Goal: Contribute content: Contribute content

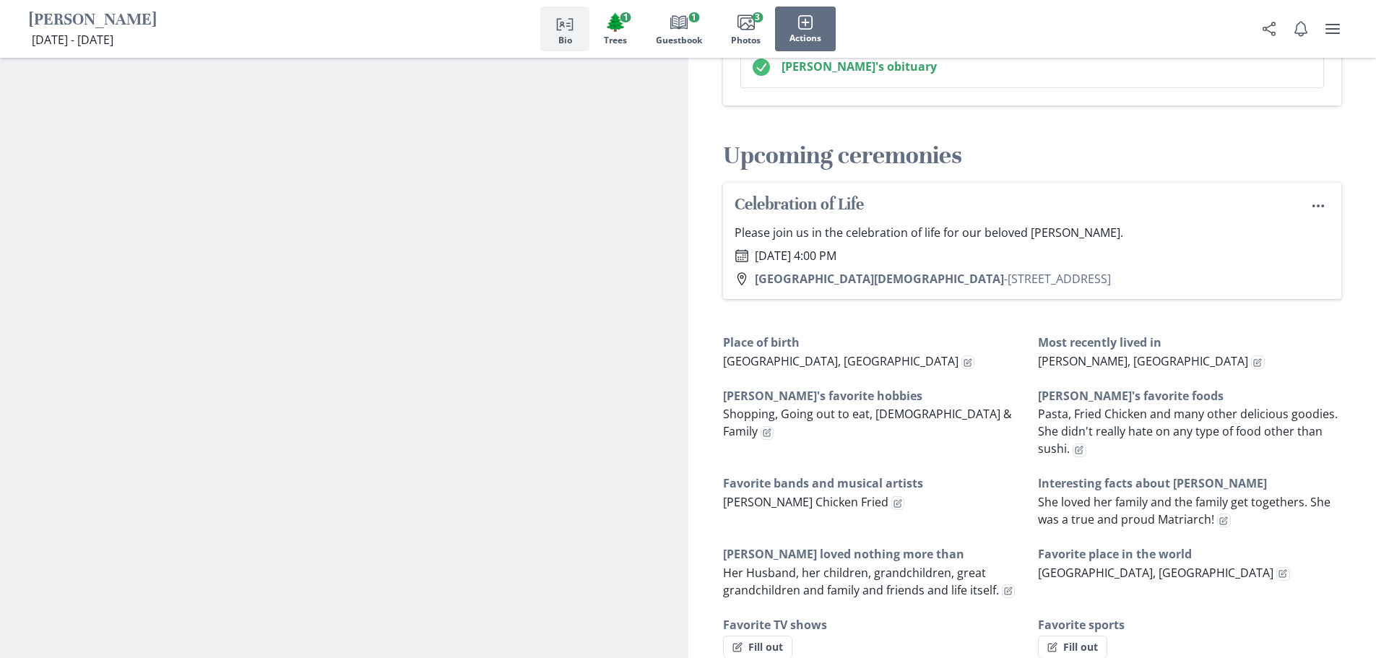
scroll to position [1011, 0]
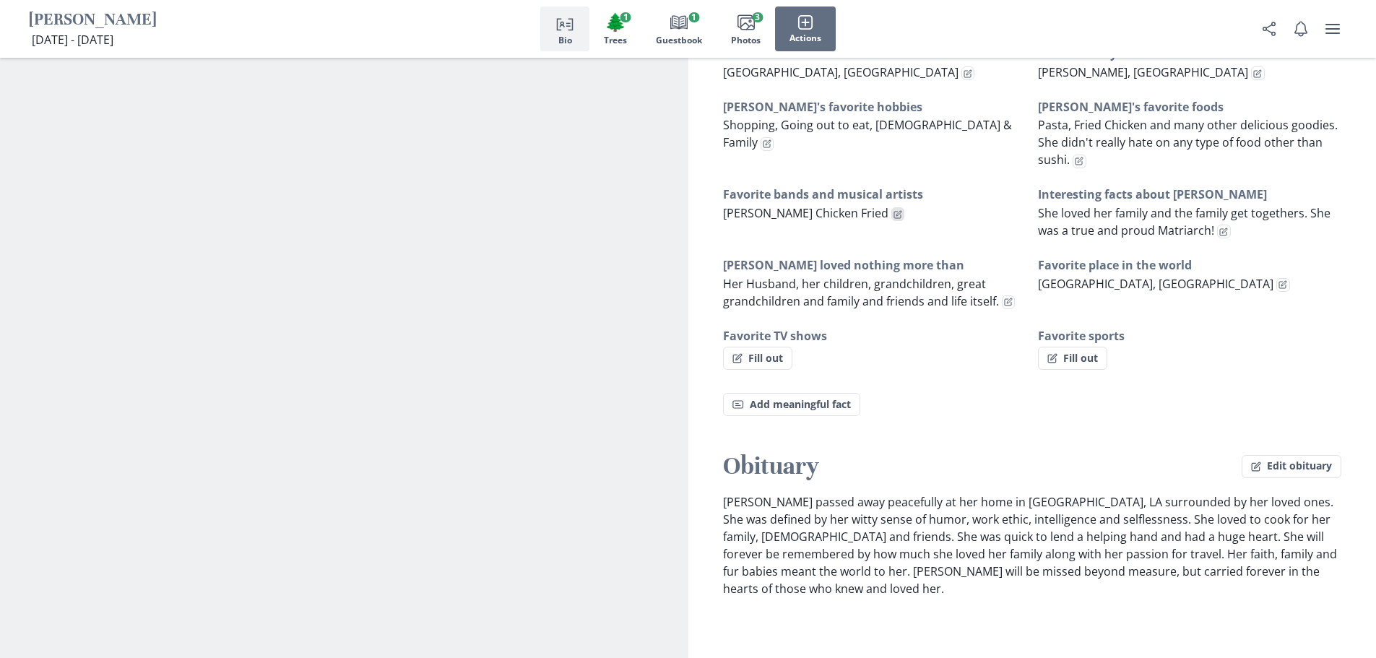
click at [893, 210] on icon "Edit fact" at bounding box center [897, 214] width 9 height 9
select select "Favorite bands and musical artists"
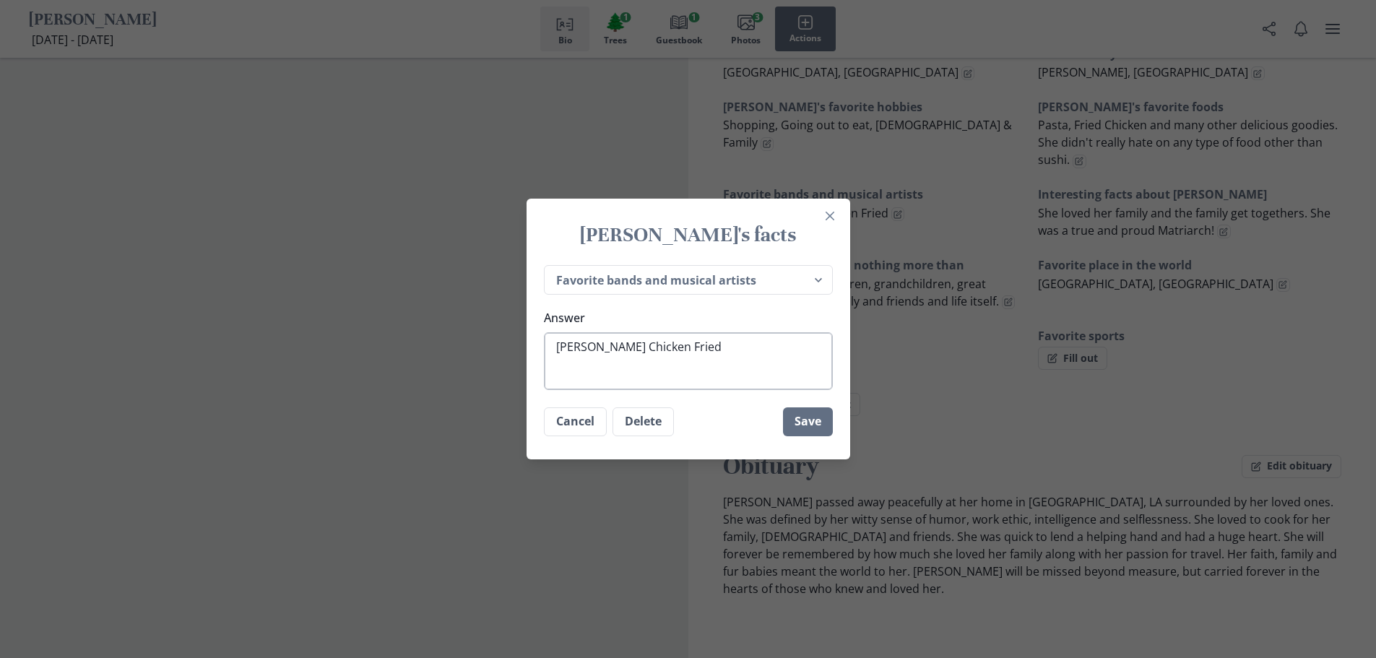
type textarea "x"
click at [717, 345] on textarea "[PERSON_NAME] Chicken Fried" at bounding box center [688, 361] width 289 height 58
type textarea "[PERSON_NAME] Chicken Fried,"
type textarea "x"
type textarea "[PERSON_NAME] Chicken Fried,"
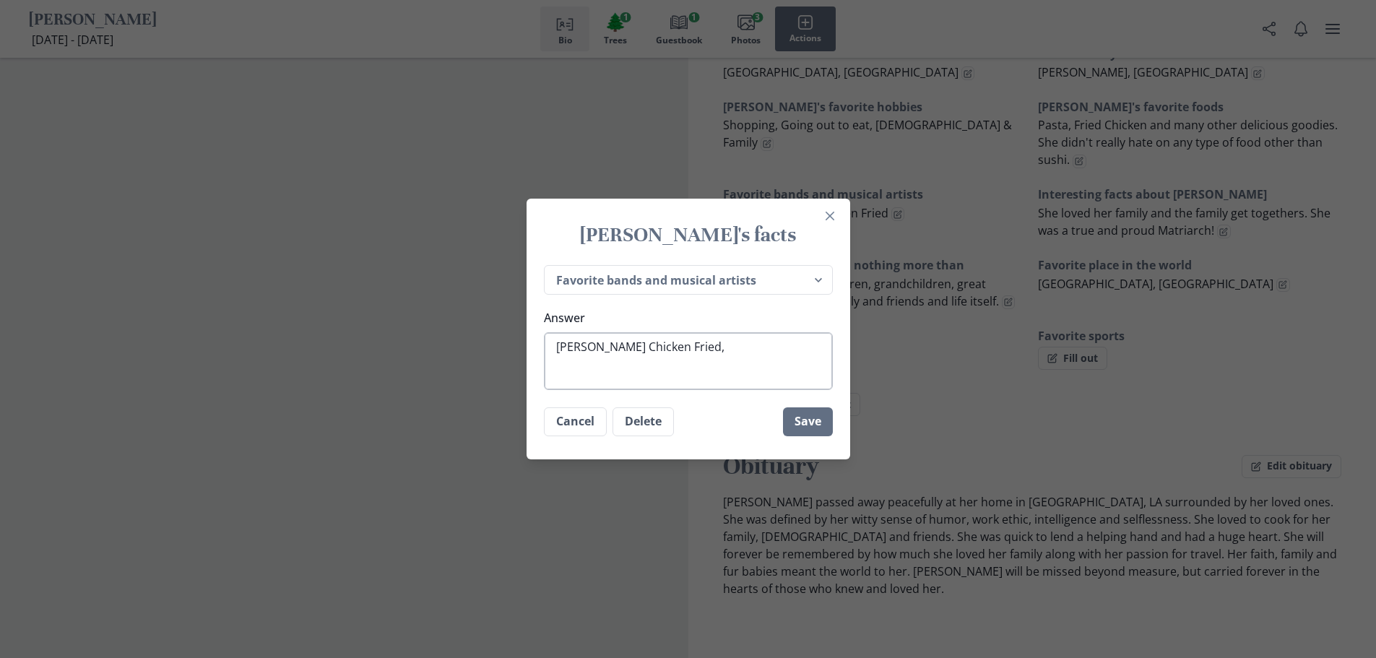
type textarea "x"
type textarea "[PERSON_NAME] Chicken Fried, M"
type textarea "x"
type textarea "[PERSON_NAME] Chicken Fried, Me"
type textarea "x"
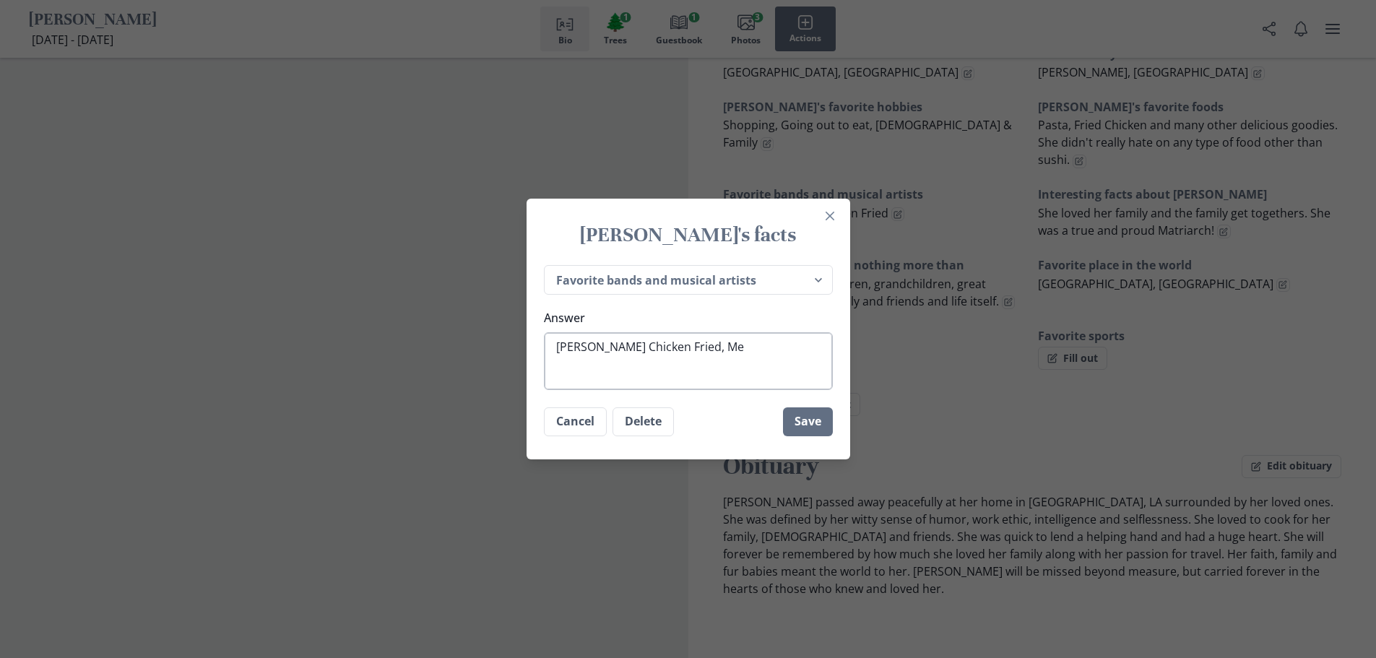
type textarea "[PERSON_NAME] Chicken Fried, Mer"
type textarea "x"
type textarea "[PERSON_NAME] Chicken Fried, Merc"
type textarea "x"
type textarea "[PERSON_NAME] Chicken Fried, Mercy"
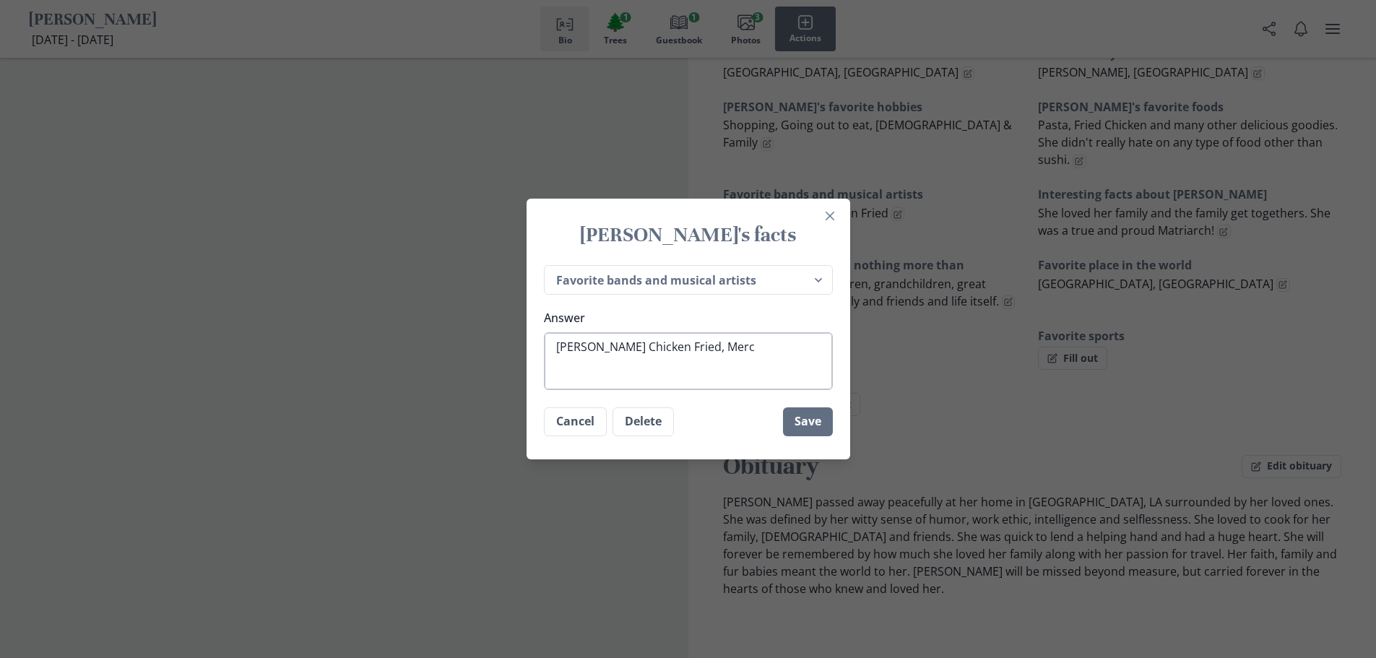
type textarea "x"
type textarea "[PERSON_NAME] Chicken Fried, Mercy"
type textarea "x"
type textarea "[PERSON_NAME] Chicken Fried, Mercy M"
type textarea "x"
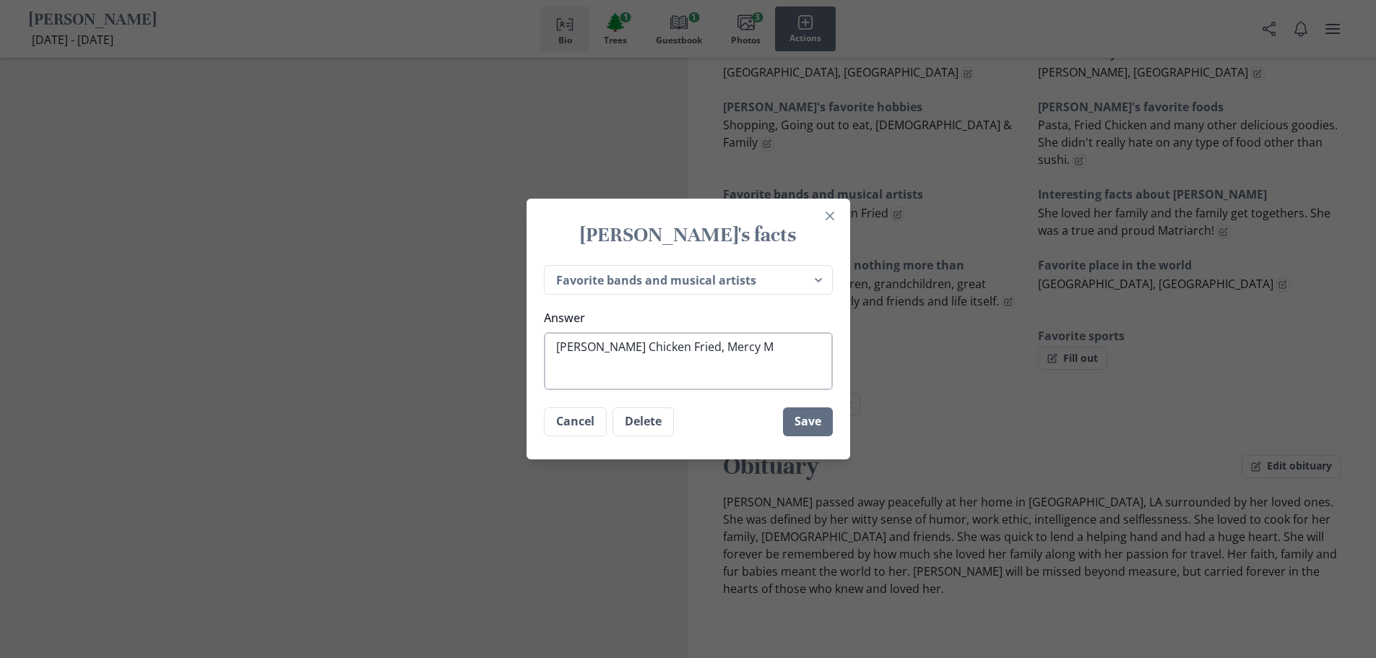
type textarea "[PERSON_NAME] Chicken Fried, Mercy Me"
type textarea "x"
type textarea "[PERSON_NAME] Chicken Fried, Mercy Me"
type textarea "x"
type textarea "[PERSON_NAME] Chicken Fried, Mercy Me -"
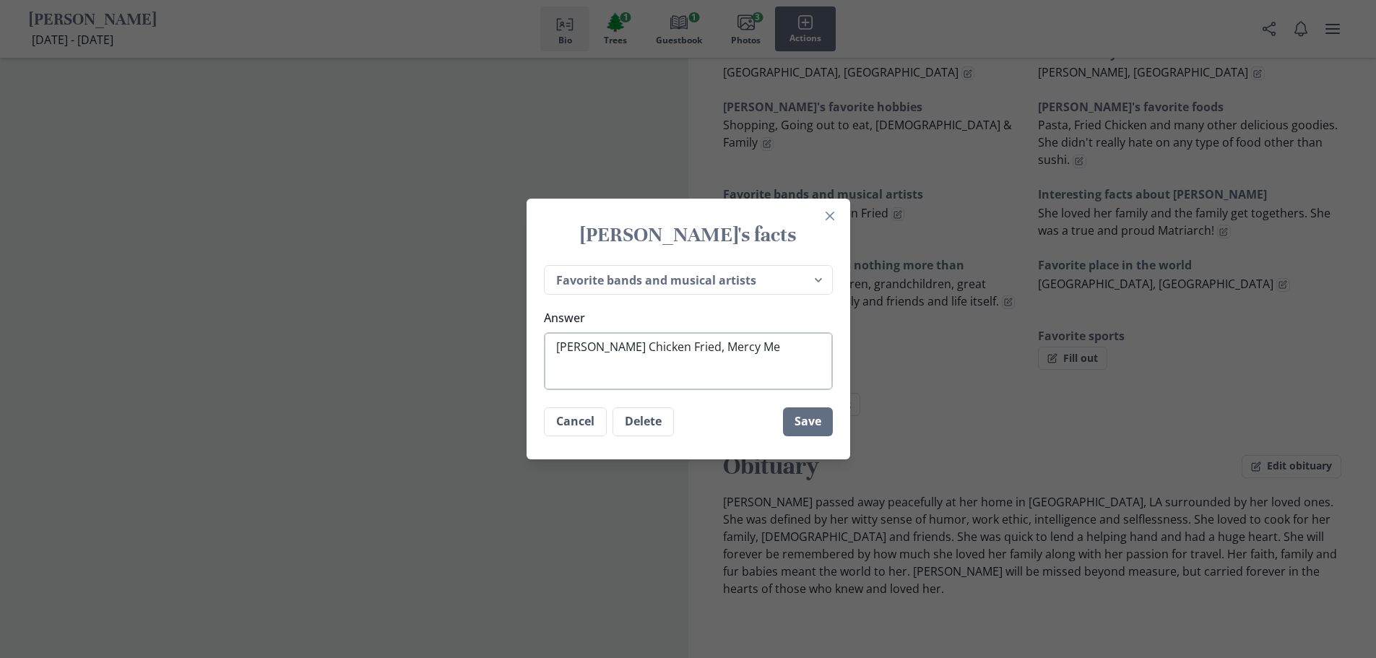
type textarea "x"
type textarea "[PERSON_NAME] Chicken Fried, Mercy Me -"
type textarea "x"
type textarea "[PERSON_NAME] Chicken Fried, Mercy Me - I"
type textarea "x"
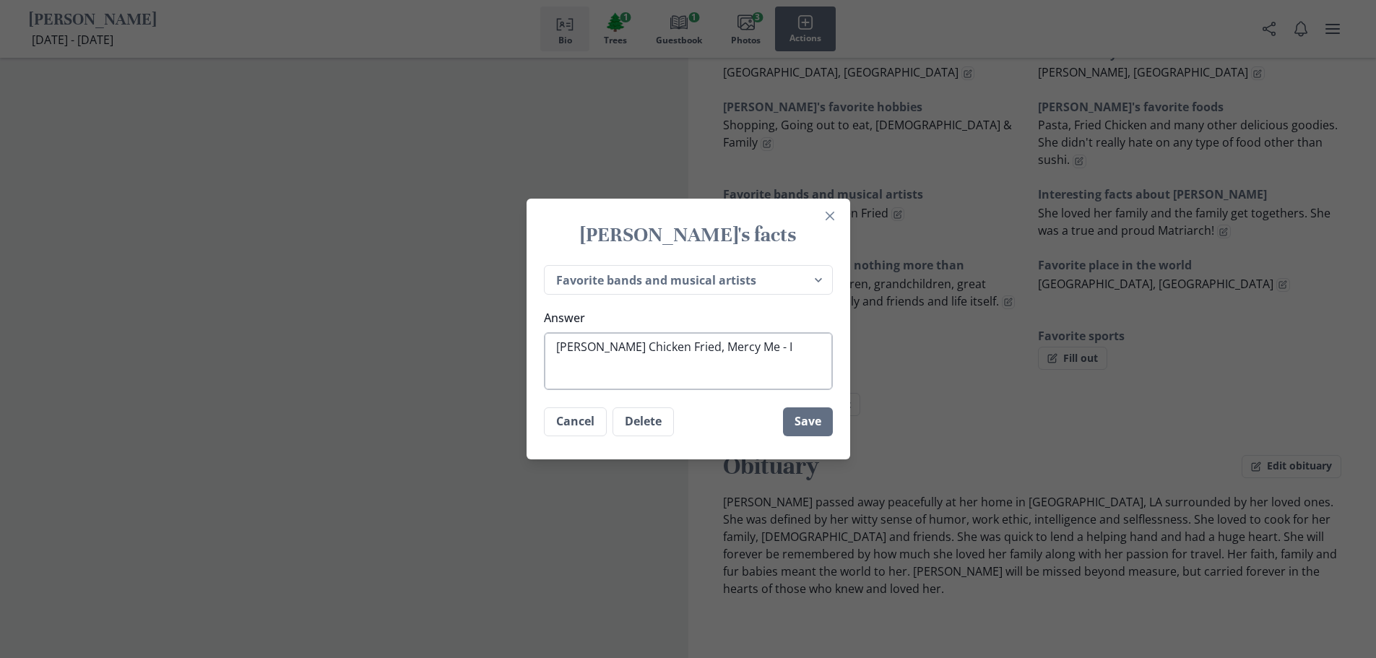
type textarea "[PERSON_NAME] Chicken Fried, Mercy Me - I"
type textarea "x"
type textarea "[PERSON_NAME] Chicken Fried, Mercy Me - I c"
type textarea "x"
type textarea "[PERSON_NAME] Chicken Fried, Mercy Me - I ca"
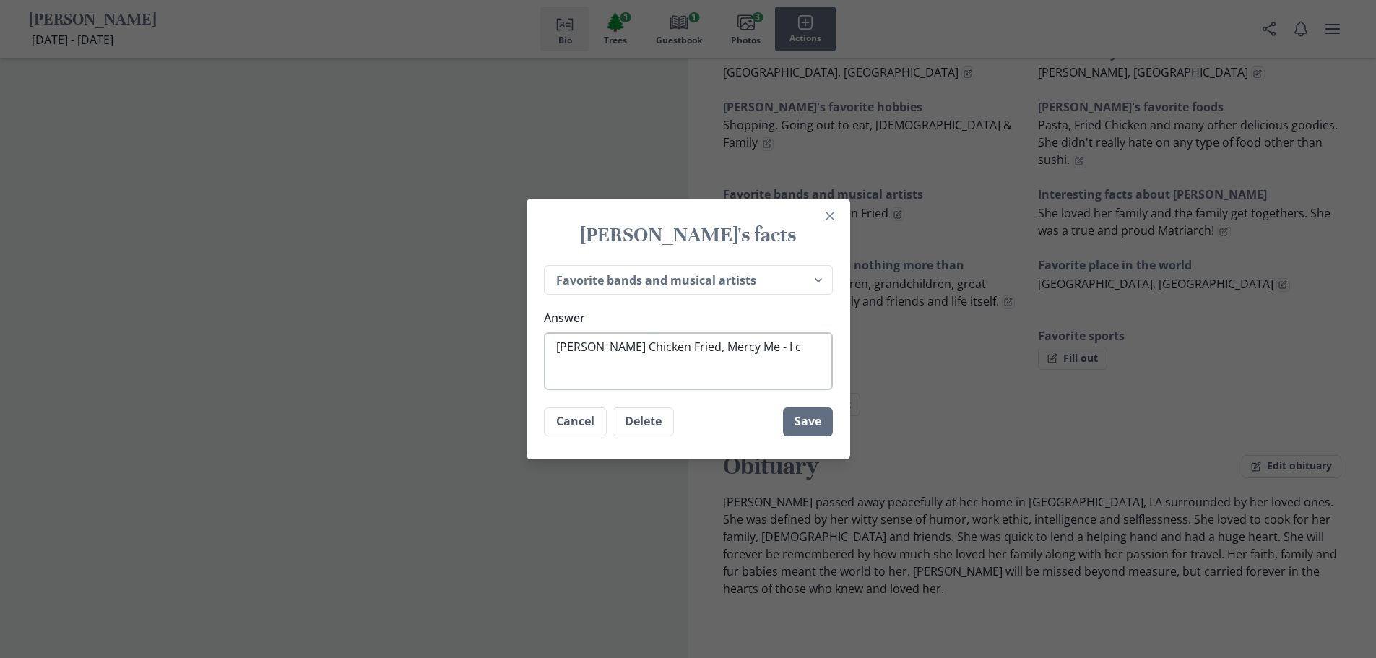
type textarea "x"
type textarea "[PERSON_NAME] Chicken Fried, Mercy Me - I can"
type textarea "x"
type textarea "[PERSON_NAME] Chicken Fried, Mercy Me - I can"
type textarea "x"
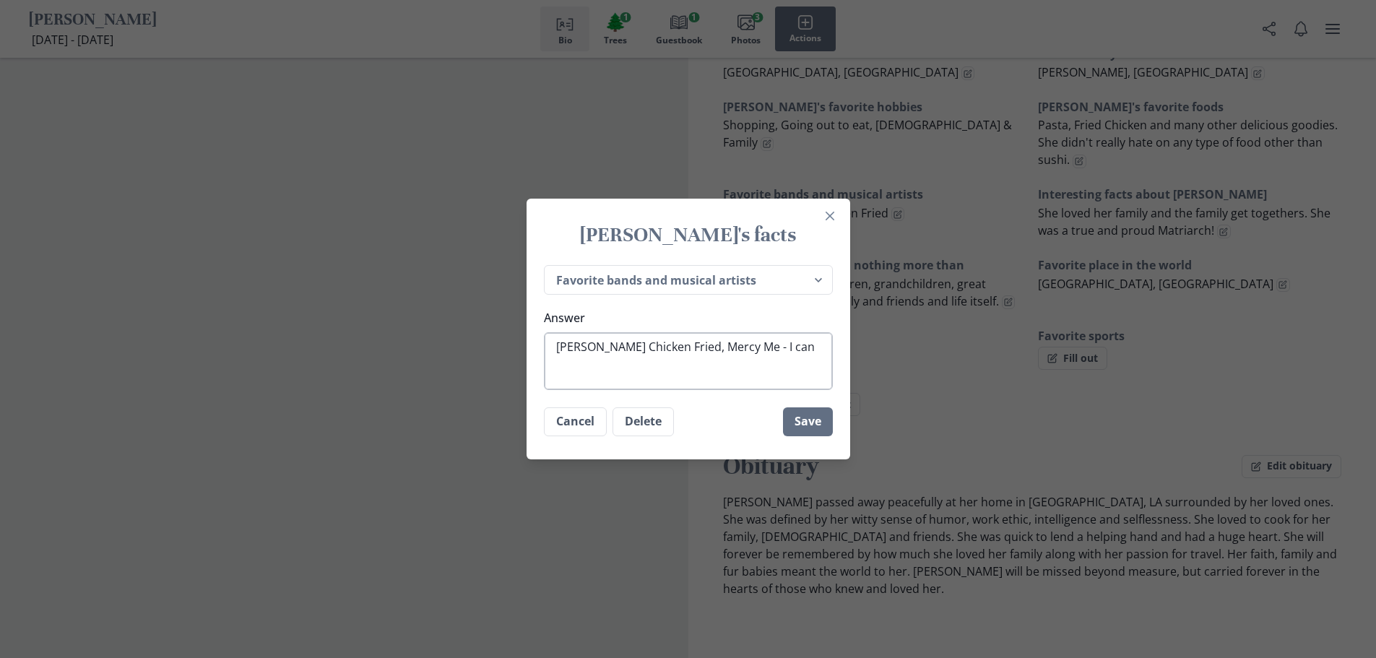
type textarea "[PERSON_NAME] Chicken Fried, Mercy Me - I can o"
type textarea "x"
type textarea "[PERSON_NAME] Chicken Fried, Mercy Me - I can on"
type textarea "x"
type textarea "[PERSON_NAME] Chicken Fried, Mercy Me - I can onl"
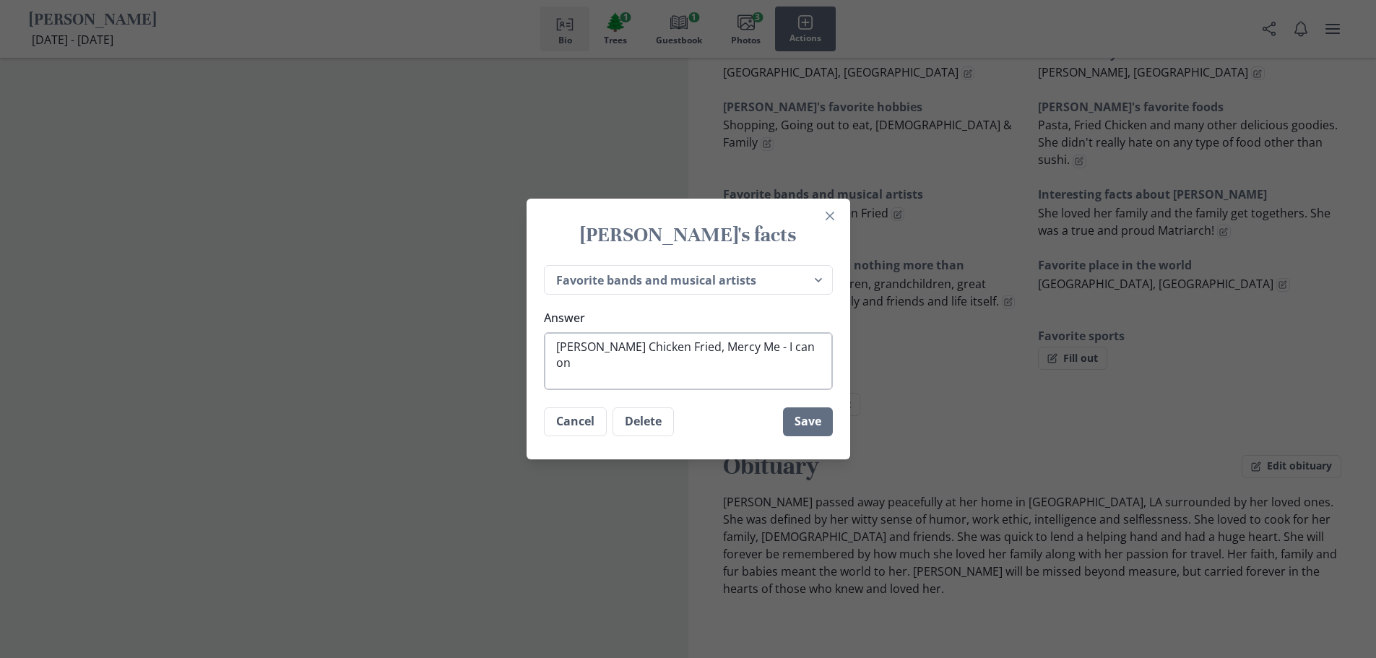
type textarea "x"
type textarea "[PERSON_NAME] Chicken Fried, Mercy Me - I can only"
type textarea "x"
type textarea "[PERSON_NAME] Chicken Fried, Mercy Me - I can only"
type textarea "x"
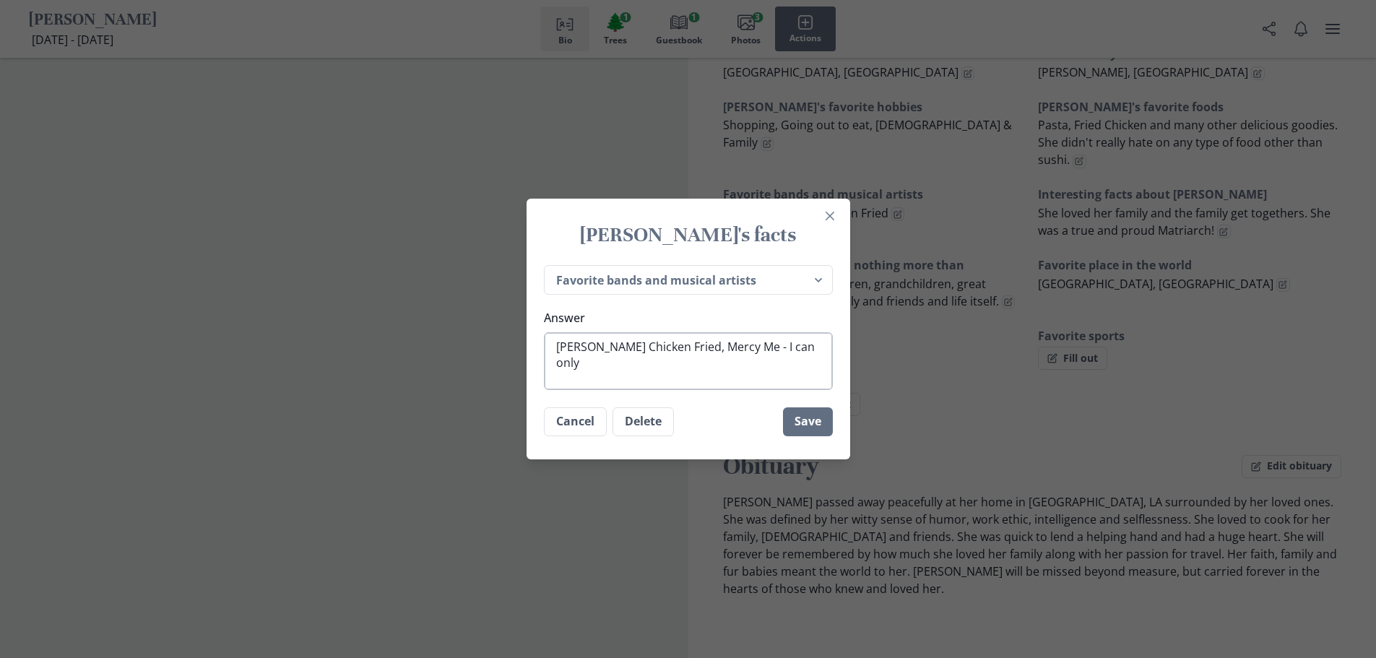
type textarea "[PERSON_NAME] Chicken Fried, Mercy Me - I can only I"
type textarea "x"
type textarea "[PERSON_NAME] Chicken Fried, Mercy Me - I can only Im"
type textarea "x"
type textarea "[PERSON_NAME] Chicken Fried, Mercy Me - I can only Ima"
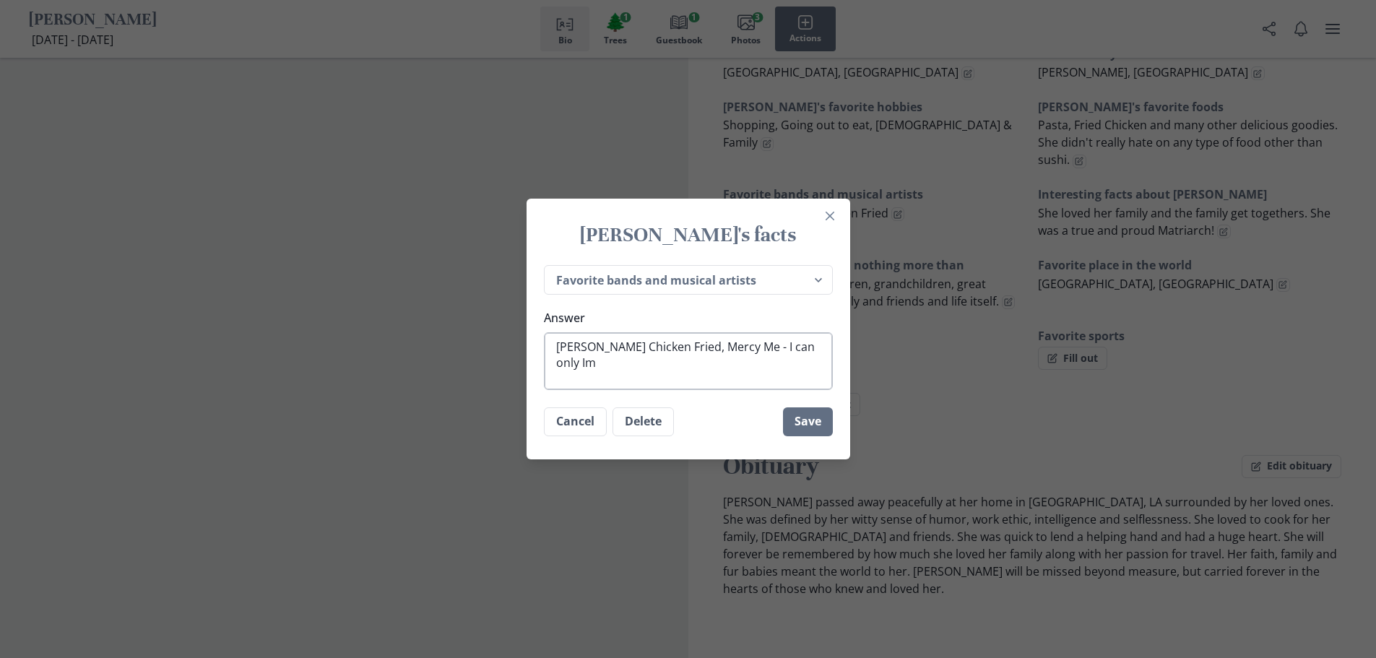
type textarea "x"
type textarea "[PERSON_NAME] Chicken Fried, Mercy Me - I can only Imag"
type textarea "x"
type textarea "[PERSON_NAME] Chicken Fried, Mercy Me - I can only Imagi"
type textarea "x"
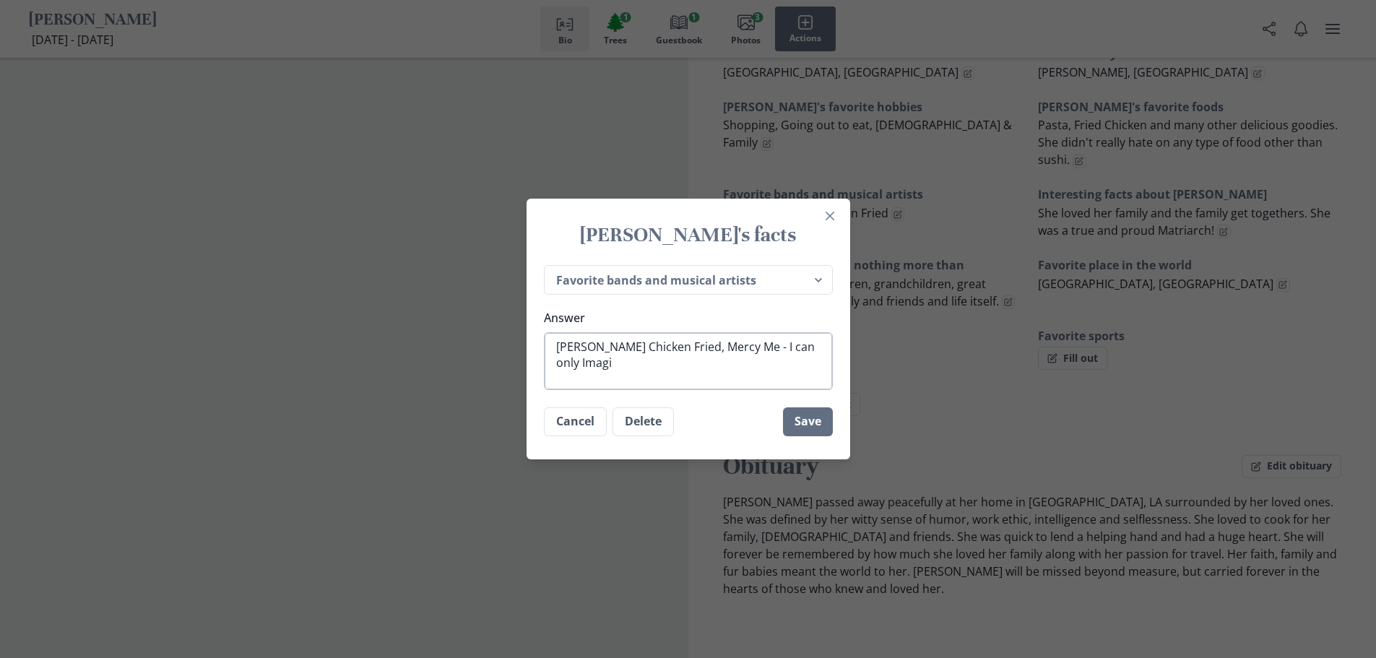
type textarea "[PERSON_NAME] Chicken Fried, Mercy Me - I can only Imagin"
type textarea "x"
type textarea "[PERSON_NAME] Chicken Fried, Mercy Me - I can only Imagine"
type textarea "x"
click at [627, 349] on textarea "[PERSON_NAME] Chicken Fried, Mercy Me - I can only Imagine" at bounding box center [688, 361] width 289 height 58
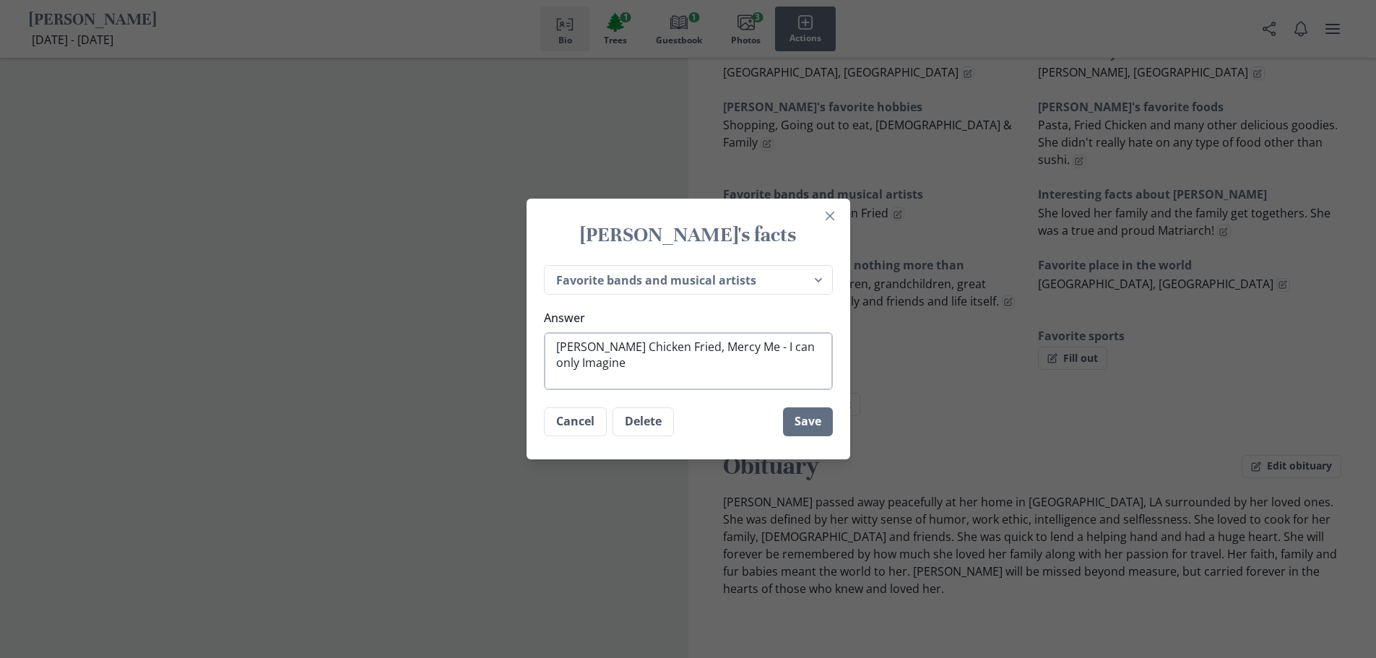
type textarea "[PERSON_NAME] -Chicken Fried, Mercy Me - I can only Imagine"
type textarea "x"
type textarea "[PERSON_NAME] - Chicken Fried, Mercy Me - I can only Imagine"
type textarea "x"
type textarea "[PERSON_NAME] - Chicken Fried, Mercy Me - I can only Imagine"
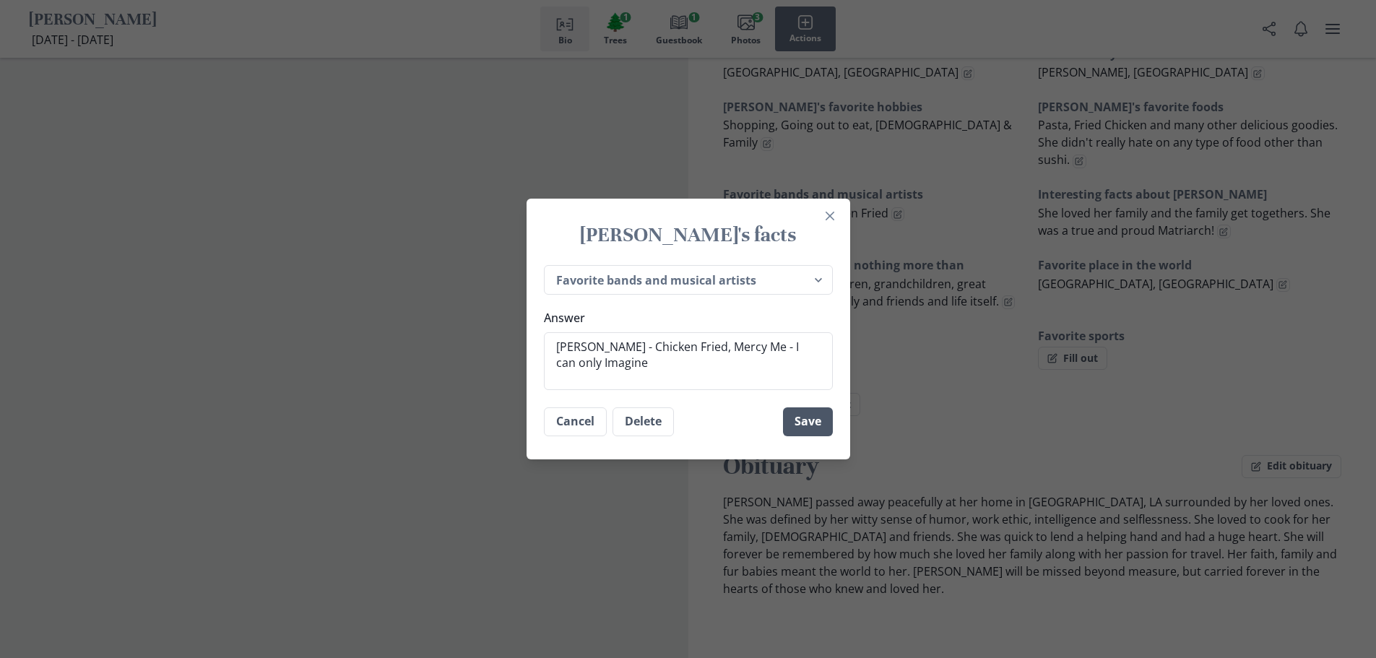
click at [815, 429] on button "Save" at bounding box center [808, 421] width 50 height 29
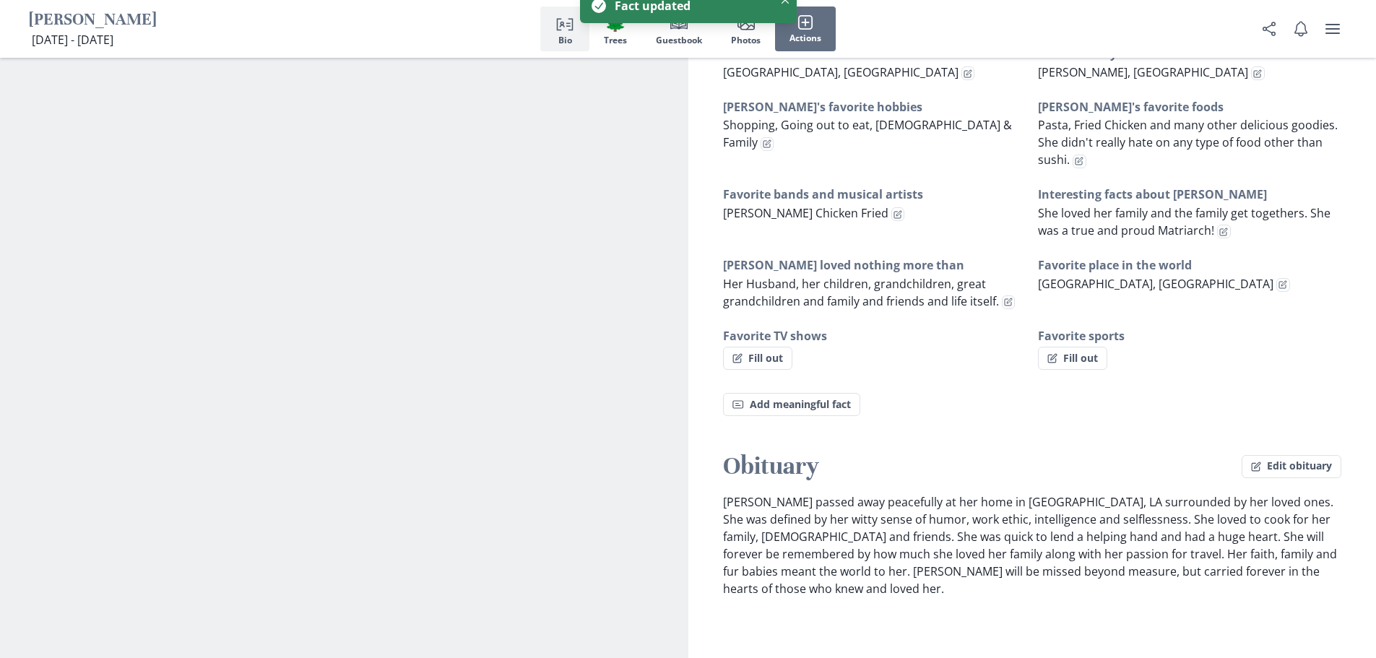
type textarea "x"
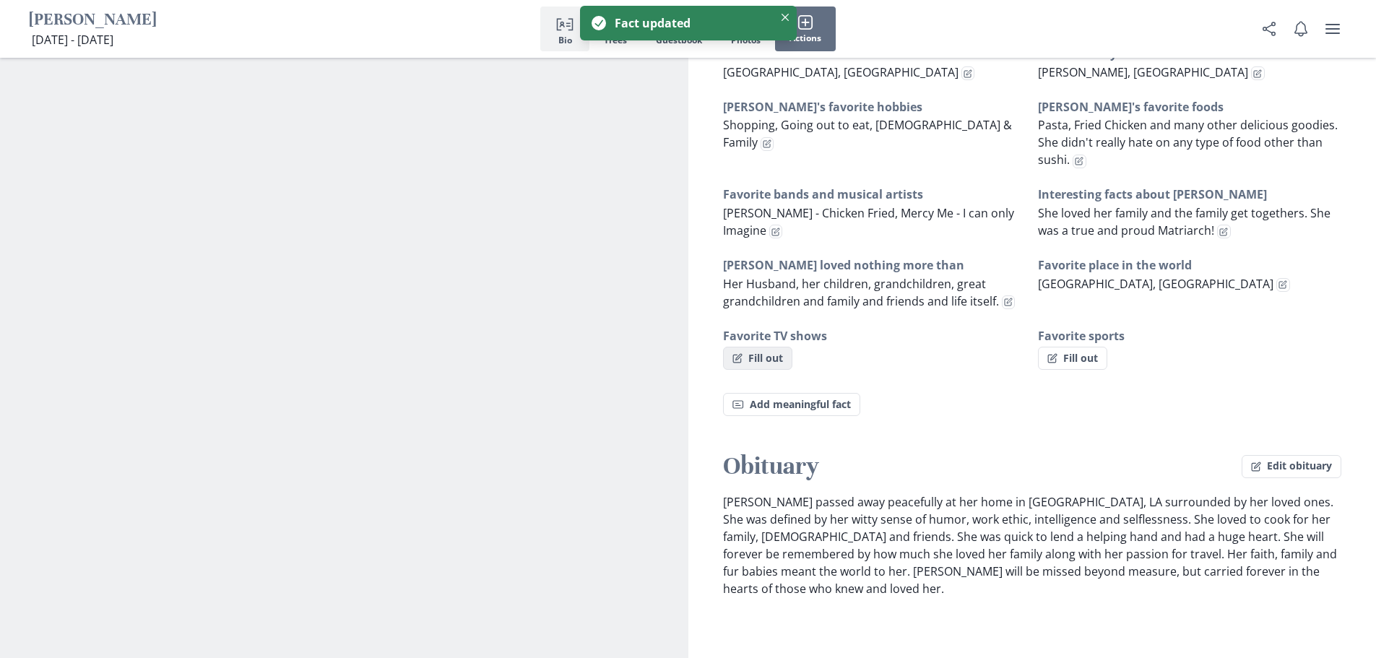
click at [758, 347] on button "Fill out" at bounding box center [757, 358] width 69 height 23
select select "Favorite TV shows"
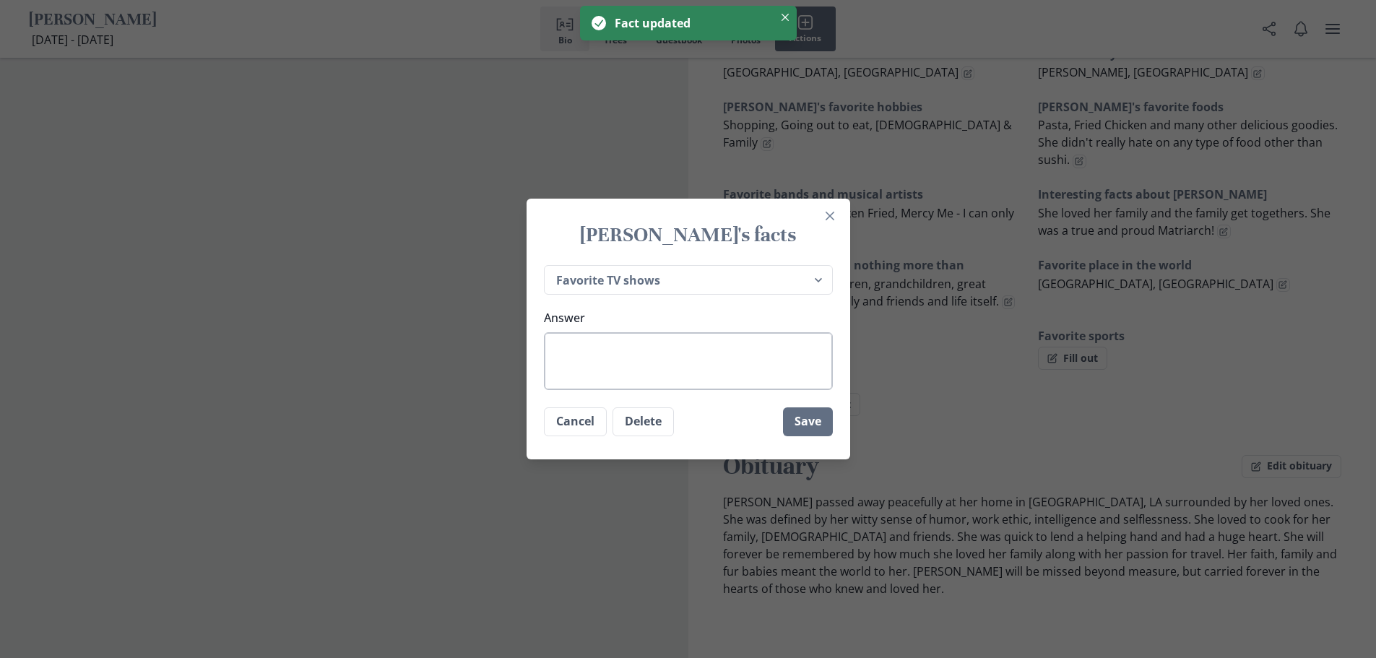
click at [670, 357] on textarea "Answer" at bounding box center [688, 361] width 289 height 58
type textarea "x"
type textarea "J"
type textarea "x"
type textarea "Je"
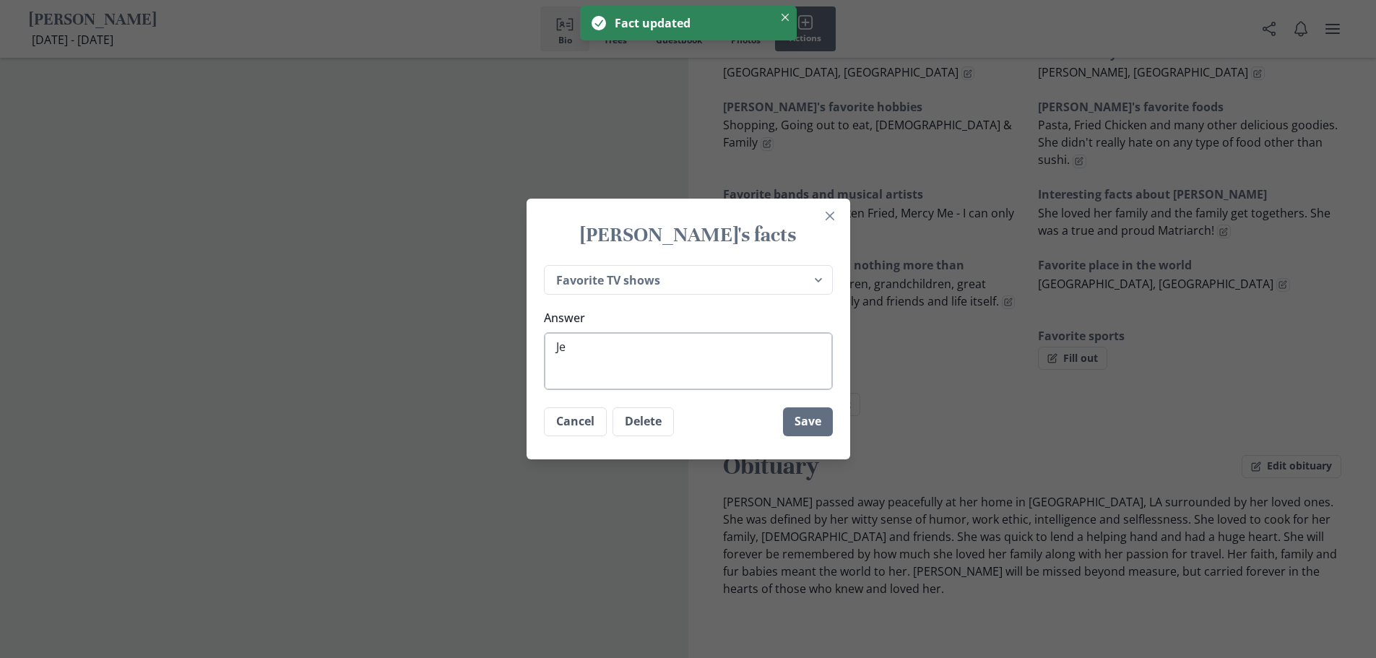
type textarea "x"
type textarea "Jeo"
type textarea "x"
type textarea "Jeop"
type textarea "x"
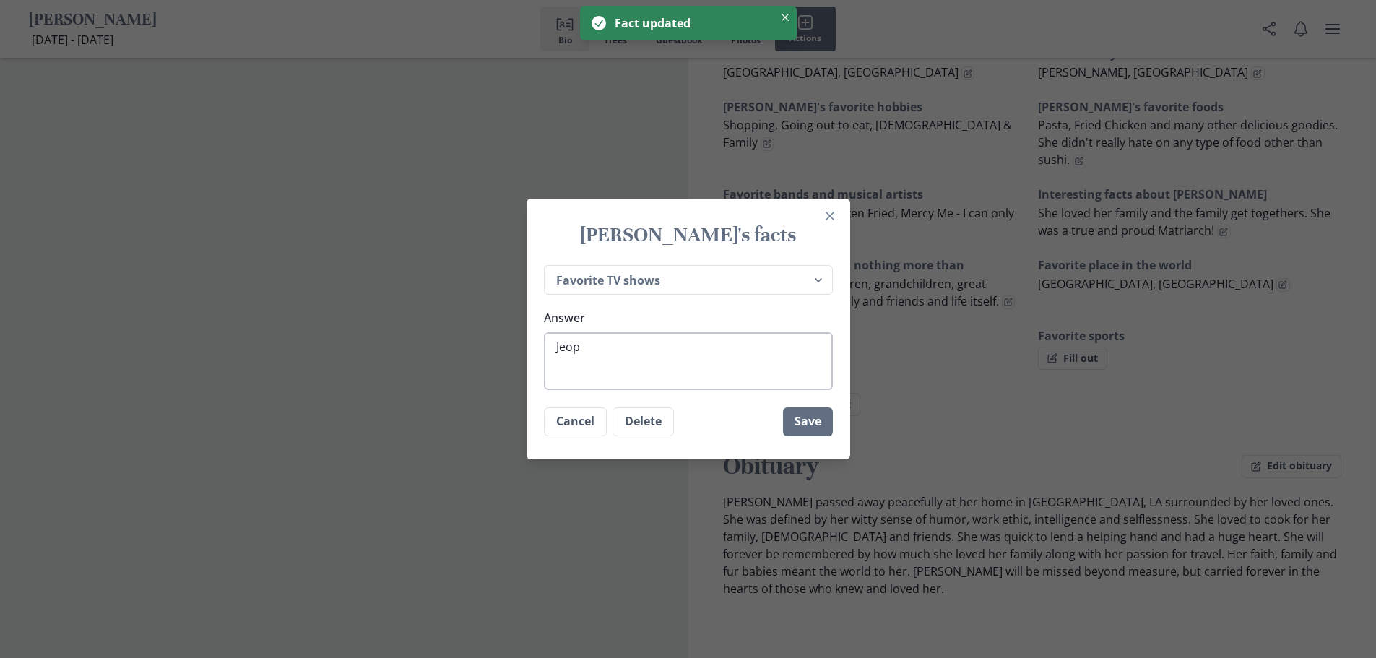
type textarea "Jeopa"
type textarea "x"
type textarea "Jeopar"
type textarea "x"
type textarea "Jeopard"
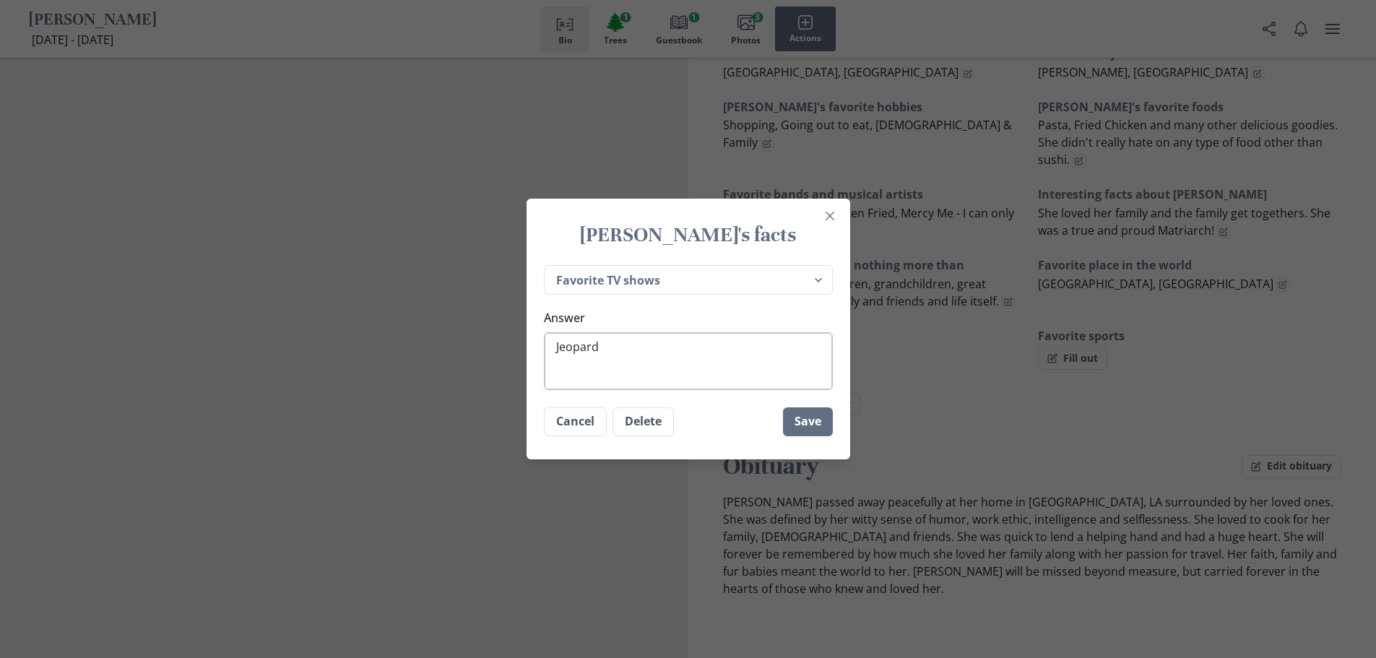
type textarea "x"
type textarea "Jeopardy"
type textarea "x"
type textarea "Jeopardy"
type textarea "x"
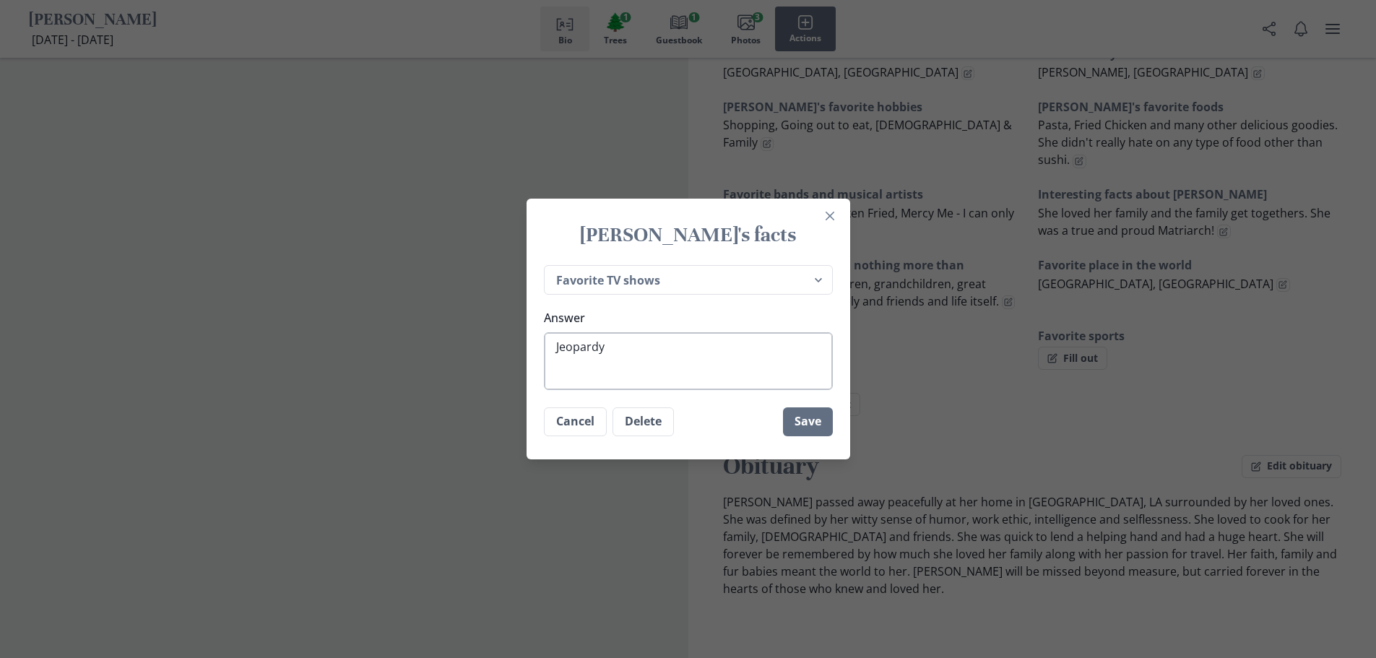
type textarea "Jeopardy a"
type textarea "x"
type textarea "Jeopardy an"
type textarea "x"
type textarea "Jeopardy and"
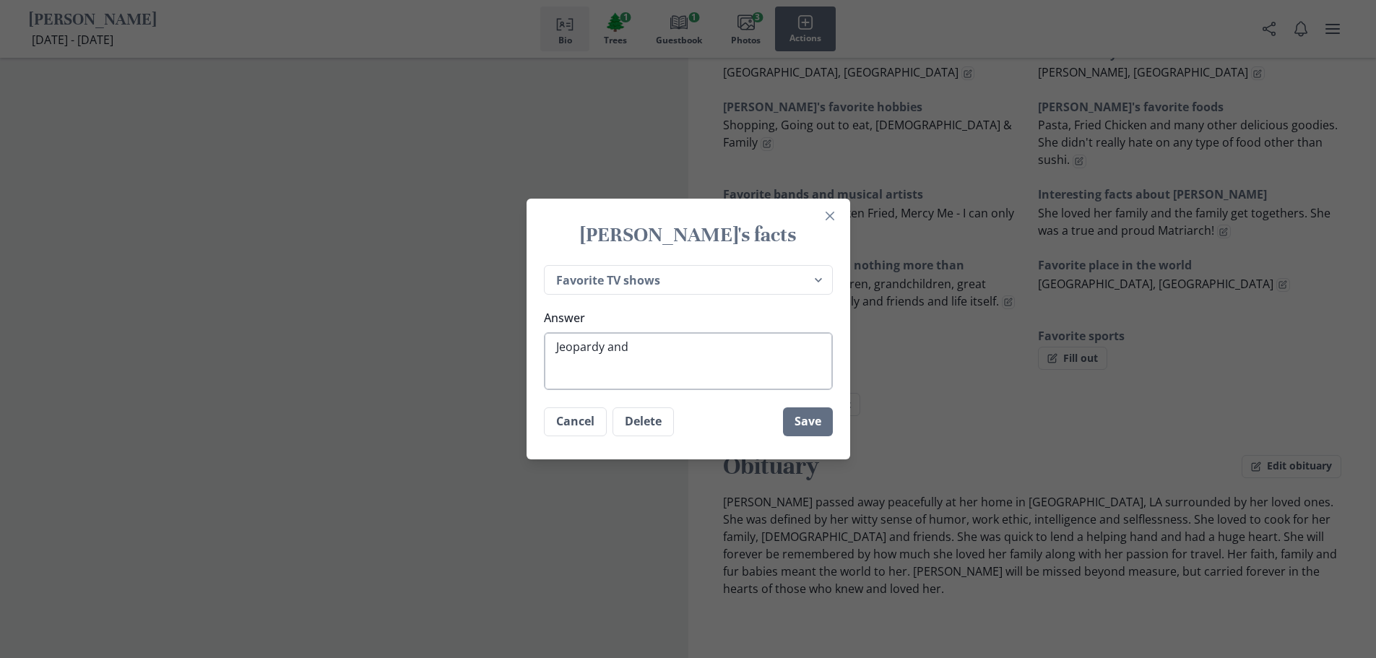
type textarea "x"
type textarea "Jeopardy and"
type textarea "x"
type textarea "Jeopardy and j"
type textarea "x"
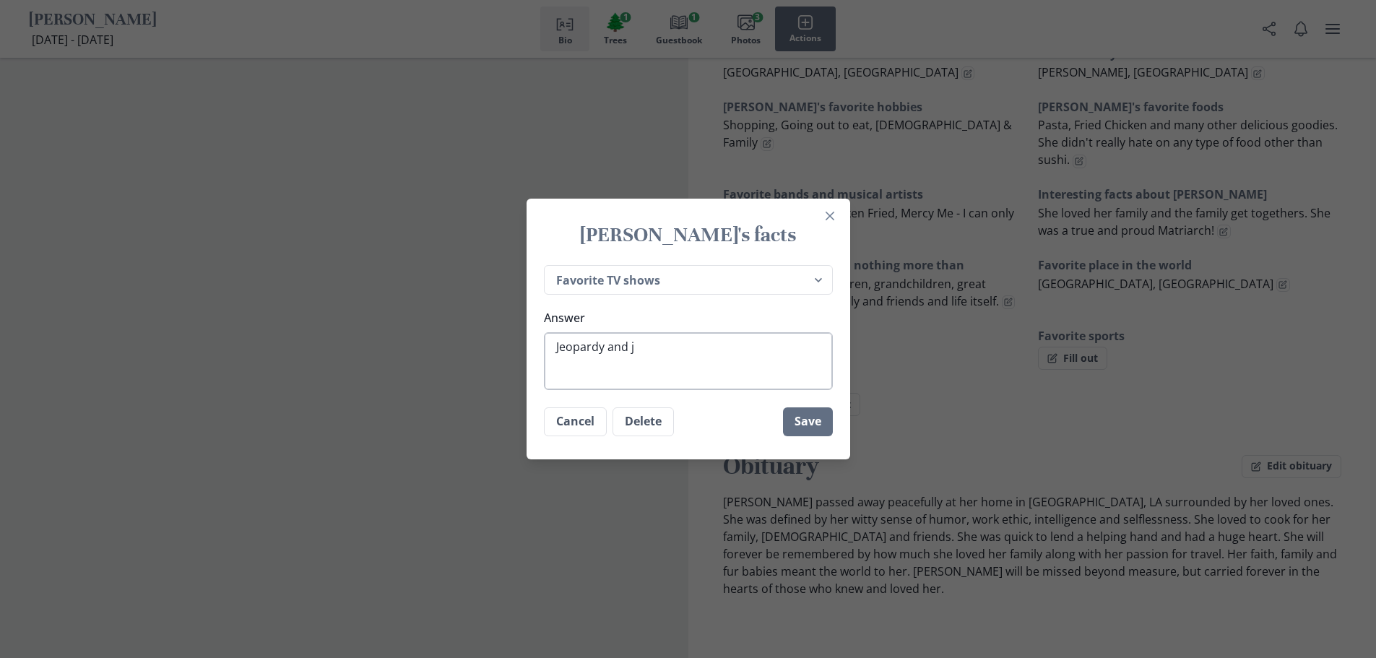
type textarea "Jeopardy and ju"
type textarea "x"
type textarea "Jeopardy and jus"
type textarea "x"
type textarea "Jeopardy and just"
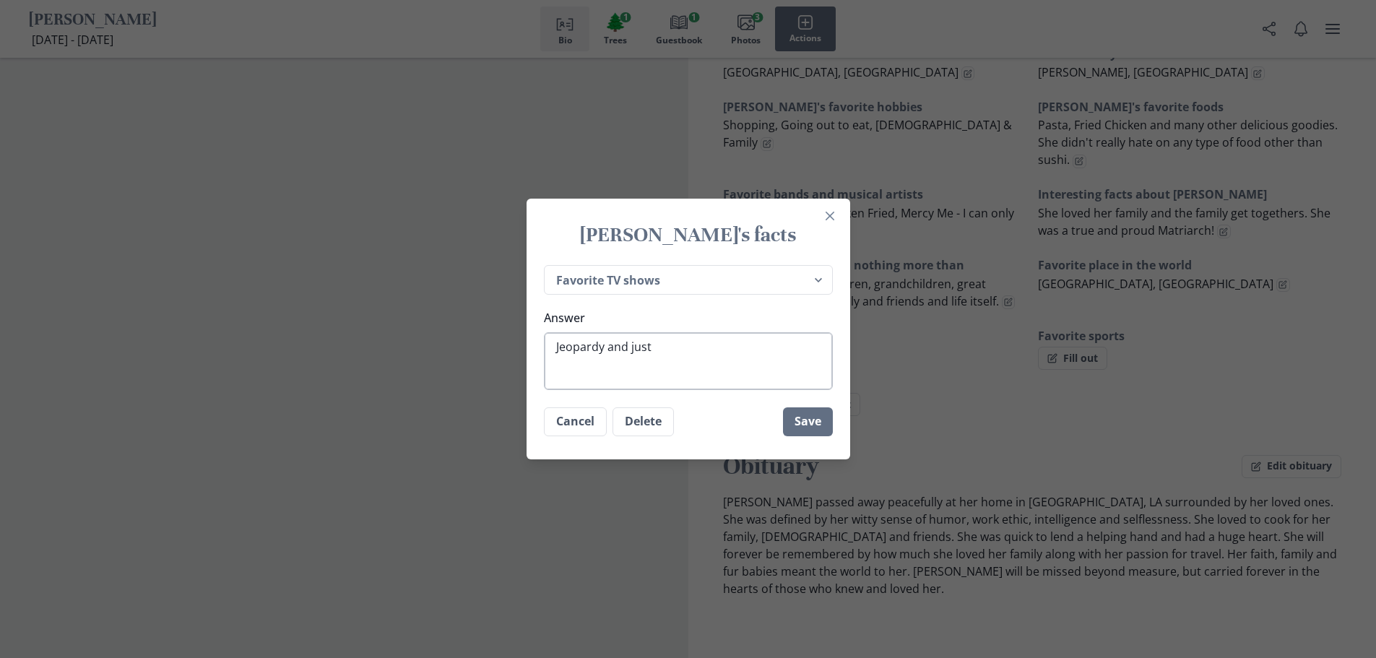
type textarea "x"
type textarea "Jeopardy and just"
type textarea "x"
type textarea "Jeopardy and just a"
type textarea "x"
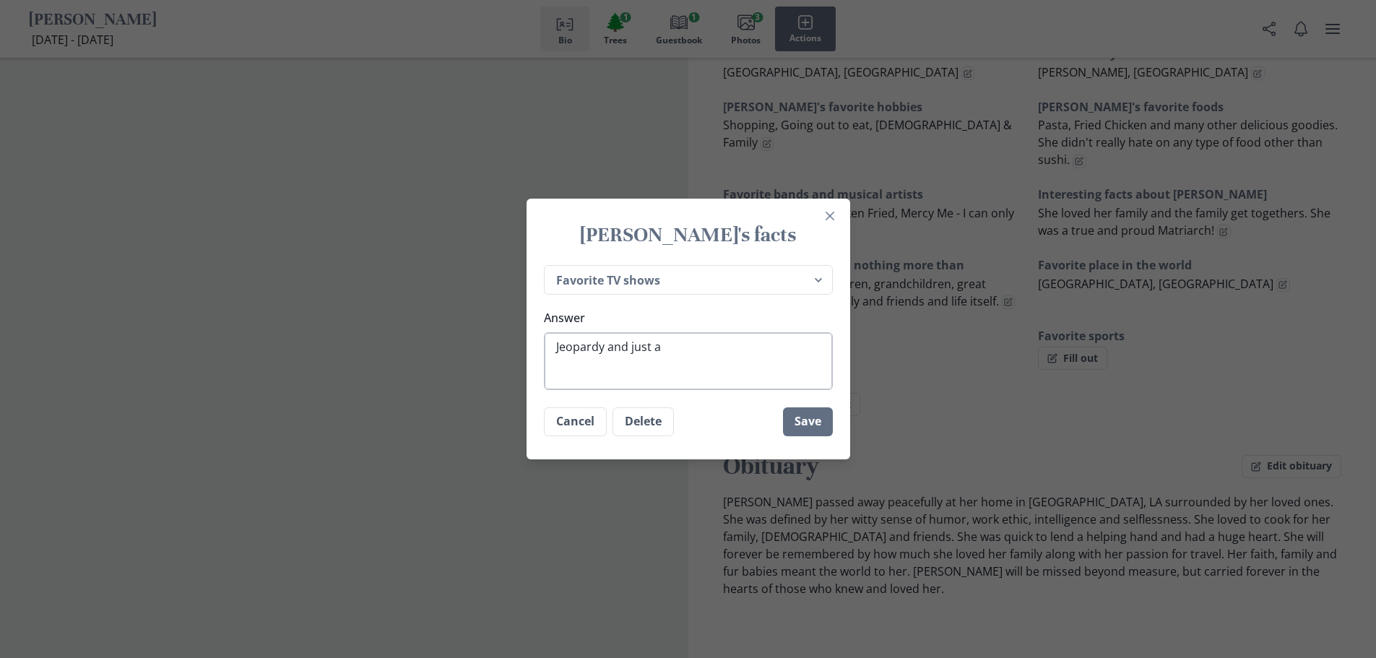
type textarea "Jeopardy and just ab"
type textarea "x"
type textarea "Jeopardy and just abo"
type textarea "x"
type textarea "Jeopardy and just abou"
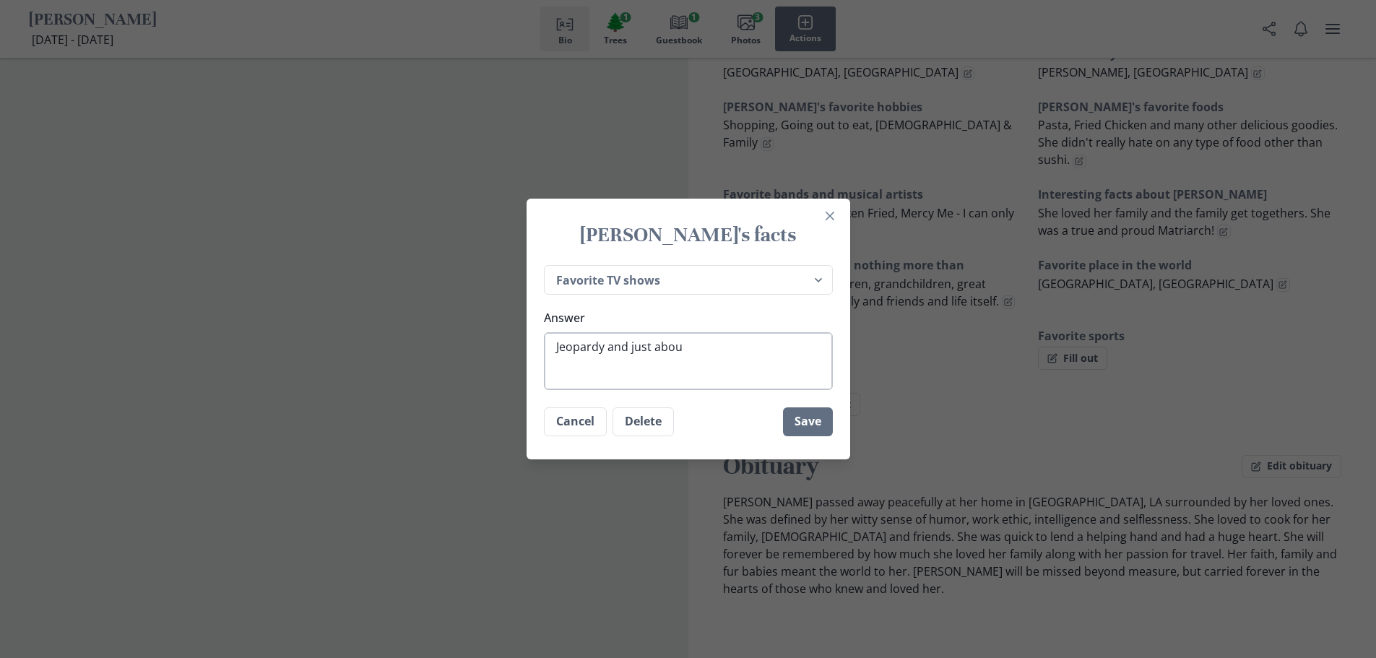
type textarea "x"
type textarea "Jeopardy and just about"
type textarea "x"
type textarea "Jeopardy and just about"
type textarea "x"
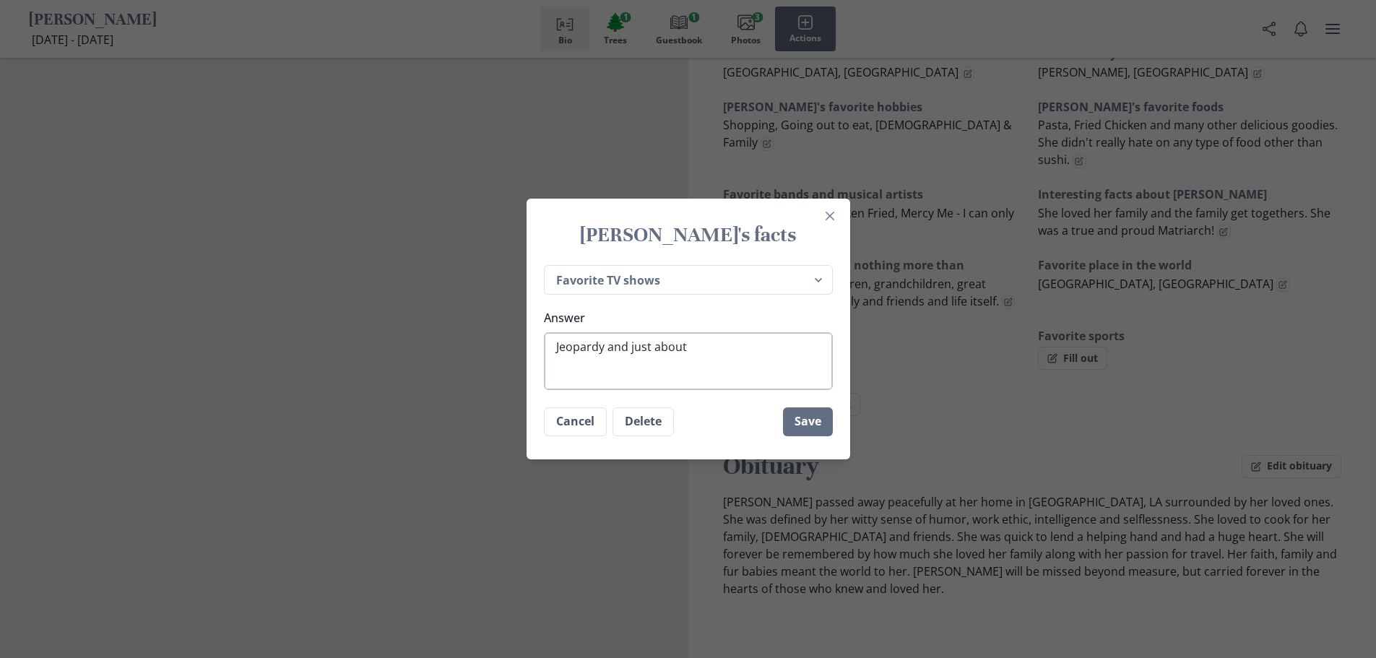
type textarea "Jeopardy and just about a"
type textarea "x"
type textarea "Jeopardy and just about an"
type textarea "x"
type textarea "Jeopardy and just about any"
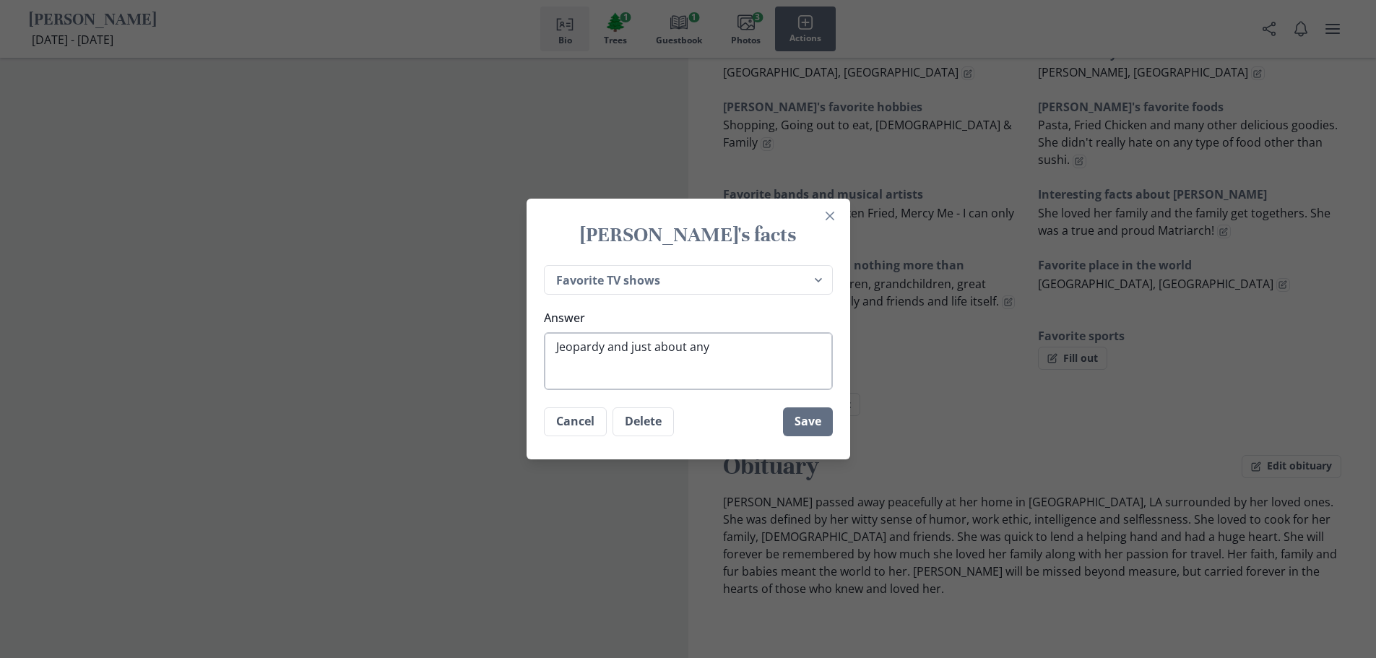
type textarea "x"
type textarea "Jeopardy and just about anyt"
type textarea "x"
type textarea "Jeopardy and just about anyth"
type textarea "x"
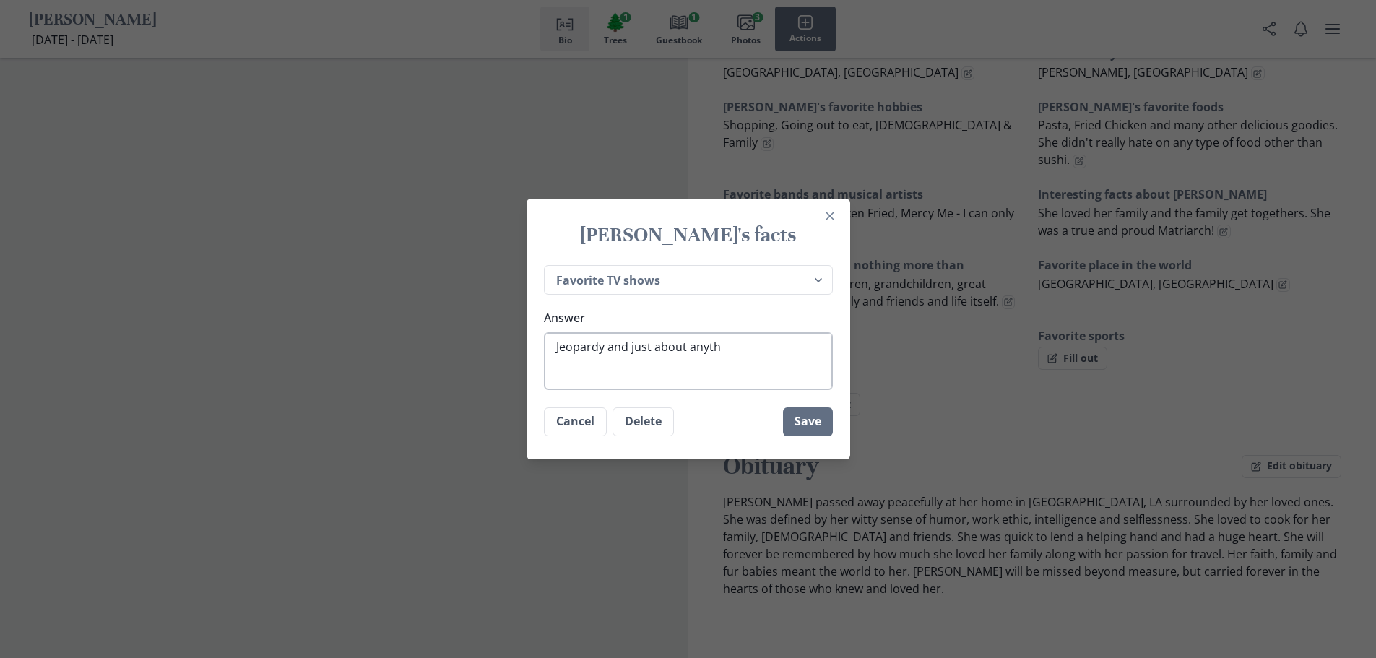
type textarea "Jeopardy and just about anythi"
type textarea "x"
type textarea "Jeopardy and just about anythin"
type textarea "x"
type textarea "Jeopardy and just about anything"
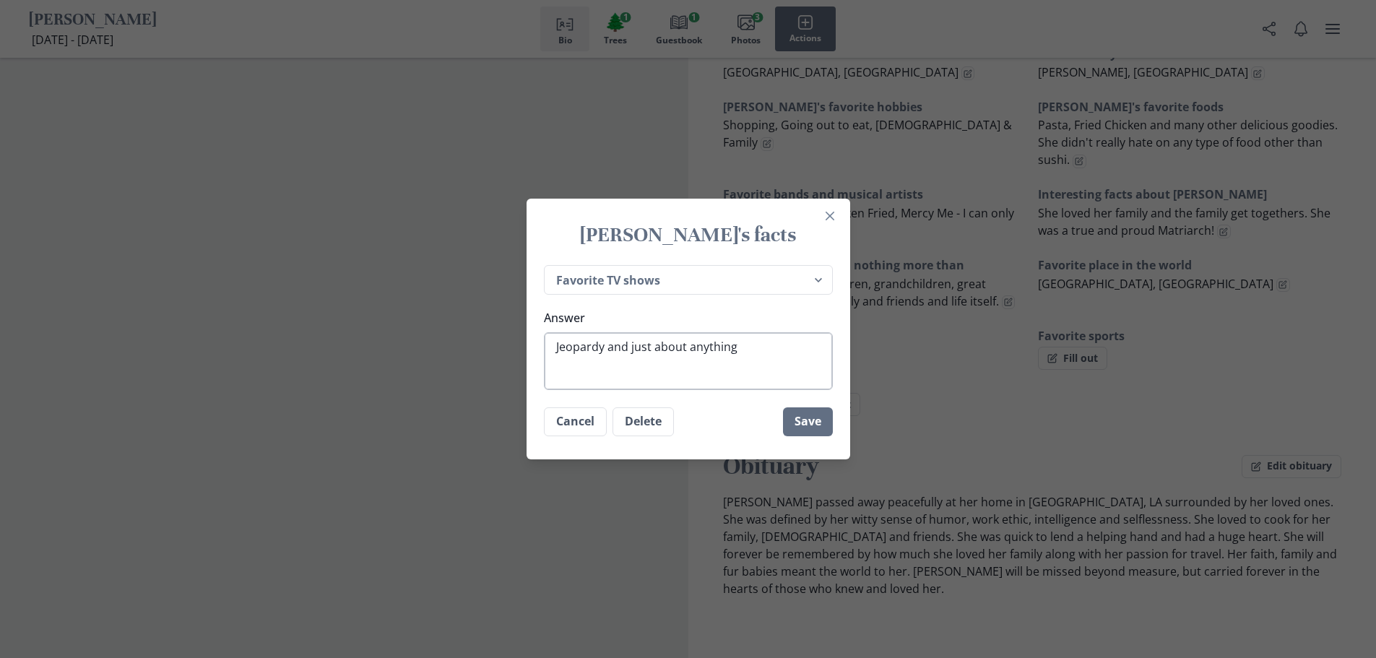
type textarea "x"
type textarea "Jeopardy and just about anything"
type textarea "x"
type textarea "Jeopardy and just about anything o"
type textarea "x"
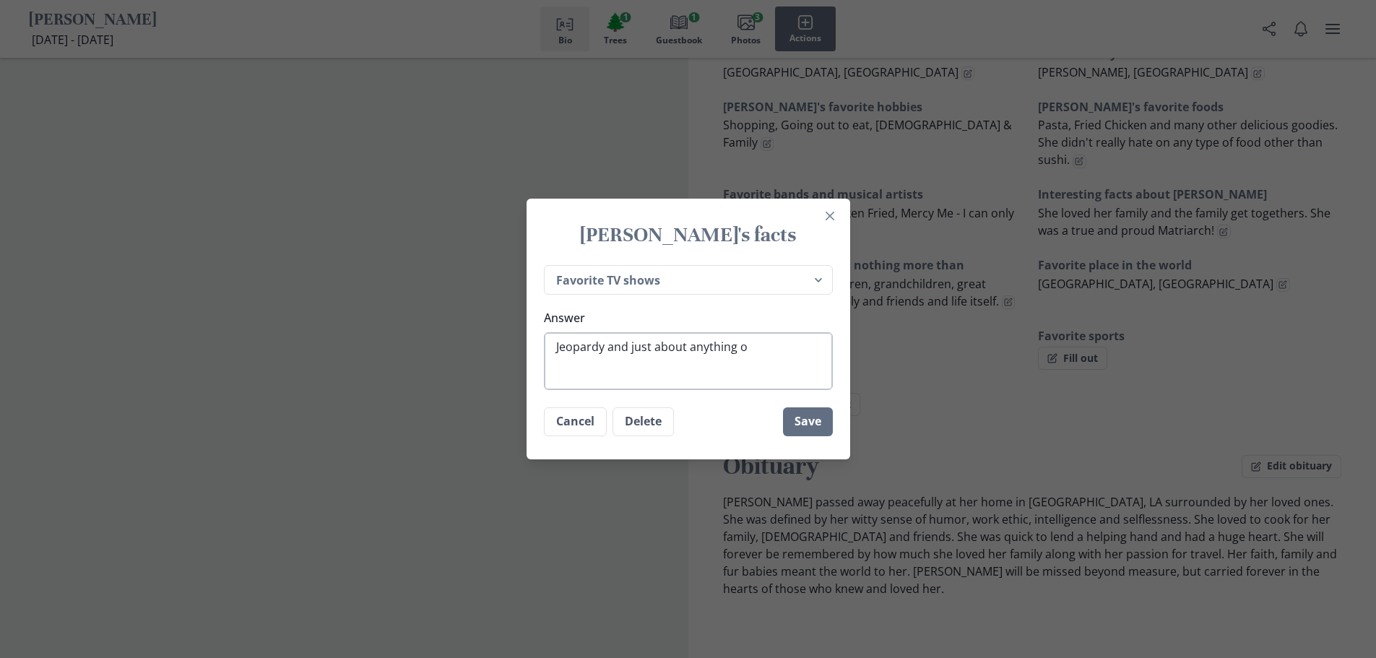
type textarea "Jeopardy and just about anything on"
type textarea "x"
type textarea "Jeopardy and just about anything on"
type textarea "x"
type textarea "Jeopardy and just about anything on H"
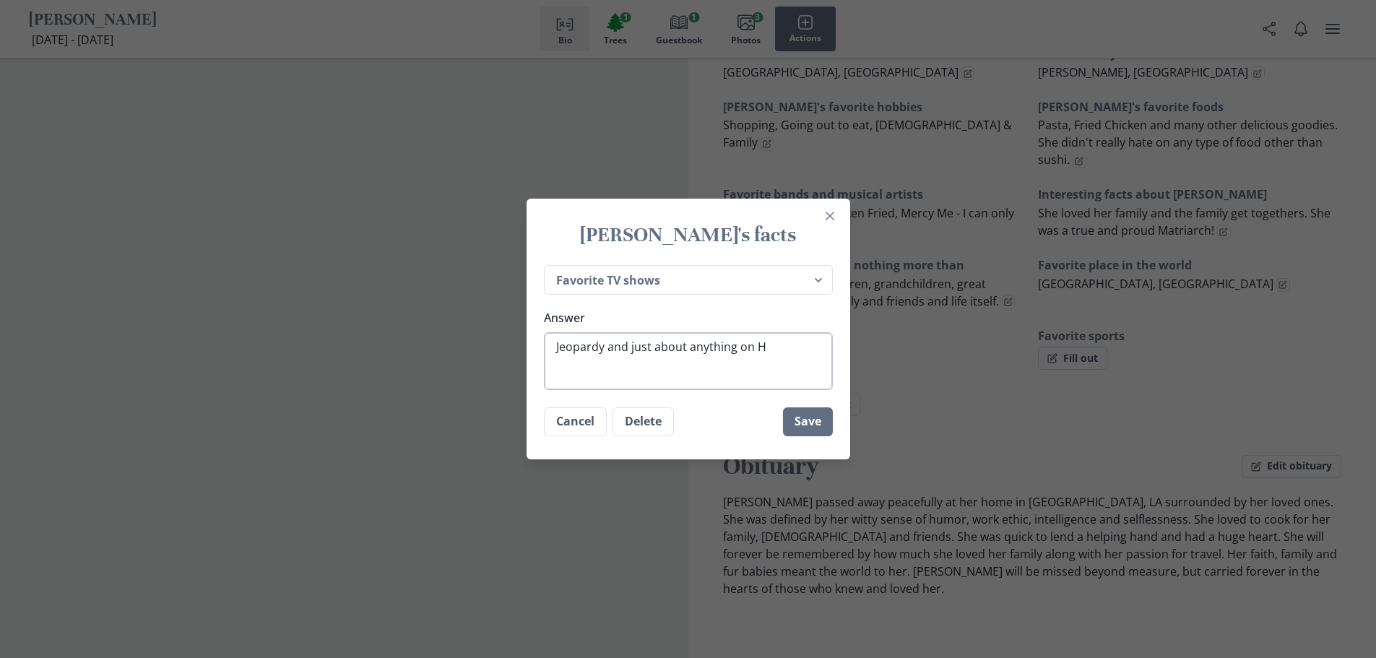
type textarea "x"
type textarea "Jeopardy and just about anything on Ha"
type textarea "x"
type textarea "Jeopardy and just about anything on [PERSON_NAME]"
type textarea "x"
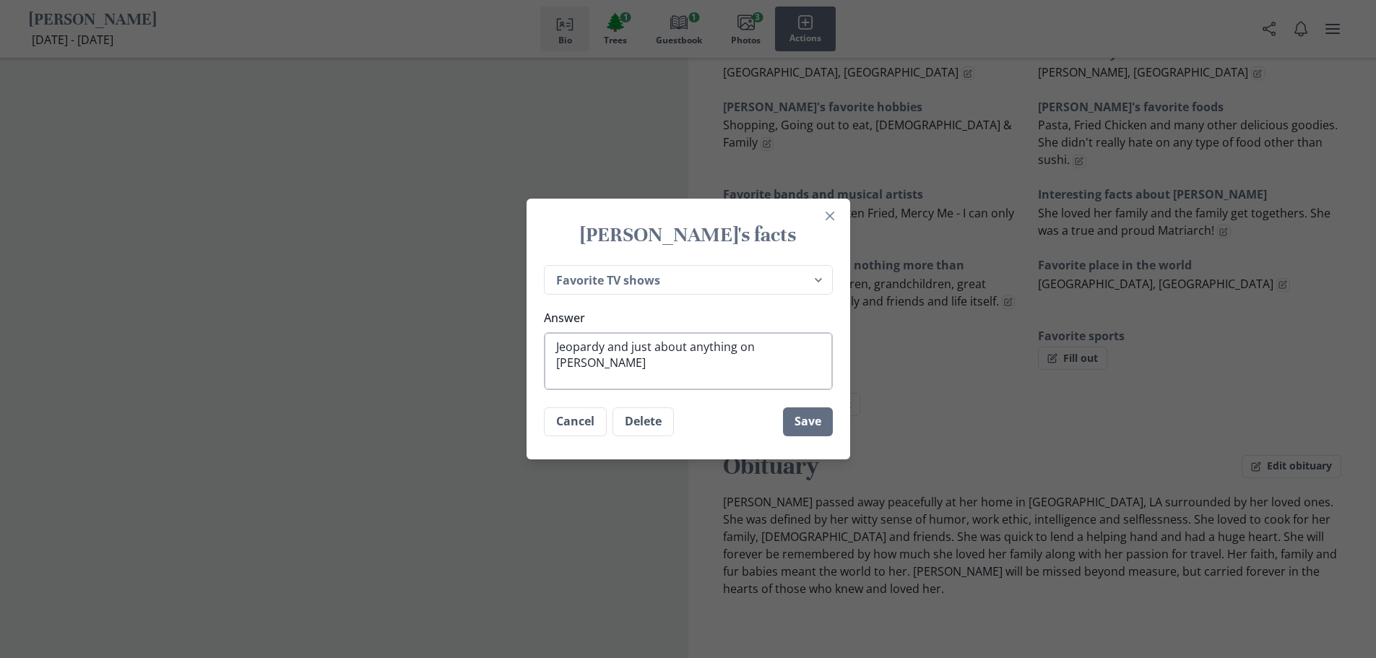
type textarea "Jeopardy and just about anything on Hall"
type textarea "x"
type textarea "Jeopardy and just about anything on Hallm"
type textarea "x"
type textarea "Jeopardy and just about anything on Hallma"
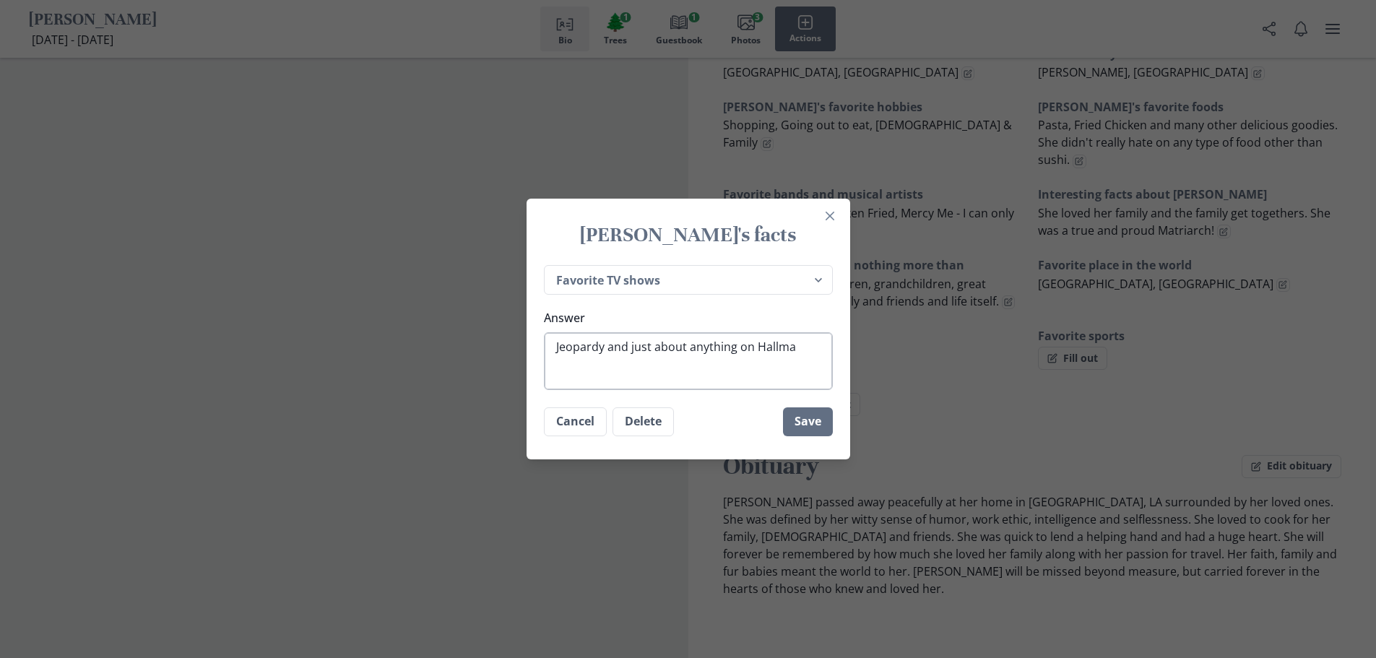
type textarea "x"
type textarea "Jeopardy and just about anything on Hallmar"
type textarea "x"
type textarea "Jeopardy and just about anything on Hallmark"
type textarea "x"
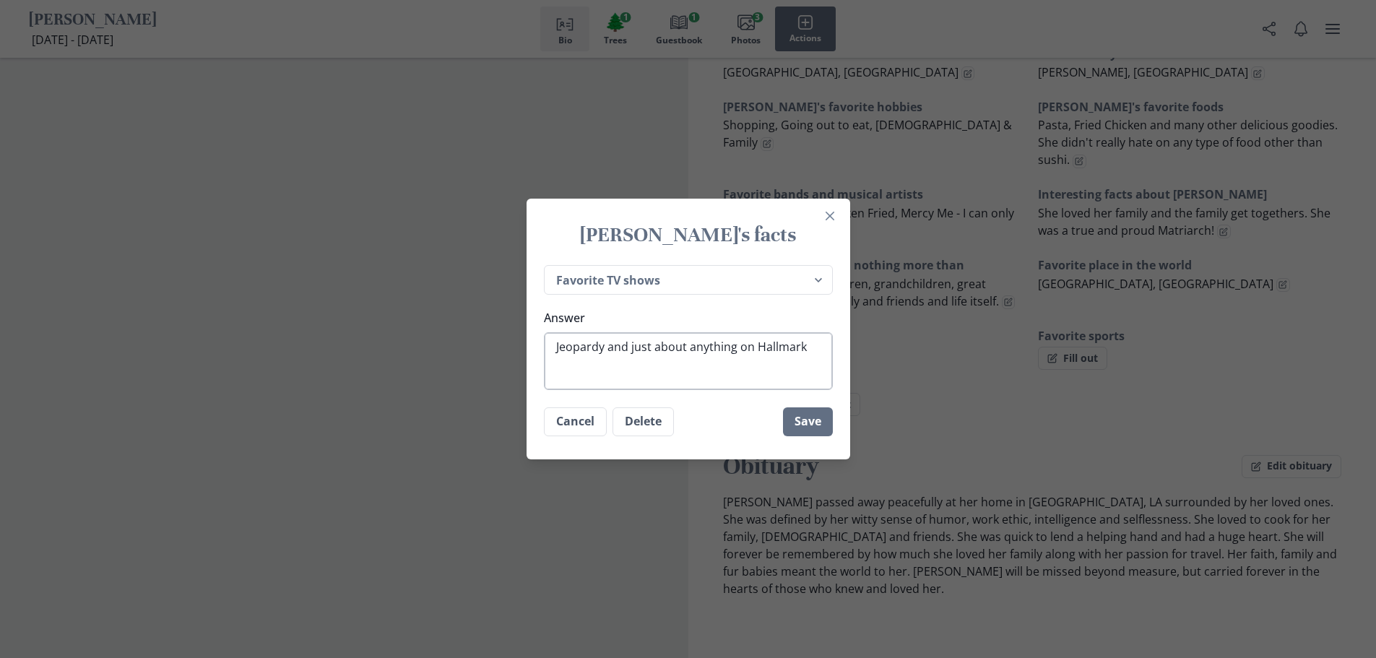
type textarea "Jeopardy and just about anything on Hallmark"
type textarea "x"
type textarea "Jeopardy and just about anything on Hallmark ("
type textarea "x"
type textarea "Jeopardy and just about anything on Hallmark (E"
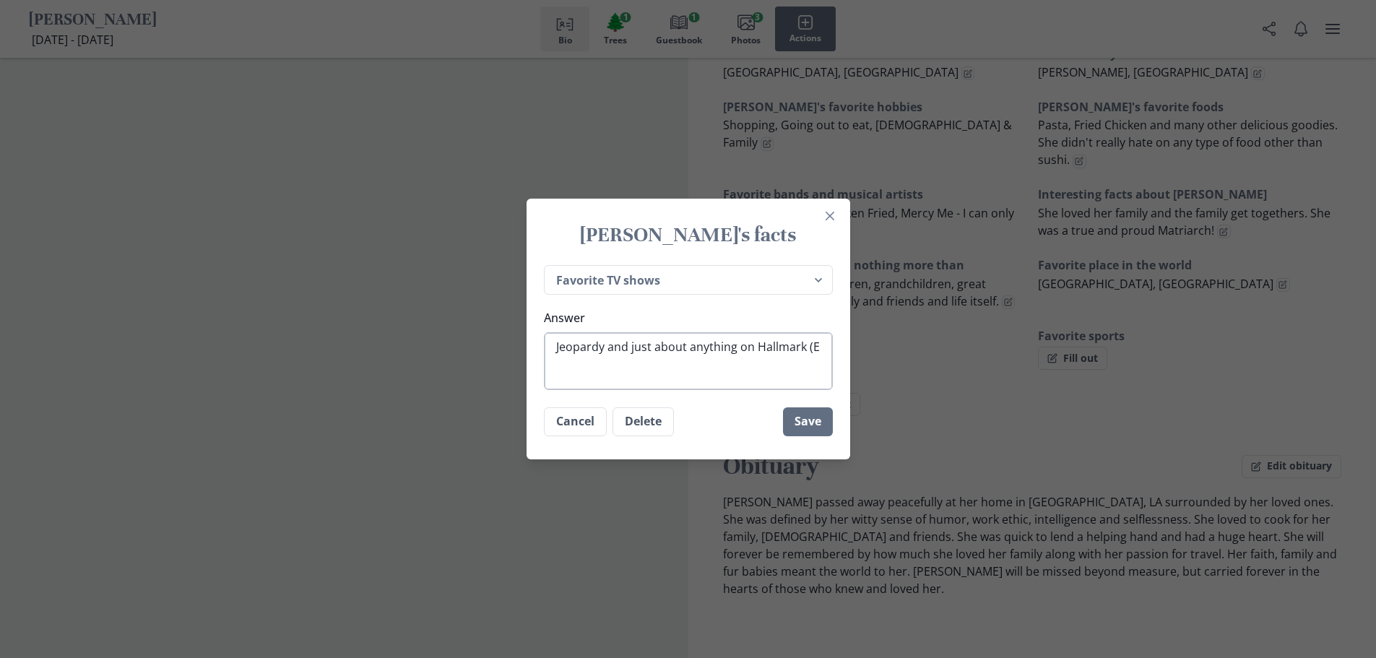
type textarea "x"
type textarea "Jeopardy and just about anything on Hallmark (Es"
type textarea "x"
type textarea "Jeopardy and just about anything on Hallmark (Esp"
type textarea "x"
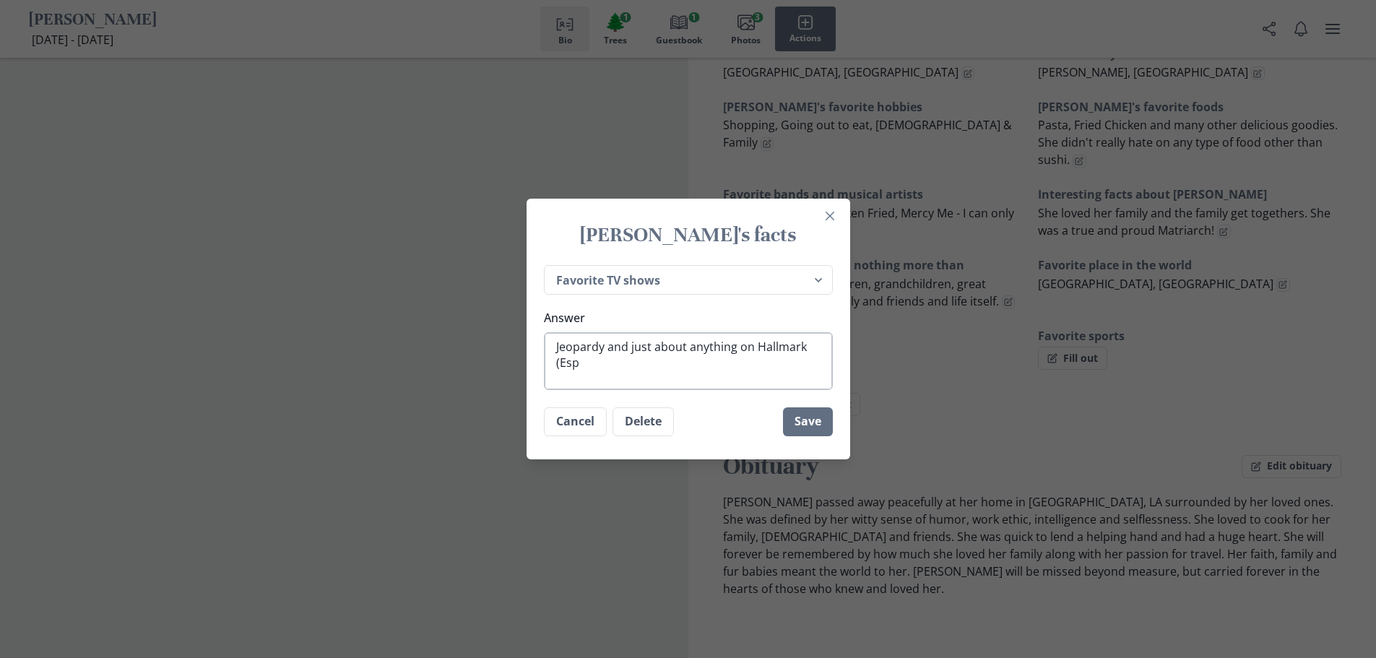
type textarea "Jeopardy and just about anything on Hallmark (Espe"
type textarea "x"
type textarea "Jeopardy and just about anything on Hallmark (Espec"
type textarea "x"
type textarea "Jeopardy and just about anything on Hallmark (Especi"
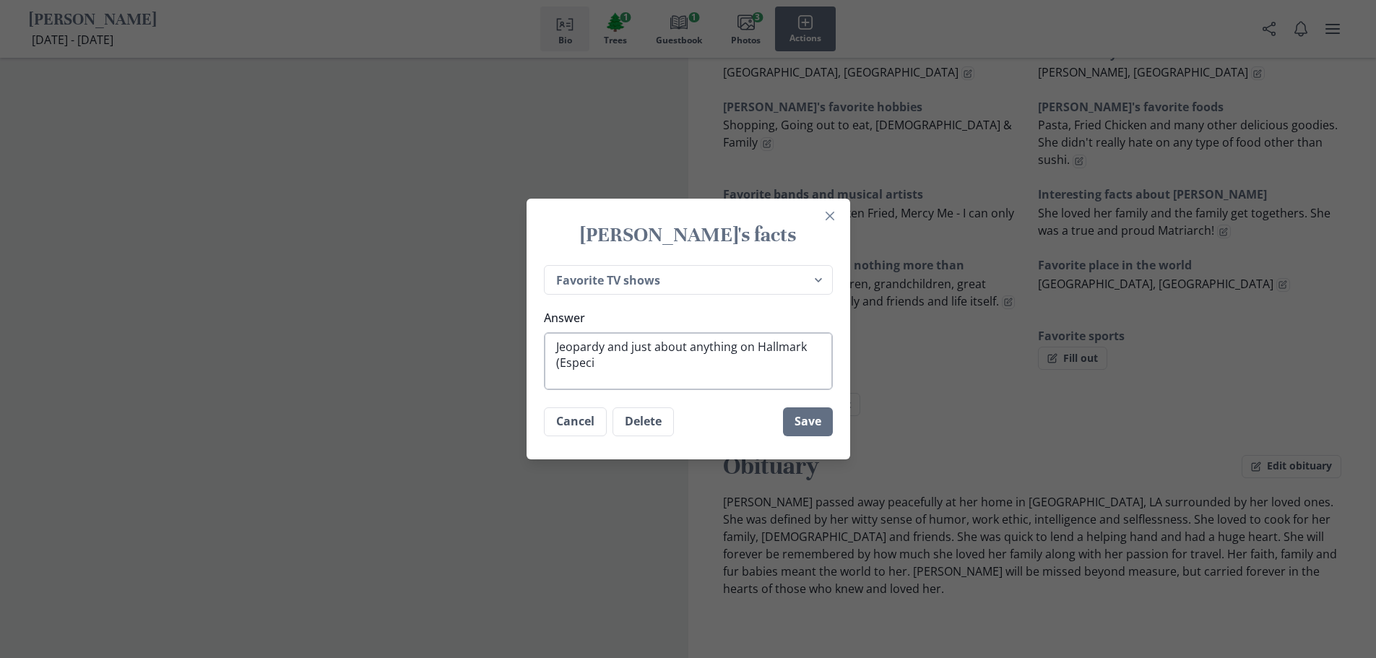
type textarea "x"
type textarea "Jeopardy and just about anything on Hallmark (Especia"
type textarea "x"
type textarea "Jeopardy and just about anything on Hallmark (Especial"
type textarea "x"
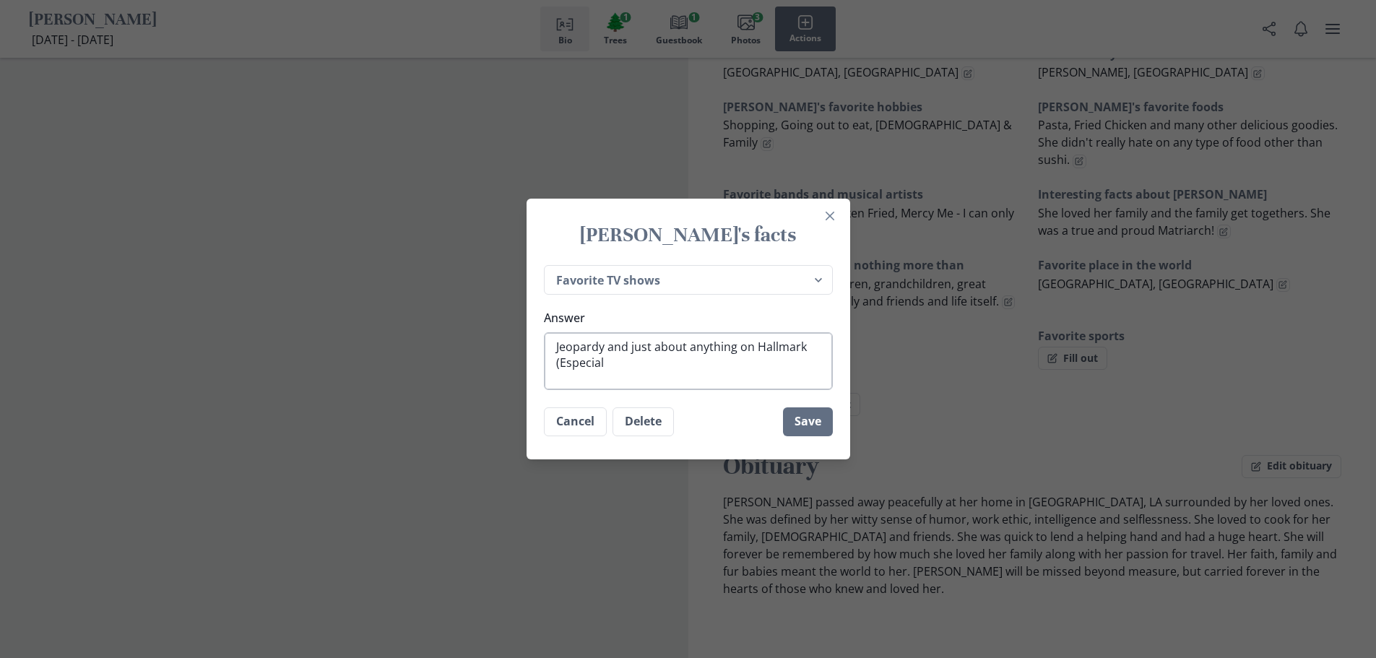
type textarea "Jeopardy and just about anything on Hallmark (Especiall"
type textarea "x"
type textarea "Jeopardy and just about anything on Hallmark (Especially"
type textarea "x"
type textarea "Jeopardy and just about anything on Hallmark (Especially"
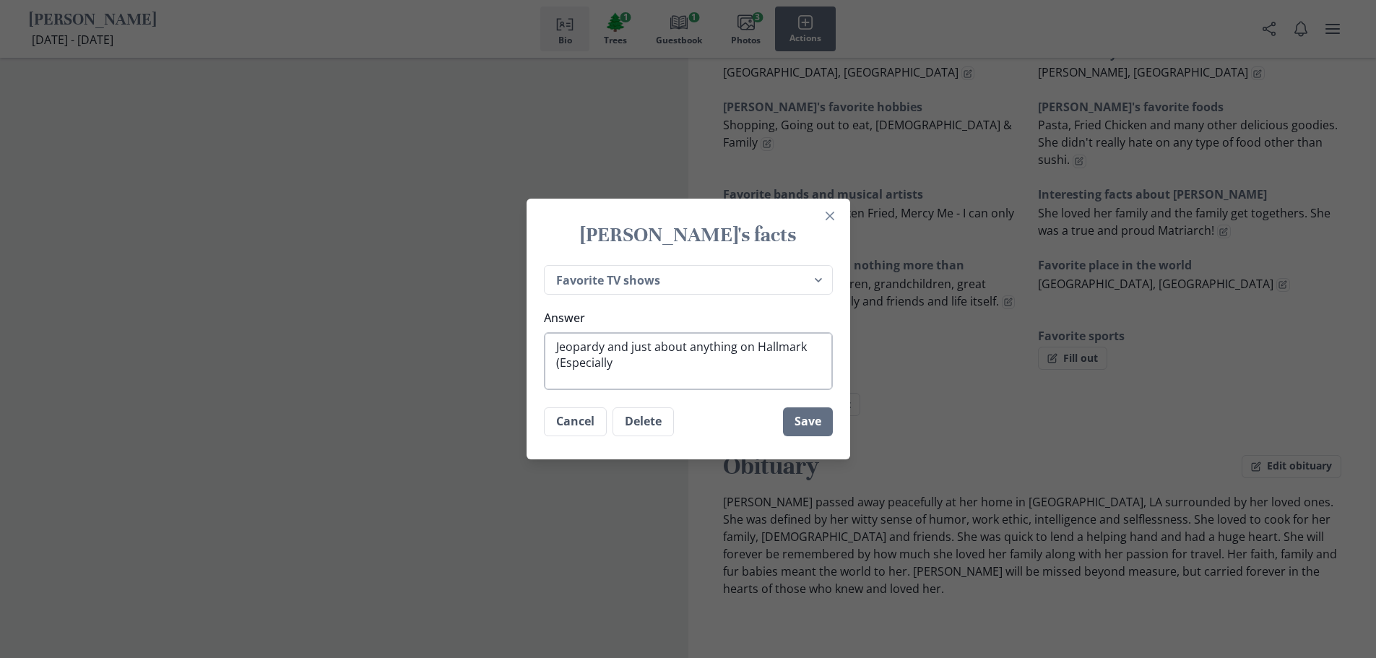
type textarea "x"
type textarea "Jeopardy and just about anything on Hallmark (Especially H"
type textarea "x"
type textarea "Jeopardy and just about anything on Hallmark (Especially Ho"
type textarea "x"
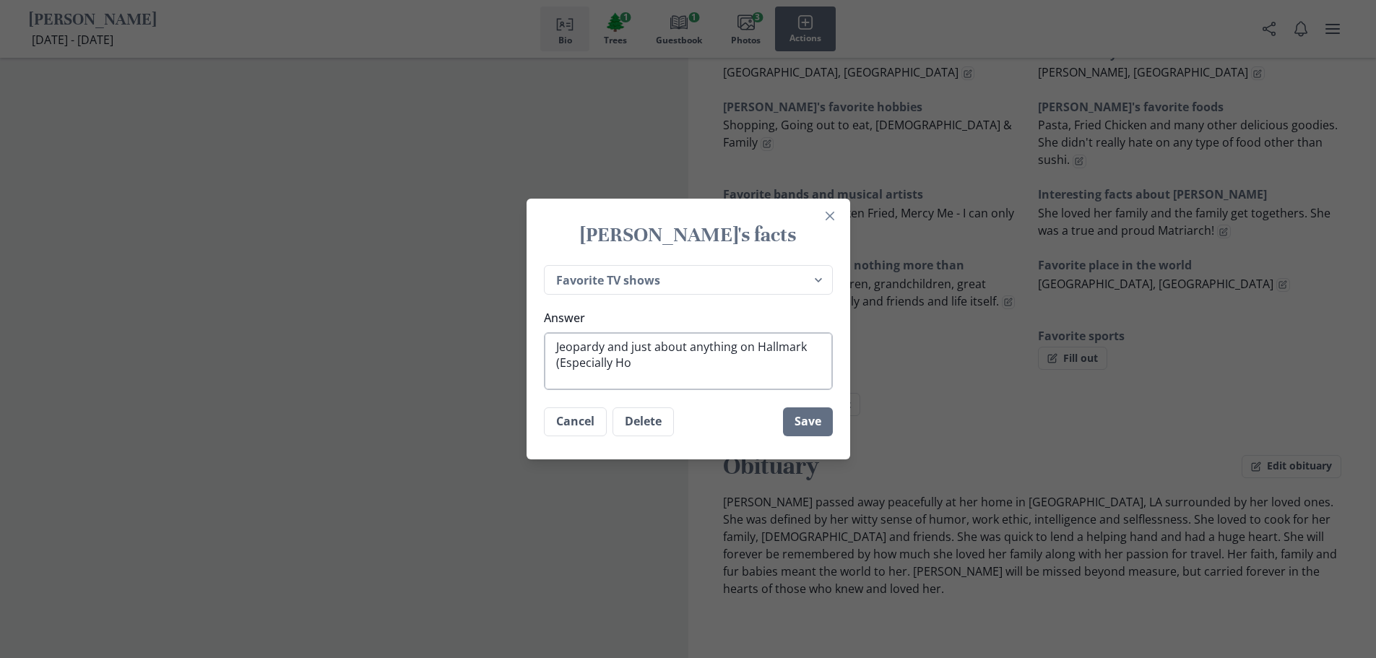
type textarea "Jeopardy and just about anything on Hallmark (Especially Hol"
type textarea "x"
type textarea "Jeopardy and just about anything on Hallmark (Especially [DATE]"
type textarea "x"
type textarea "Jeopardy and just about anything on Hallmark (Especially Holid"
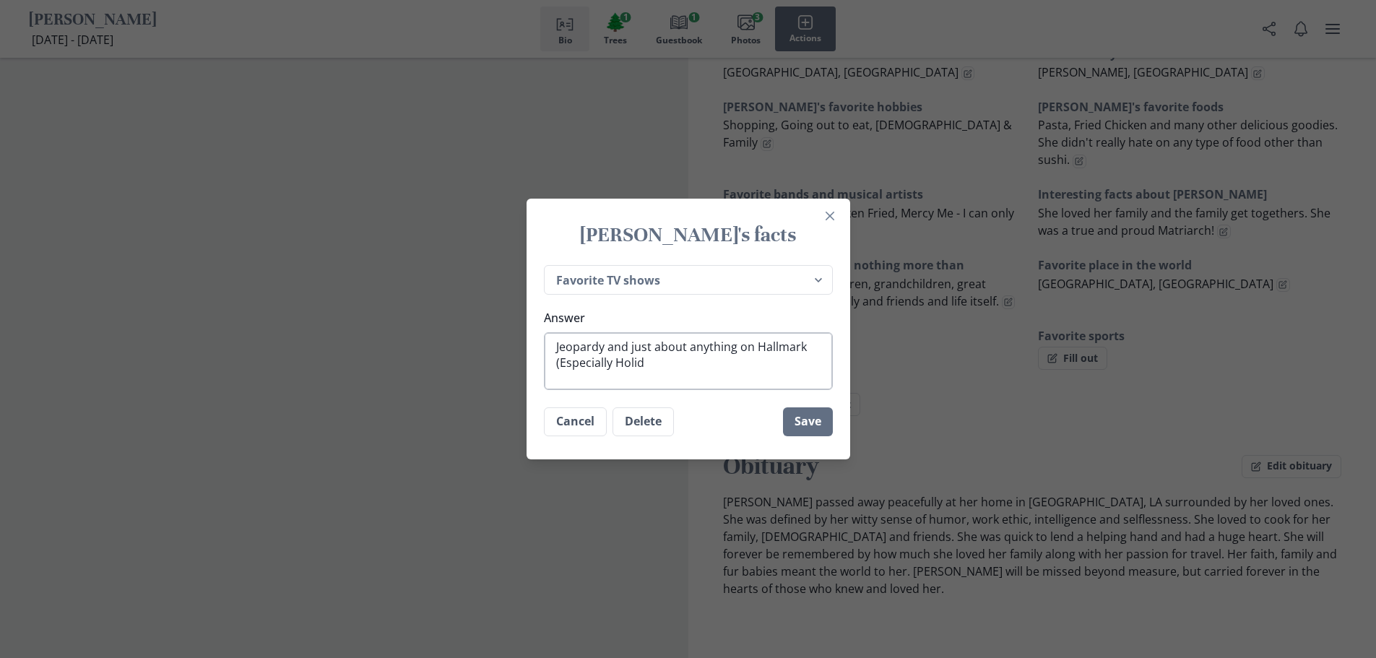
type textarea "x"
type textarea "Jeopardy and just about anything on Hallmark (Especially Holida"
type textarea "x"
type textarea "Jeopardy and just about anything on Hallmark (Especially Holiday"
type textarea "x"
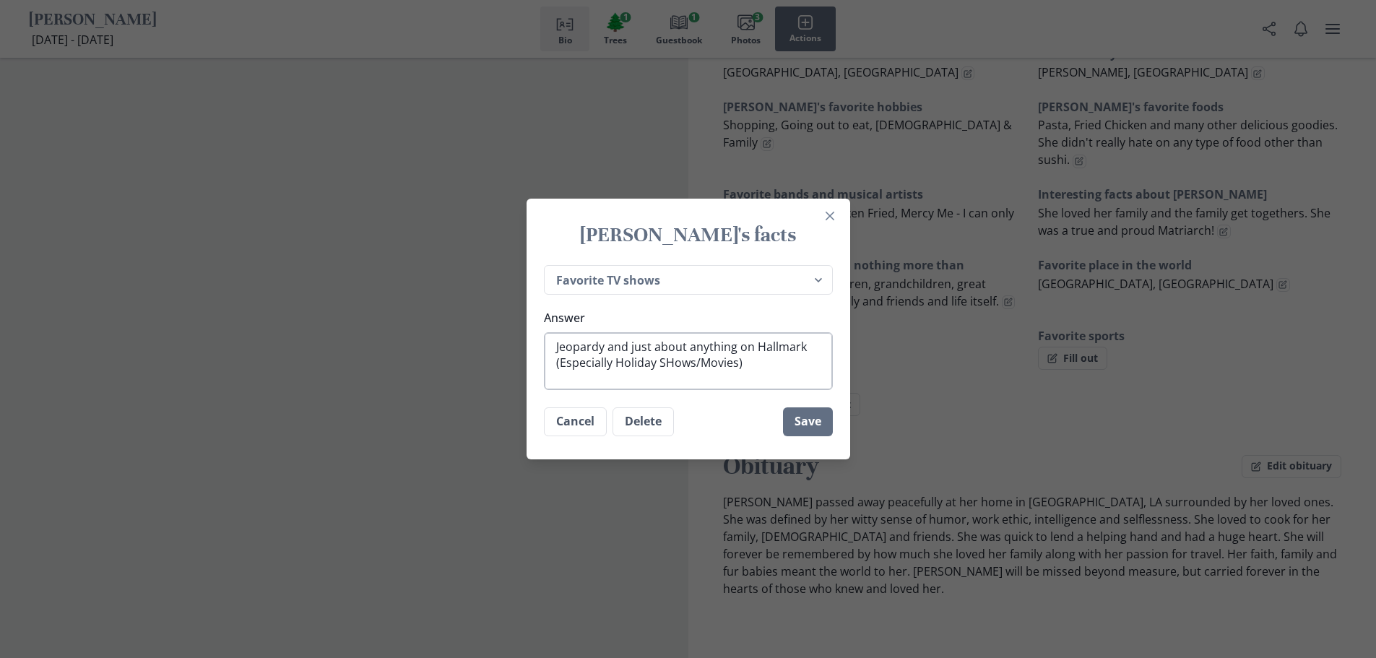
click at [680, 368] on textarea "Jeopardy and just about anything on Hallmark (Especially Holiday SHows/Movies)" at bounding box center [688, 361] width 289 height 58
click at [748, 365] on textarea "Jeopardy and just about anything on Hallmark (Especially Holiday Shows/Movies)" at bounding box center [688, 361] width 289 height 58
click at [811, 433] on button "Save" at bounding box center [808, 423] width 50 height 29
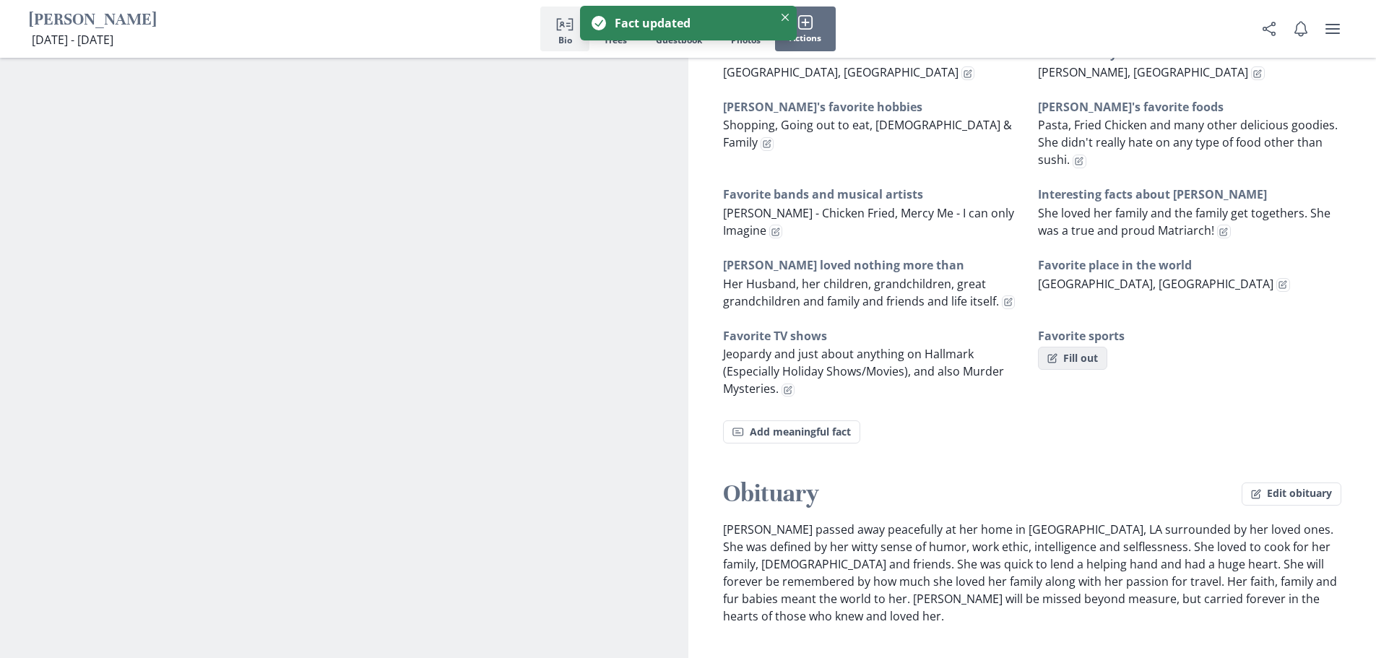
click at [1069, 348] on button "Fill out" at bounding box center [1072, 358] width 69 height 23
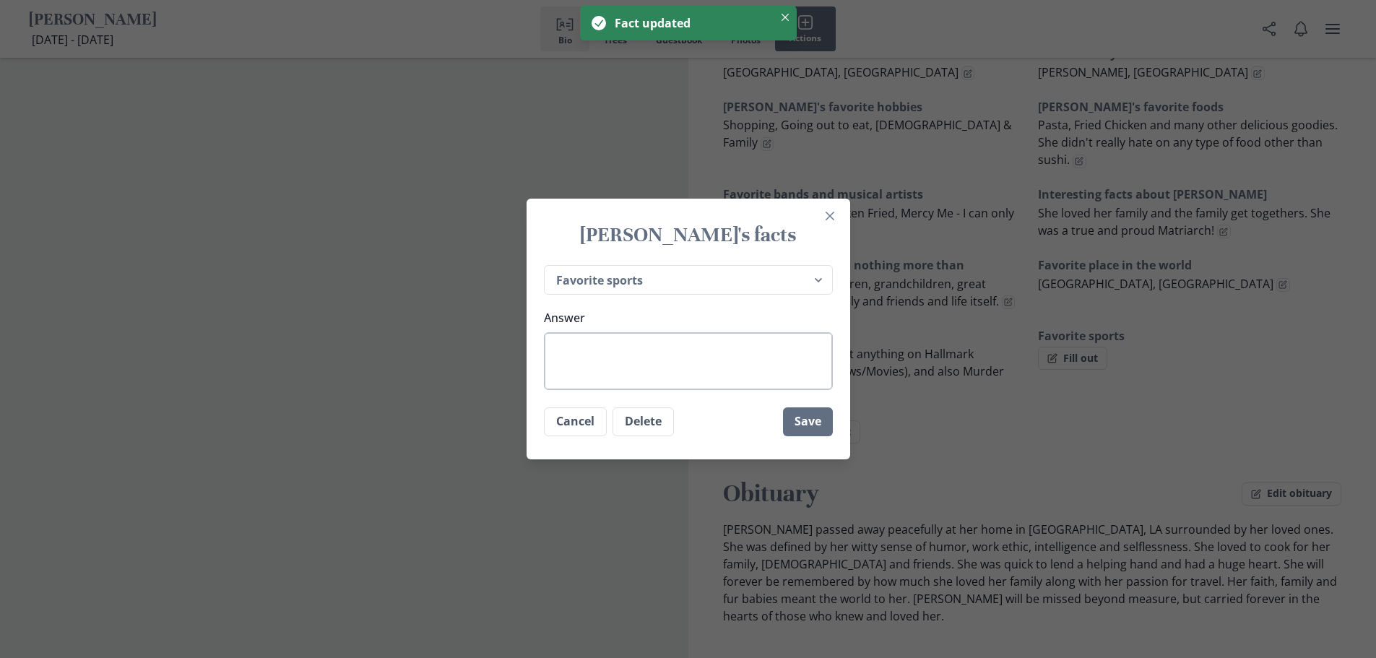
click at [705, 335] on textarea "Answer" at bounding box center [688, 361] width 289 height 58
click at [811, 424] on button "Save" at bounding box center [808, 421] width 50 height 29
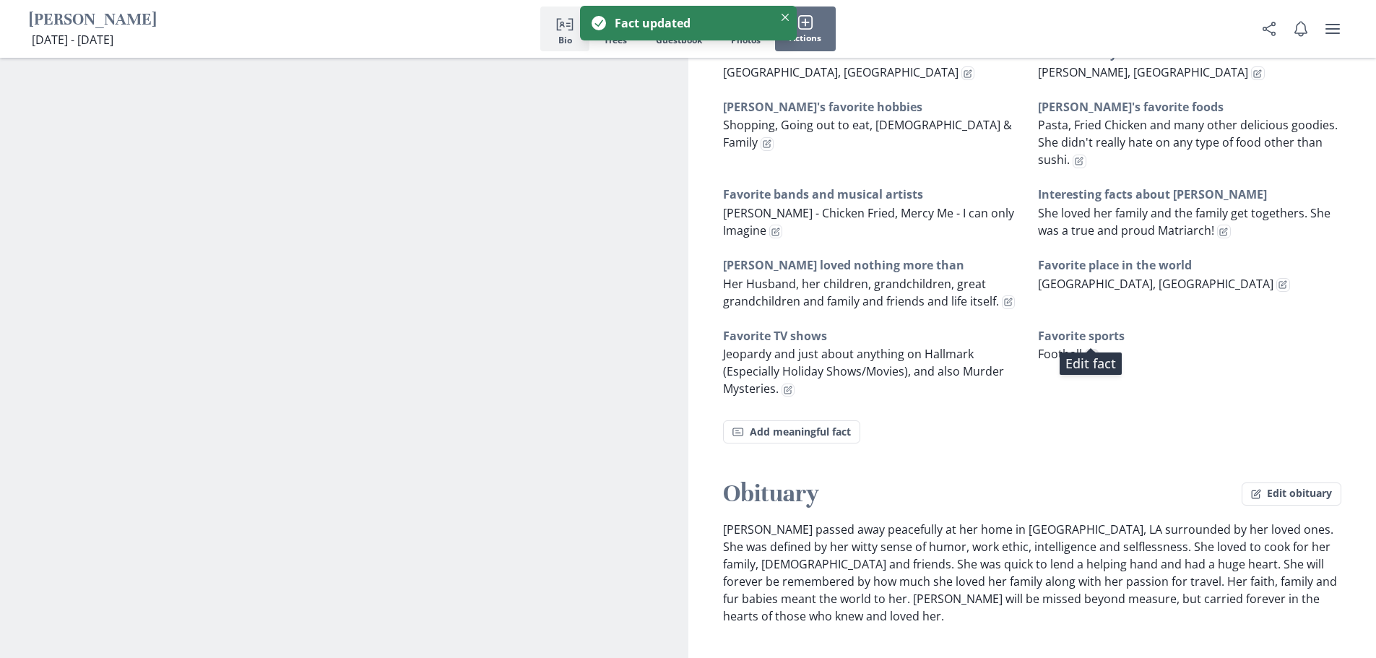
click at [1091, 352] on icon "Edit fact" at bounding box center [1092, 354] width 5 height 5
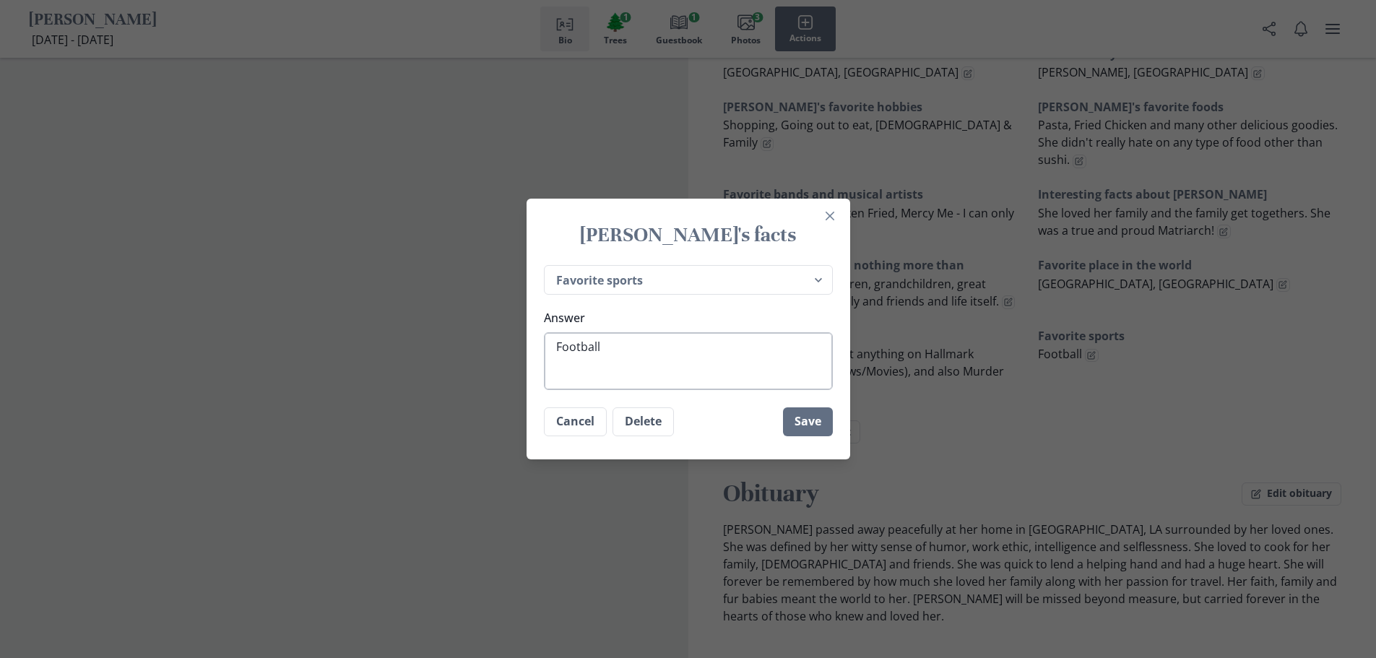
click at [708, 344] on textarea "Football" at bounding box center [688, 361] width 289 height 58
click at [807, 426] on button "Save" at bounding box center [808, 421] width 50 height 29
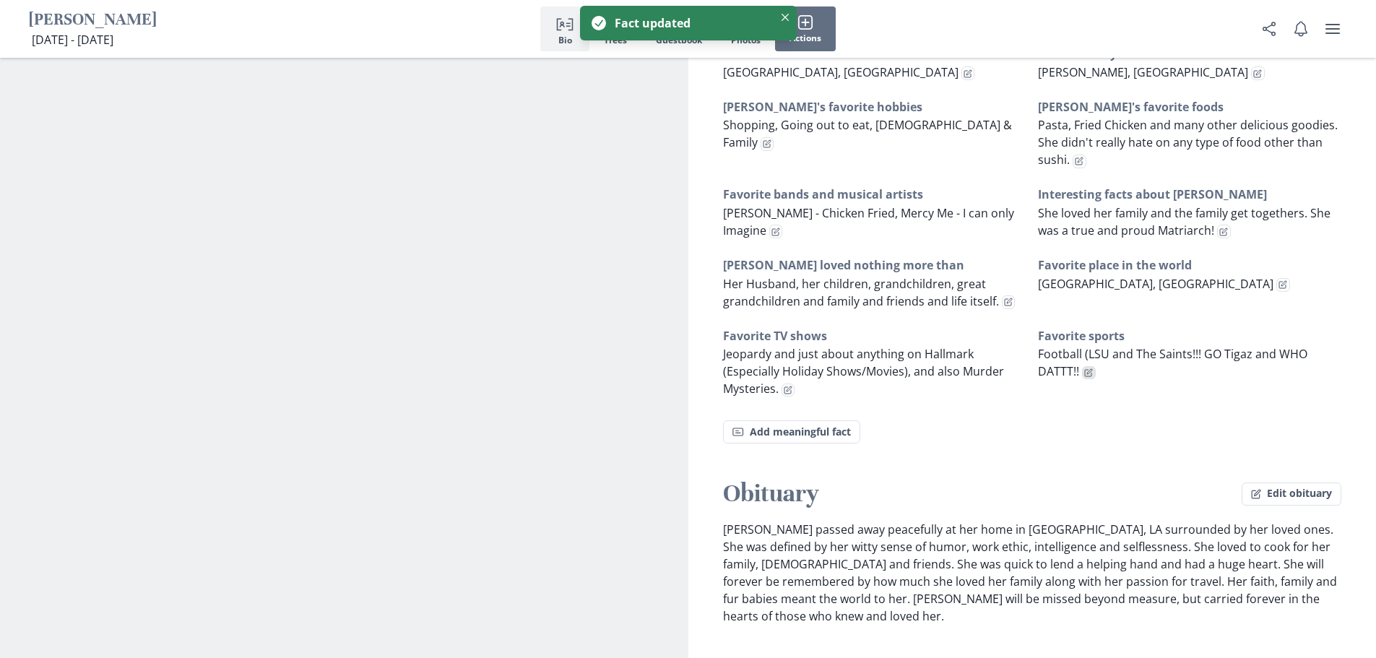
click at [1090, 368] on icon "Edit fact" at bounding box center [1088, 372] width 9 height 9
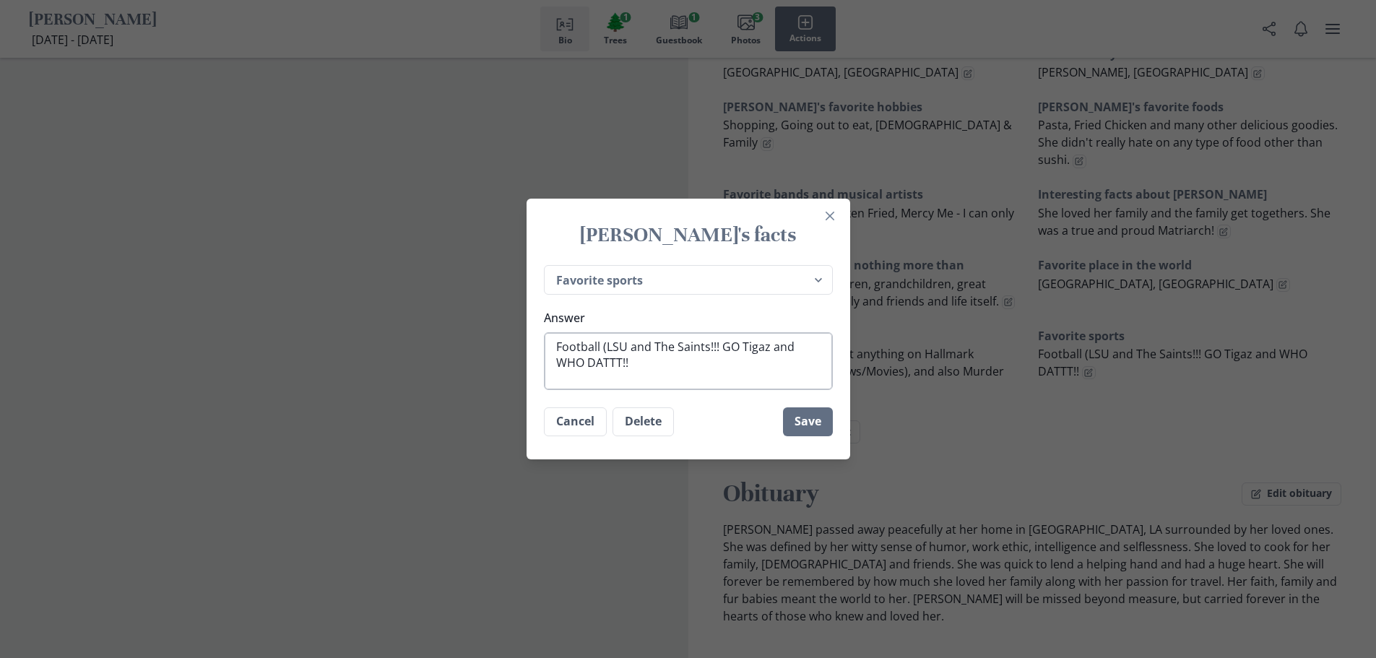
click at [664, 370] on textarea "Football (LSU and The Saints!!! GO Tigaz and WHO DATTT!!" at bounding box center [688, 361] width 289 height 58
click at [803, 410] on button "Save" at bounding box center [808, 421] width 50 height 29
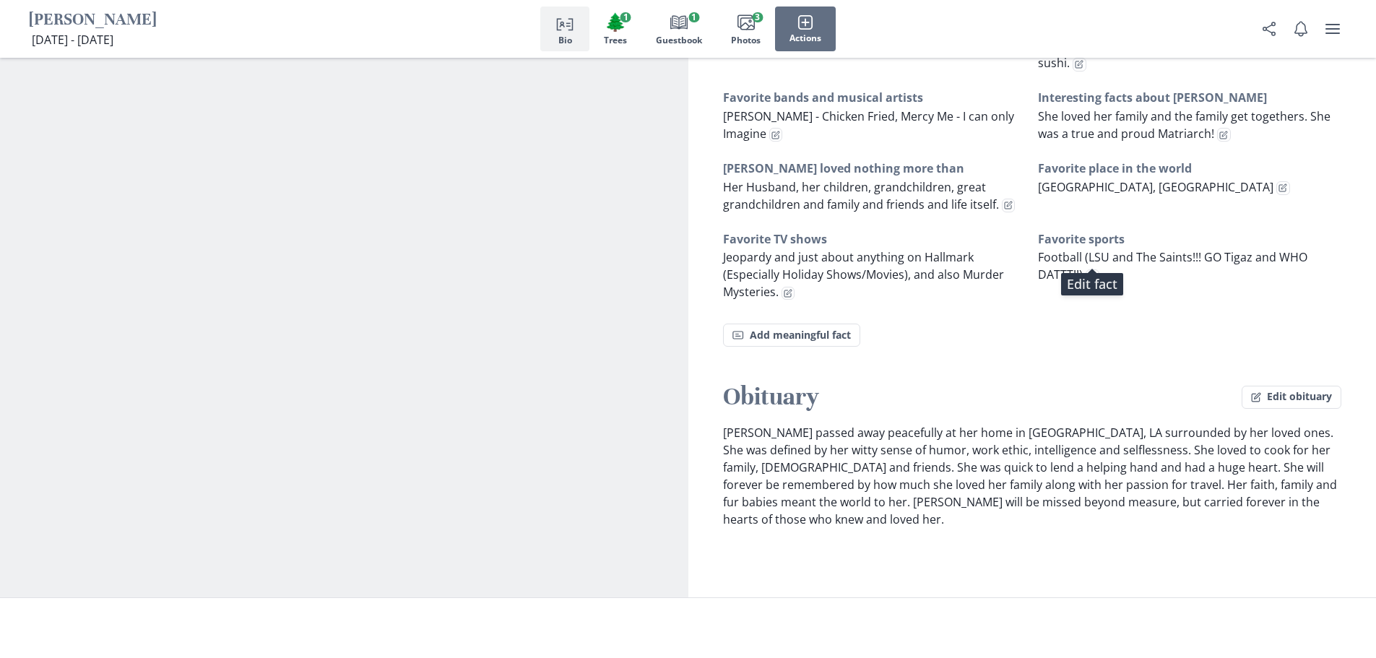
scroll to position [1228, 0]
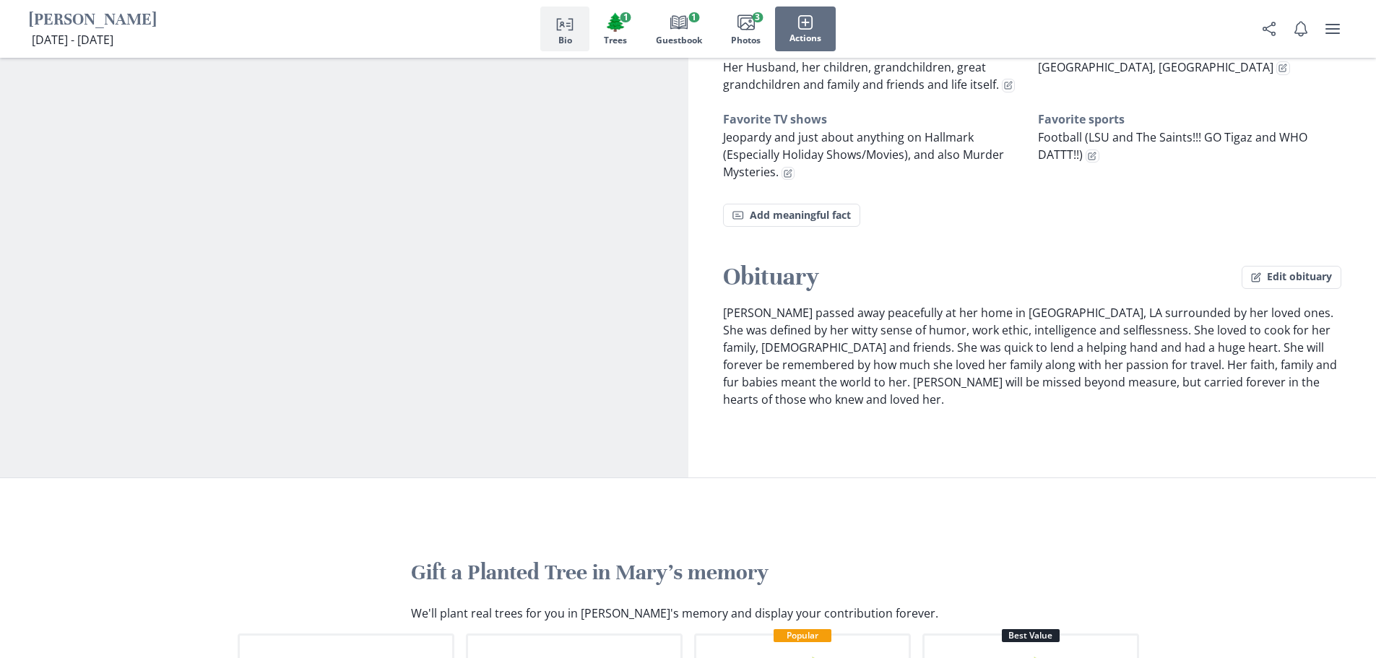
click at [755, 384] on p "[PERSON_NAME] passed away peacefully at her home in [GEOGRAPHIC_DATA], LA surro…" at bounding box center [1032, 356] width 619 height 104
click at [1315, 269] on button "Edit obituary" at bounding box center [1292, 277] width 100 height 23
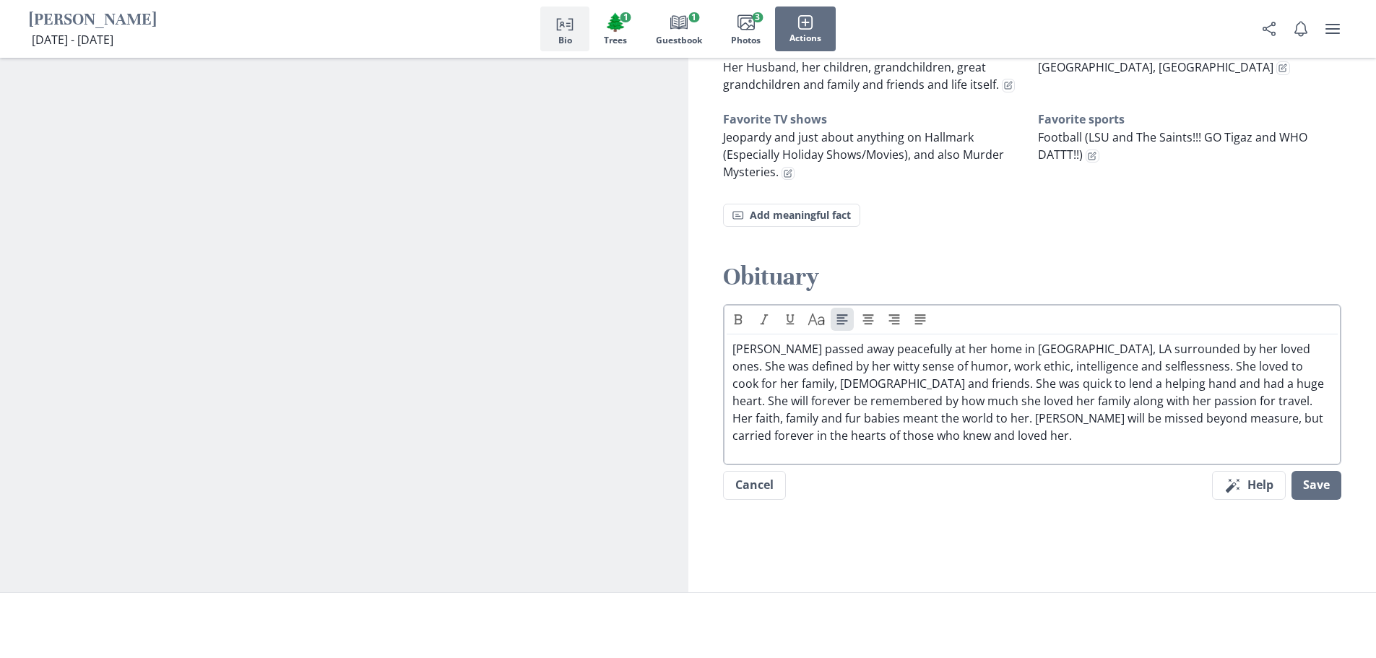
click at [938, 419] on p "[PERSON_NAME] passed away peacefully at her home in [GEOGRAPHIC_DATA], LA surro…" at bounding box center [1032, 392] width 600 height 104
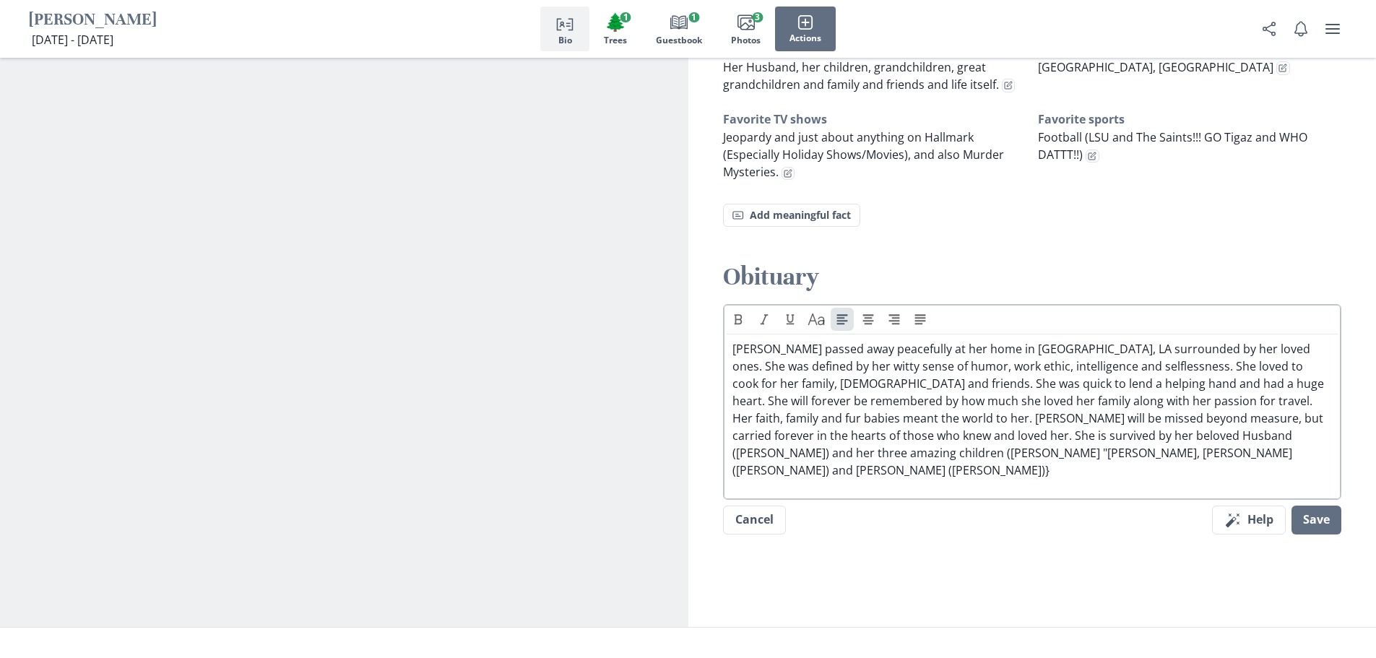
click at [782, 439] on p "[PERSON_NAME] passed away peacefully at her home in [GEOGRAPHIC_DATA], LA surro…" at bounding box center [1032, 409] width 600 height 139
click at [1088, 417] on p "[PERSON_NAME] passed away peacefully at her home in [GEOGRAPHIC_DATA], LA surro…" at bounding box center [1032, 409] width 600 height 139
click at [1091, 417] on p "[PERSON_NAME] passed away peacefully at her home in [GEOGRAPHIC_DATA], LA surro…" at bounding box center [1032, 409] width 600 height 139
click at [1203, 436] on p "[PERSON_NAME] passed away peacefully at her home in [GEOGRAPHIC_DATA], LA surro…" at bounding box center [1032, 409] width 600 height 139
click at [1305, 440] on p "[PERSON_NAME] passed away peacefully at her home in [GEOGRAPHIC_DATA], LA surro…" at bounding box center [1032, 409] width 600 height 139
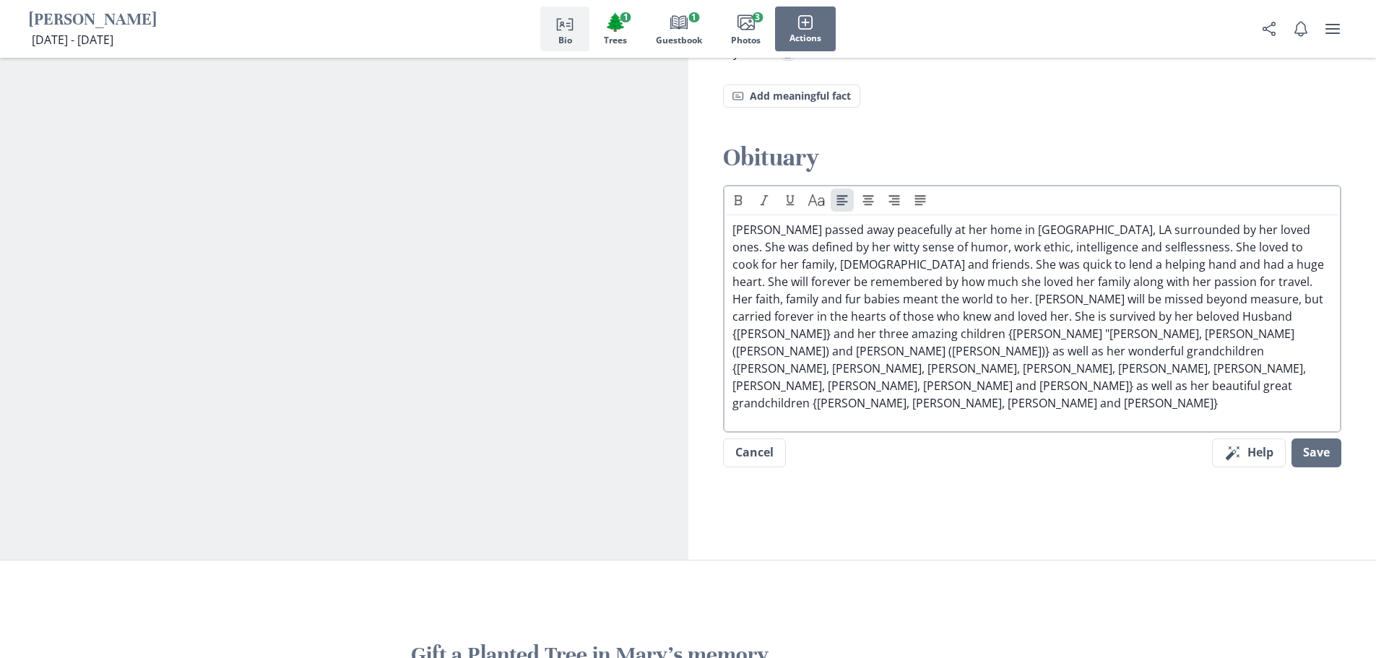
scroll to position [1372, 0]
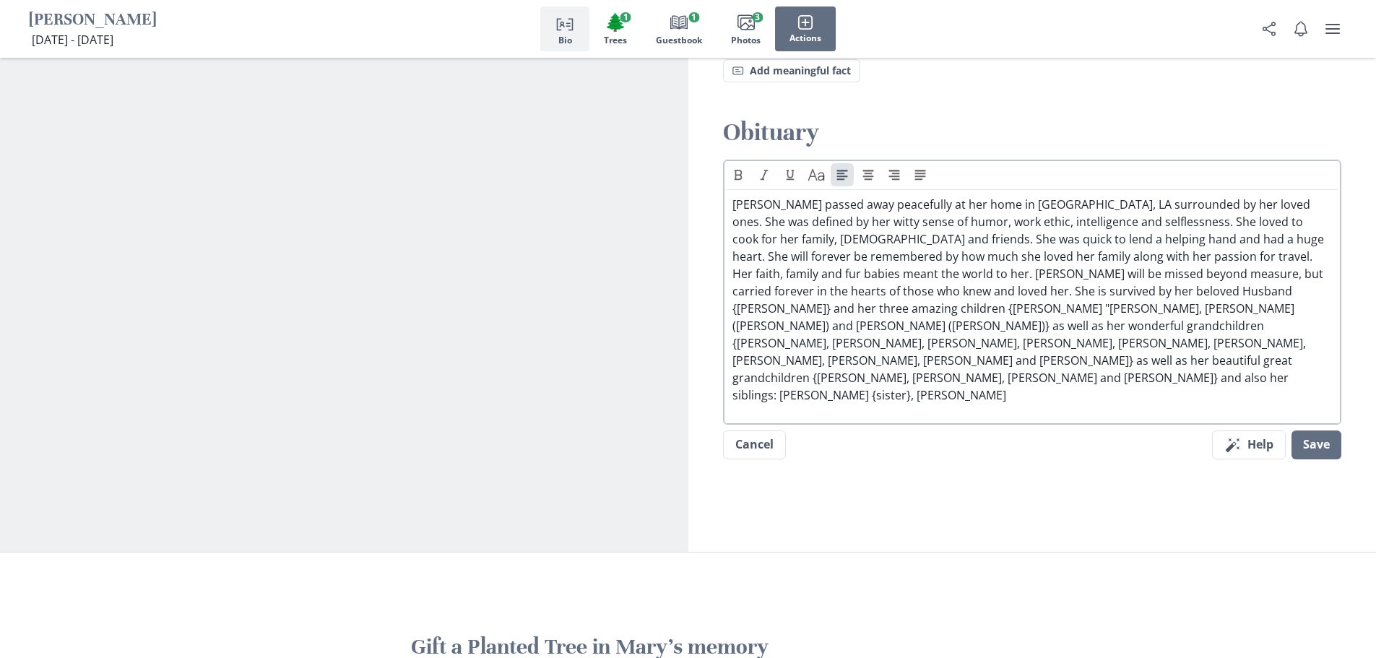
click at [924, 347] on p "[PERSON_NAME] passed away peacefully at her home in [GEOGRAPHIC_DATA], LA surro…" at bounding box center [1032, 300] width 600 height 208
click at [1006, 341] on p "[PERSON_NAME] passed away peacefully at her home in [GEOGRAPHIC_DATA], LA surro…" at bounding box center [1032, 300] width 600 height 208
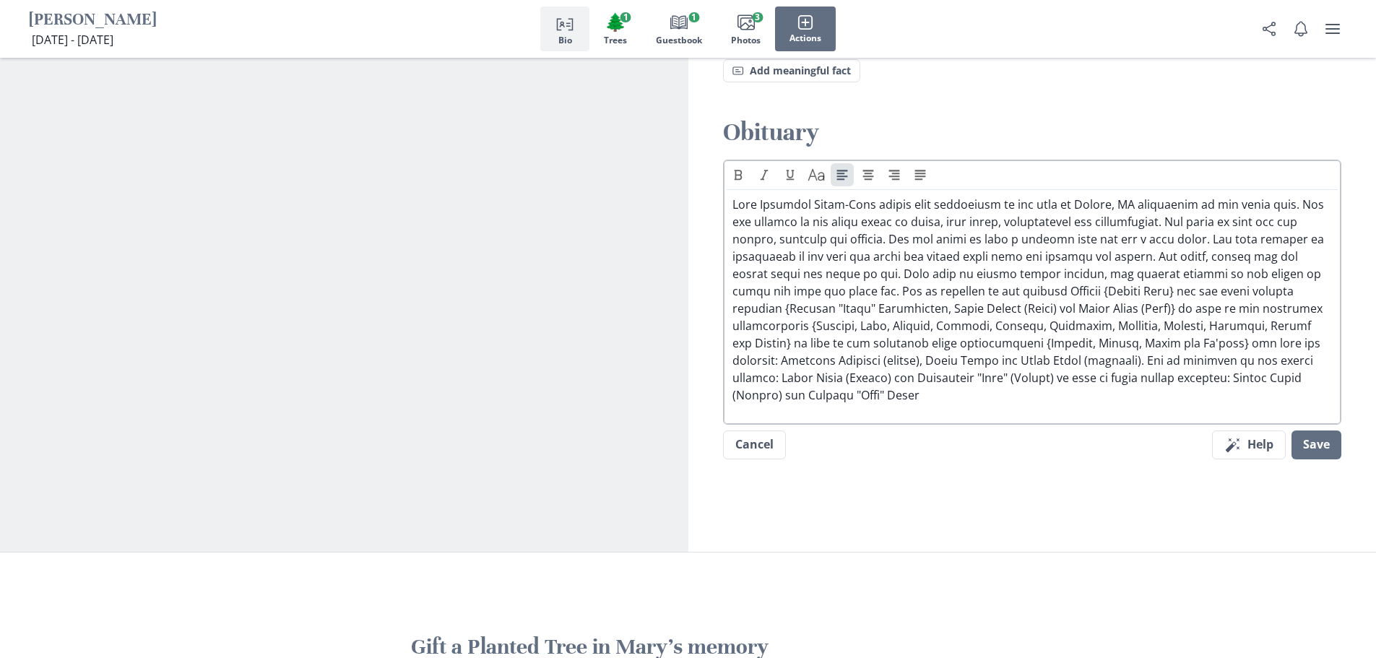
click at [1227, 367] on p at bounding box center [1032, 300] width 600 height 208
click at [953, 381] on p at bounding box center [1032, 300] width 600 height 208
click at [1332, 433] on button "Save" at bounding box center [1316, 444] width 50 height 29
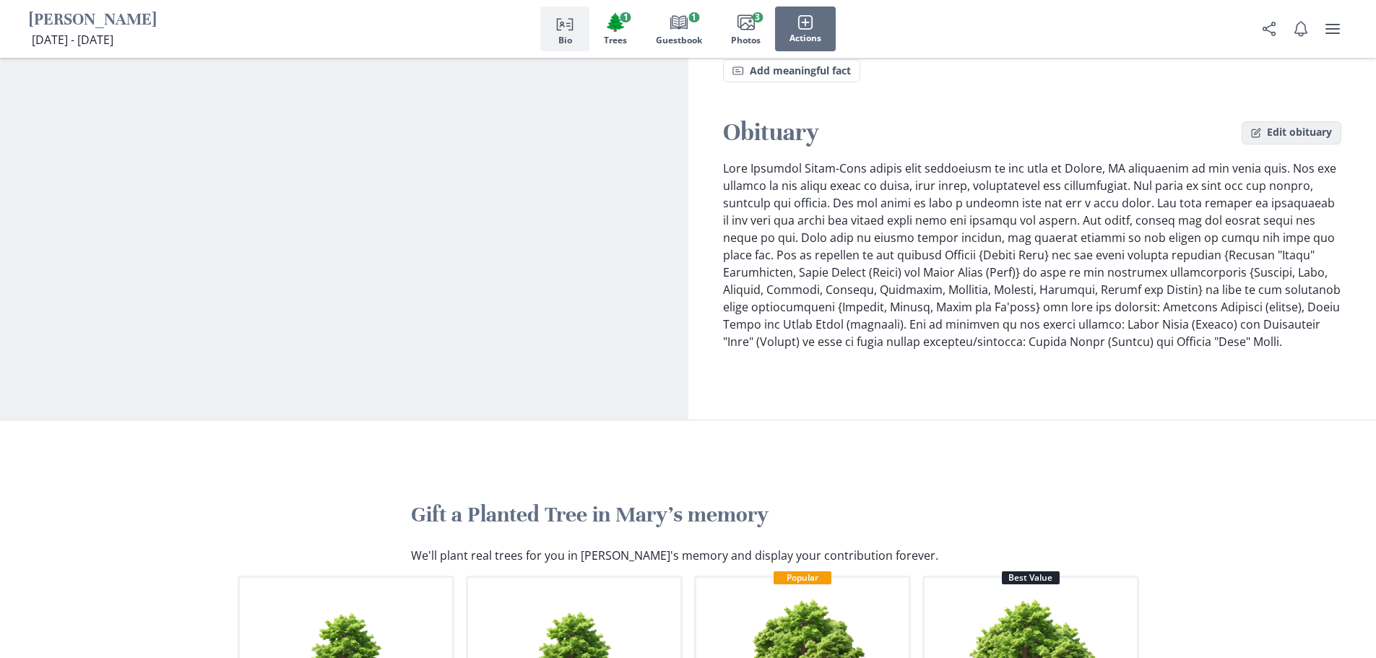
click at [1278, 124] on button "Edit obituary" at bounding box center [1292, 132] width 100 height 23
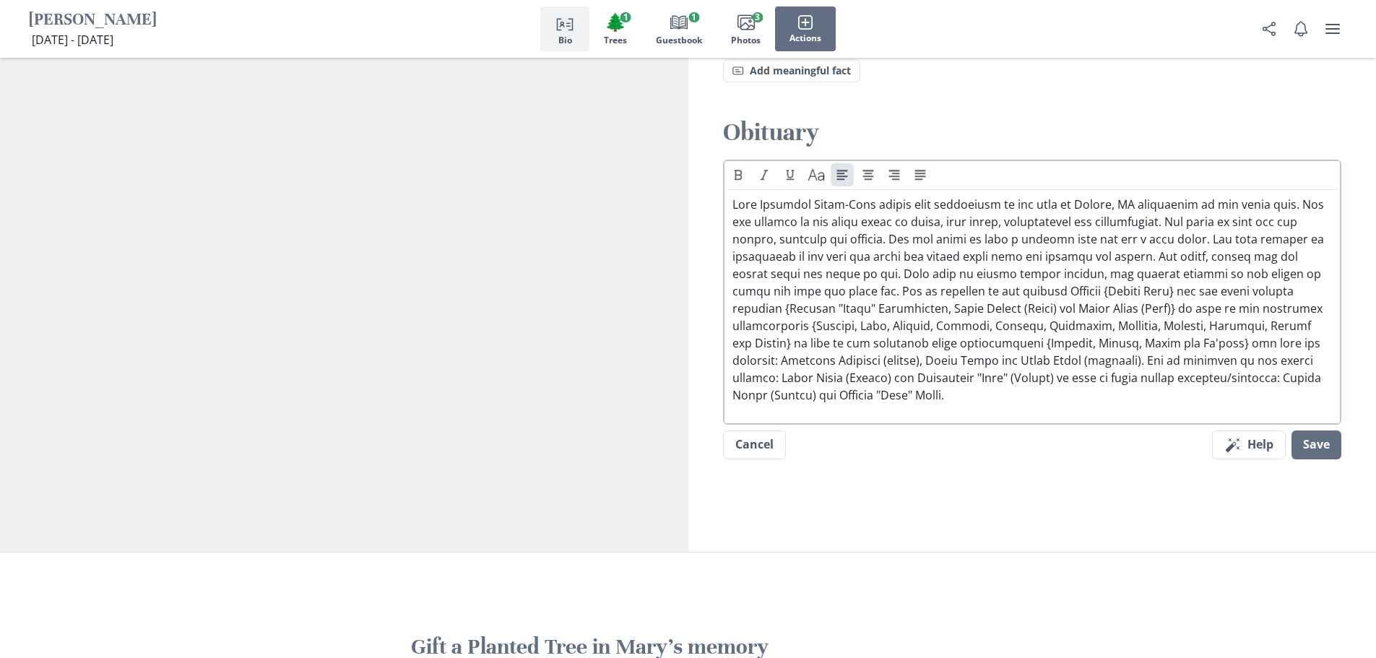
click at [959, 379] on p at bounding box center [1032, 300] width 600 height 208
click at [1315, 430] on button "Save" at bounding box center [1316, 444] width 50 height 29
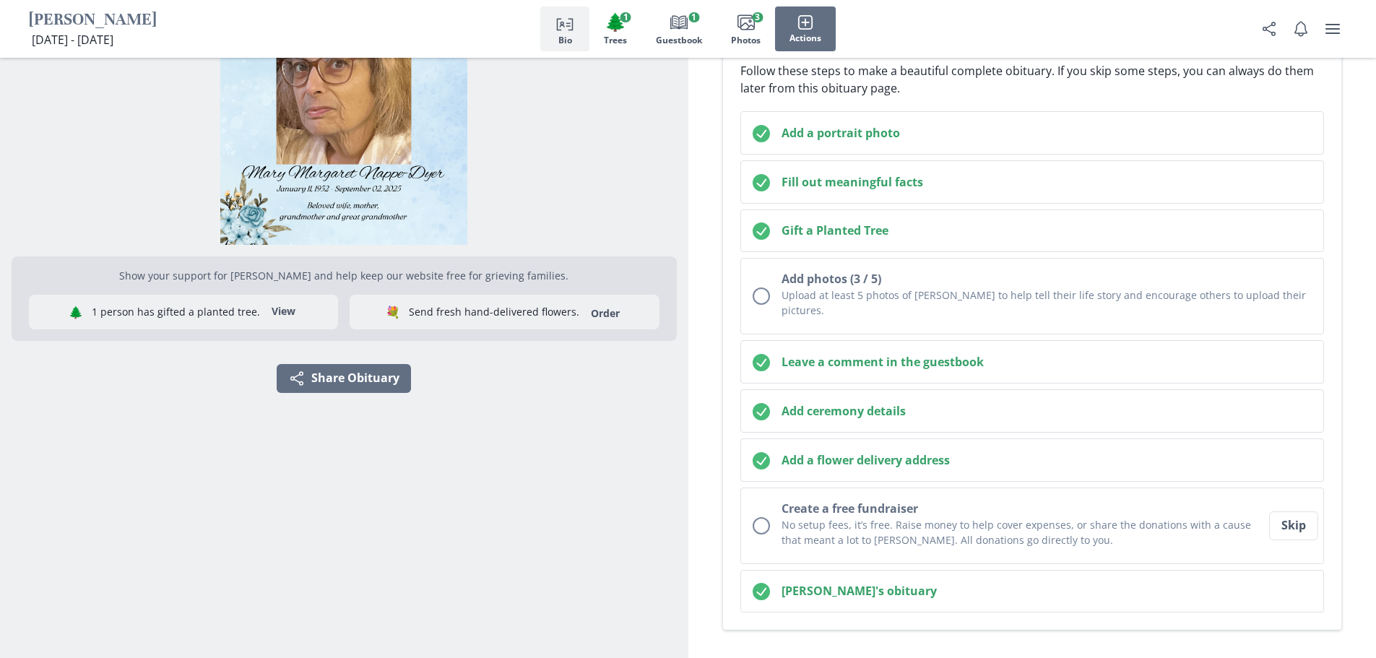
scroll to position [0, 0]
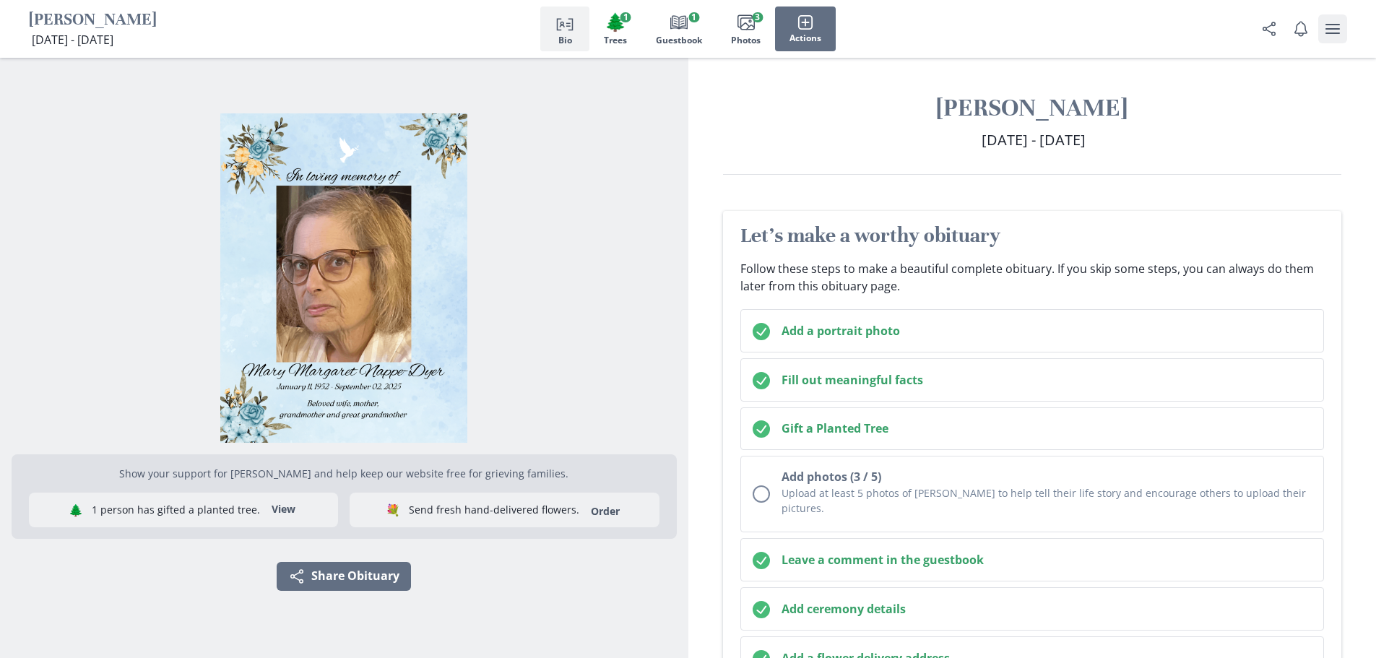
click at [1332, 26] on icon "user menu" at bounding box center [1332, 28] width 17 height 17
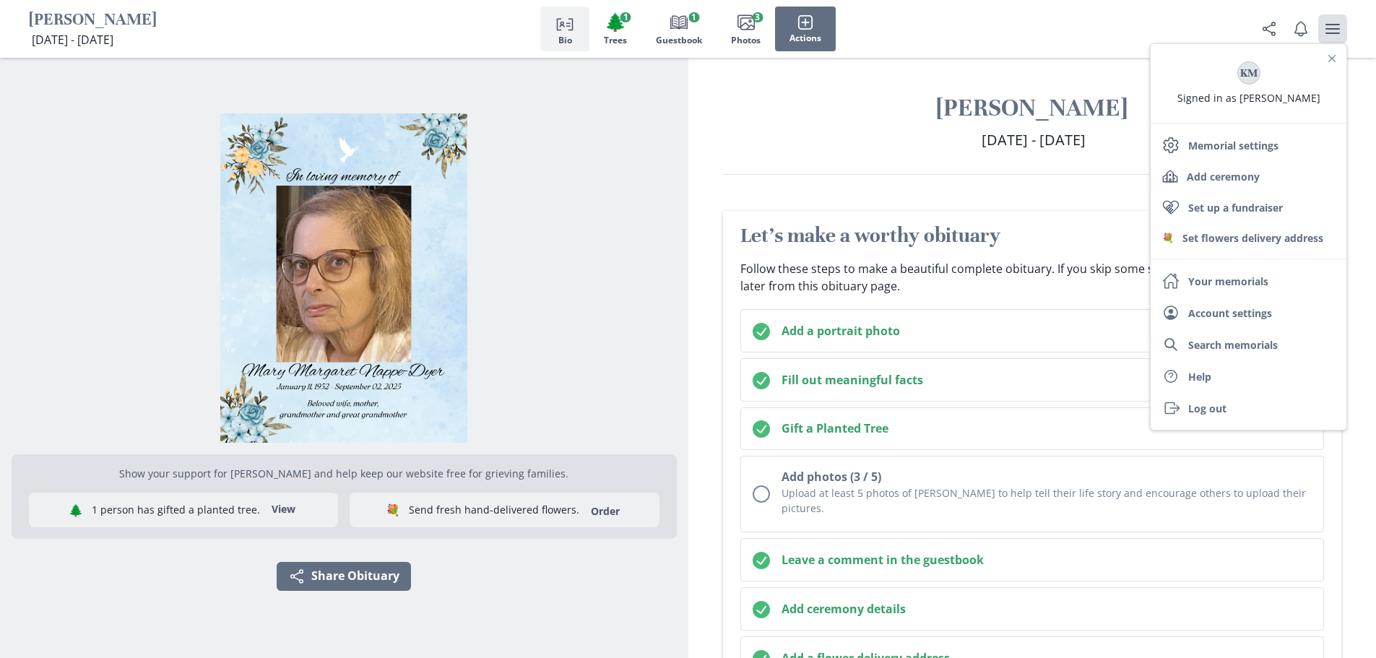
click at [802, 161] on div "[PERSON_NAME] [DATE] - [DATE] [DATE] - [DATE]" at bounding box center [1032, 133] width 688 height 82
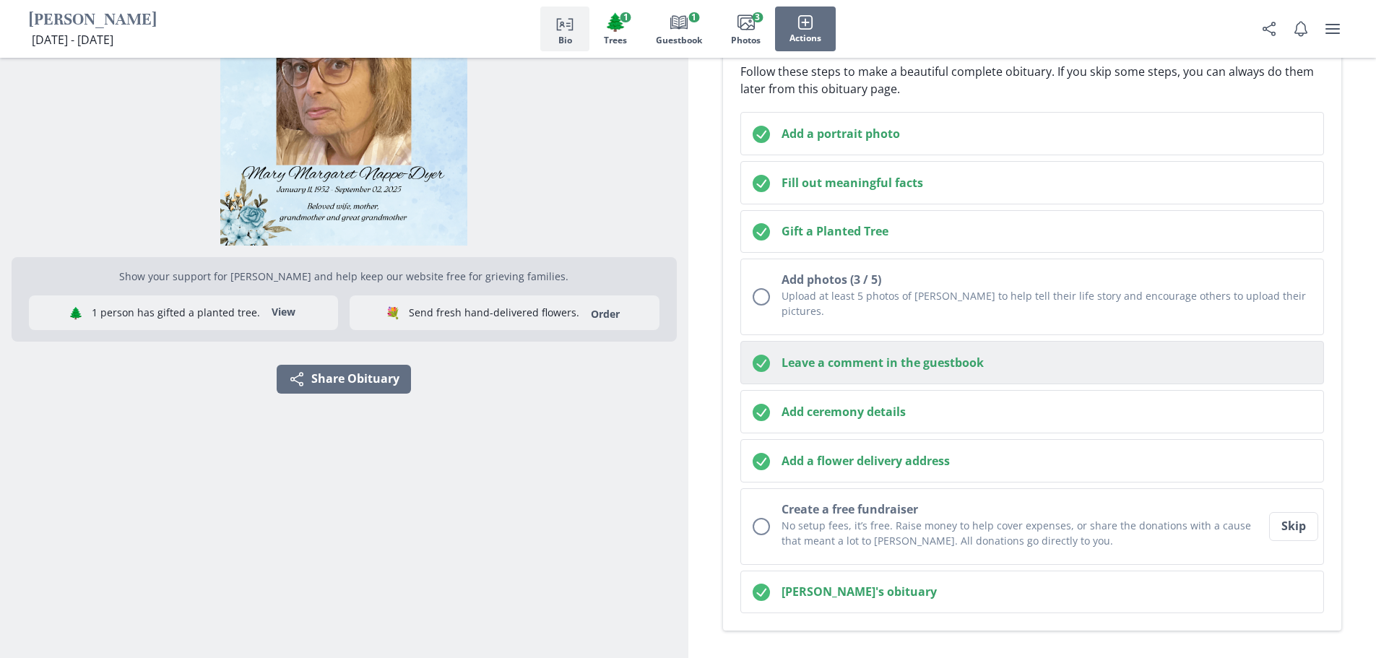
scroll to position [217, 0]
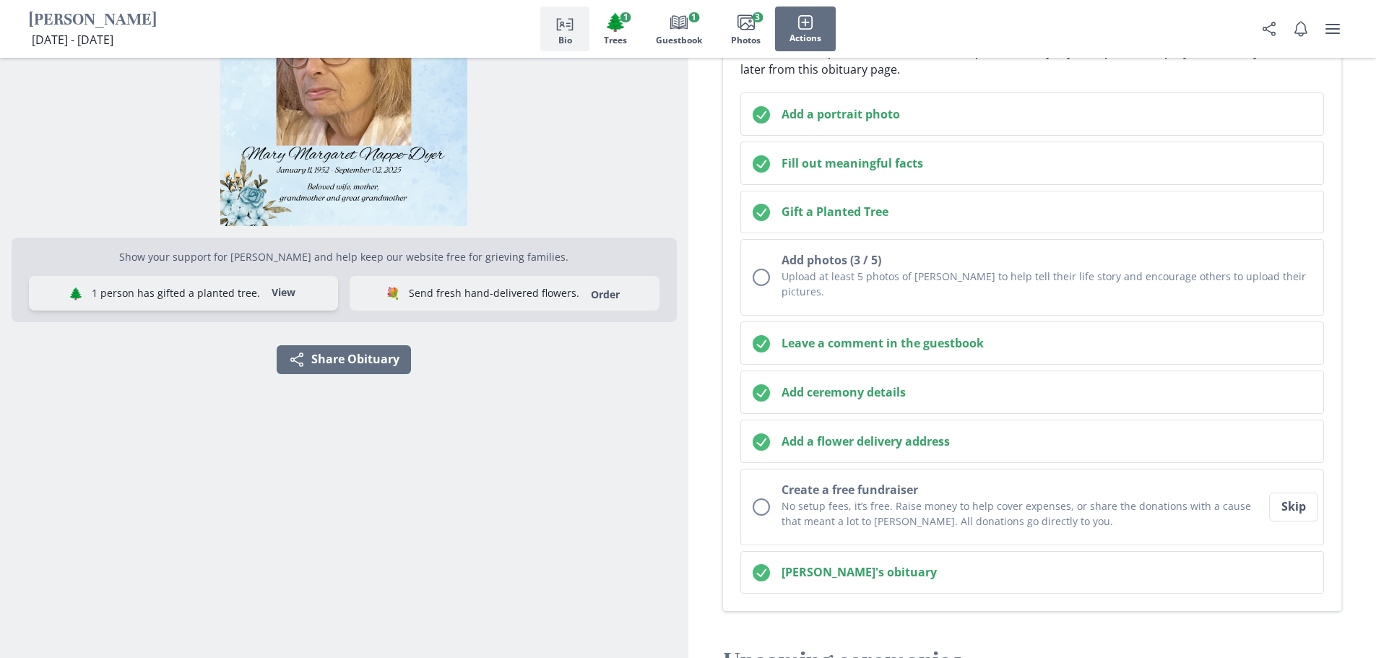
click at [279, 291] on button "View" at bounding box center [283, 293] width 41 height 23
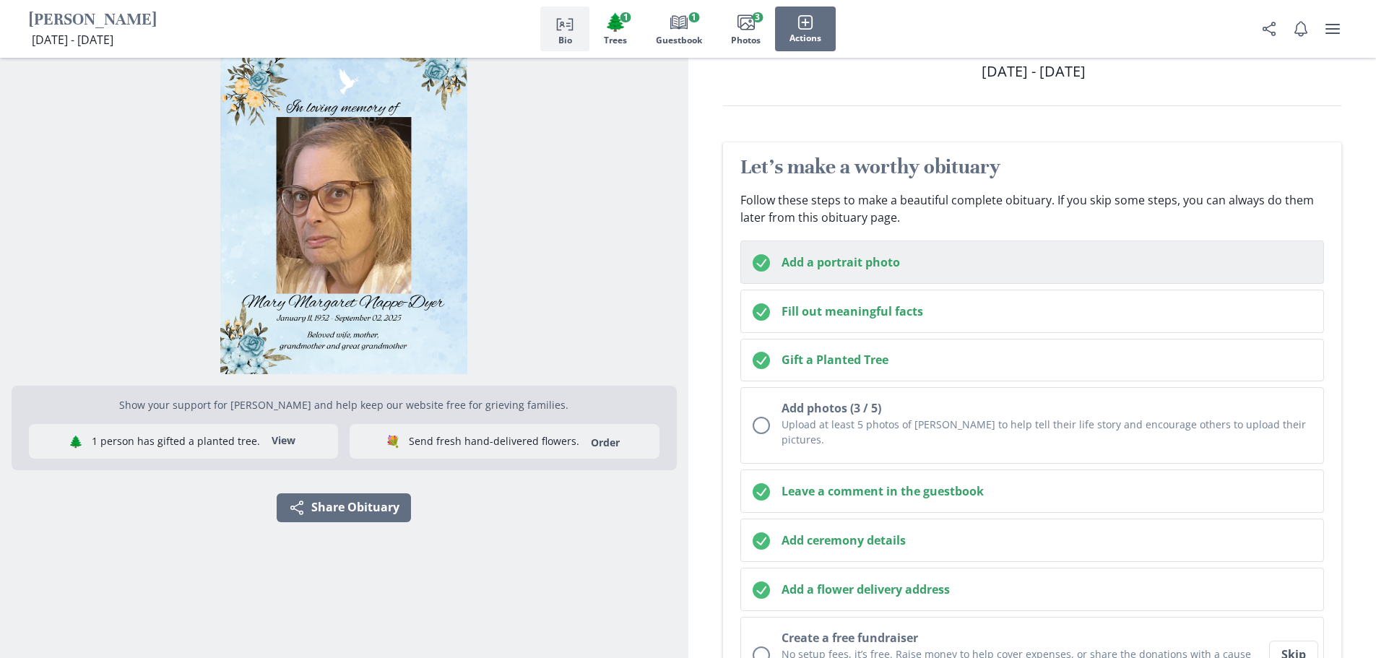
scroll to position [0, 0]
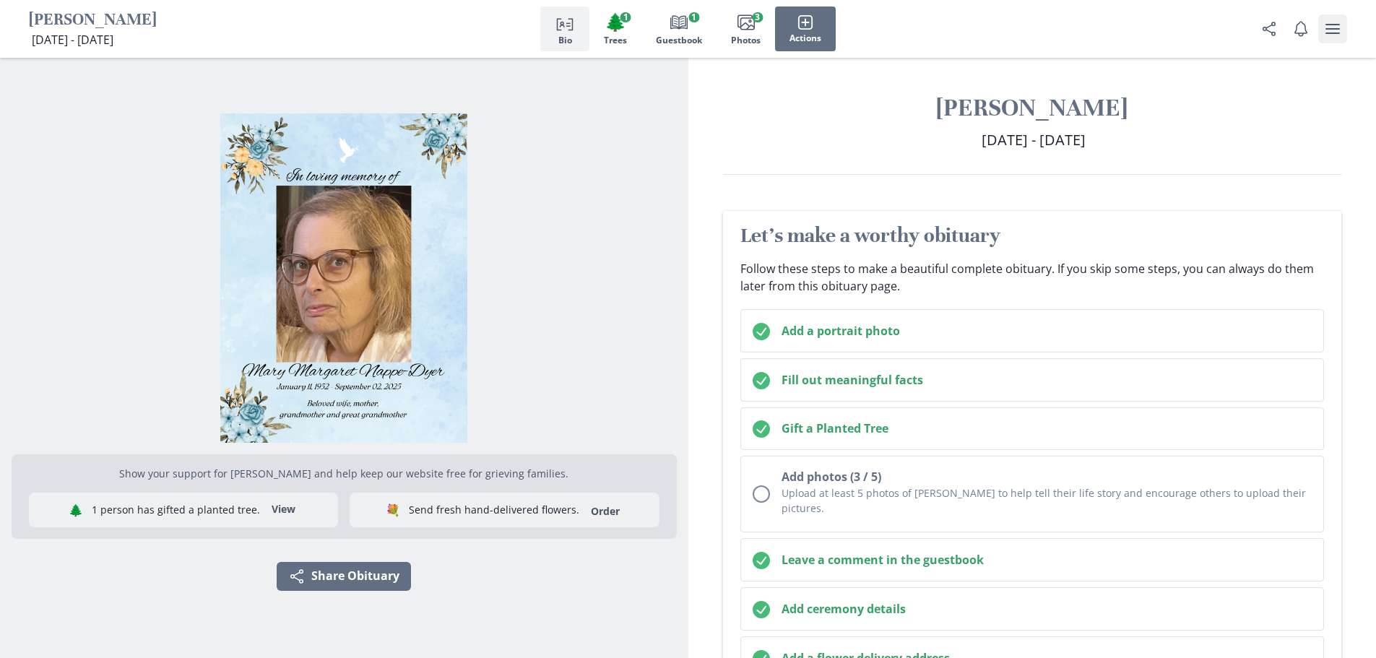
click at [1334, 33] on icon "user menu" at bounding box center [1332, 29] width 14 height 10
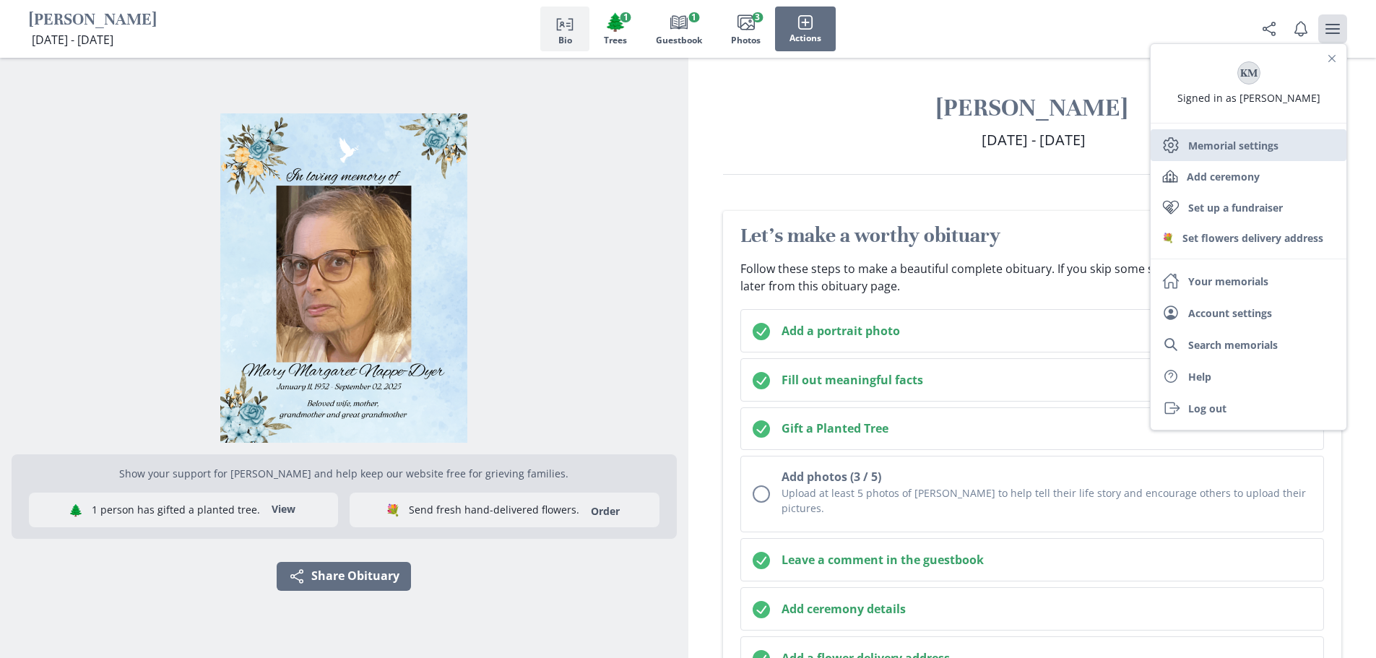
click at [1214, 148] on link "Settings Memorial settings" at bounding box center [1249, 145] width 196 height 32
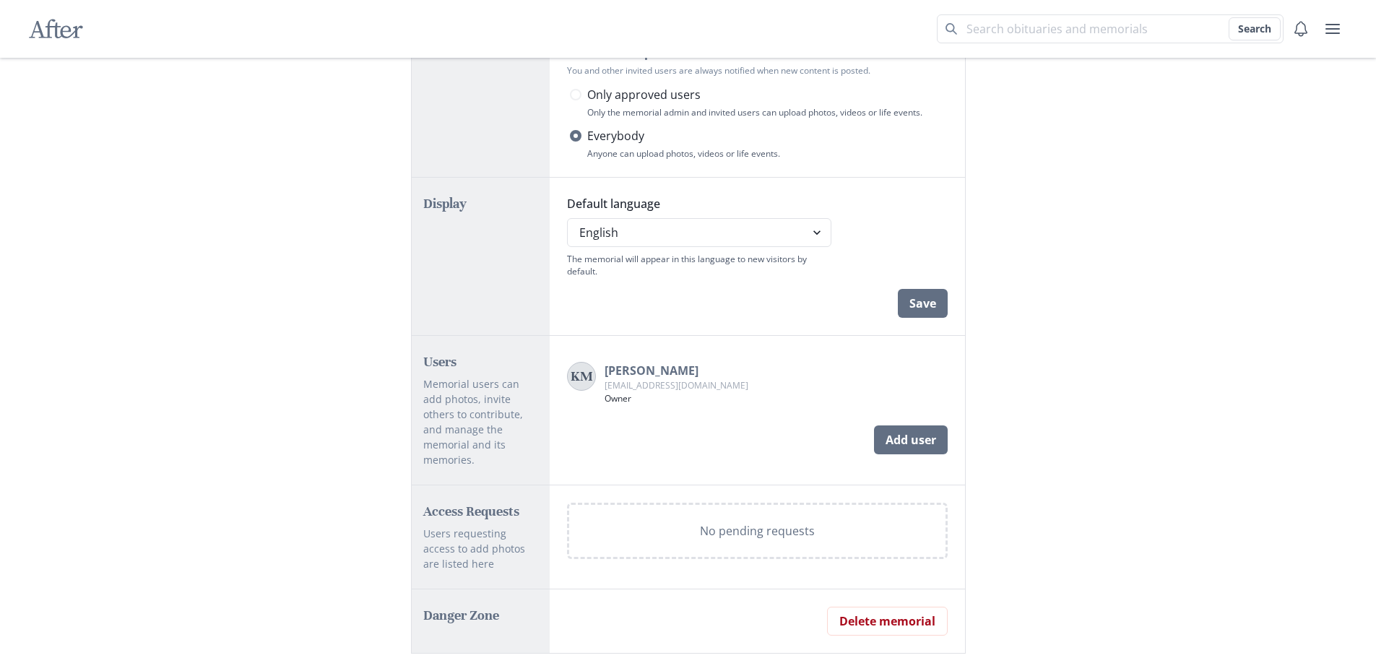
scroll to position [679, 0]
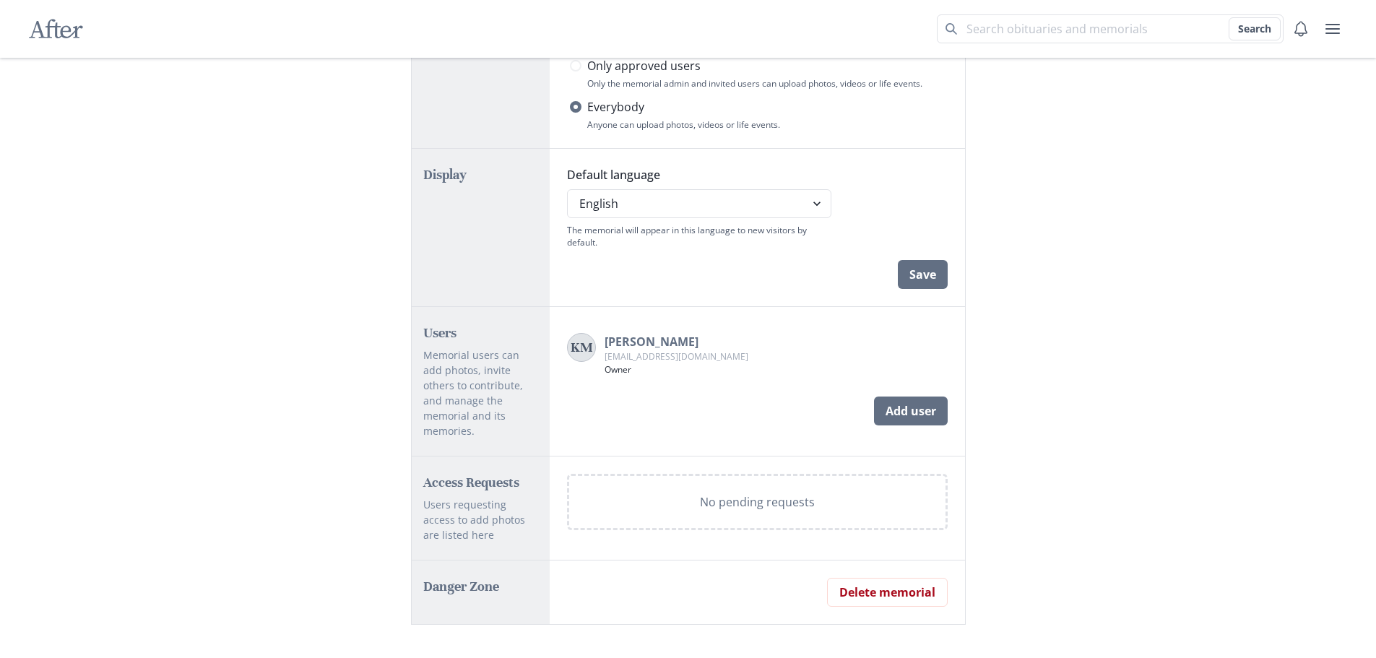
click at [749, 496] on p "No pending requests" at bounding box center [757, 501] width 115 height 17
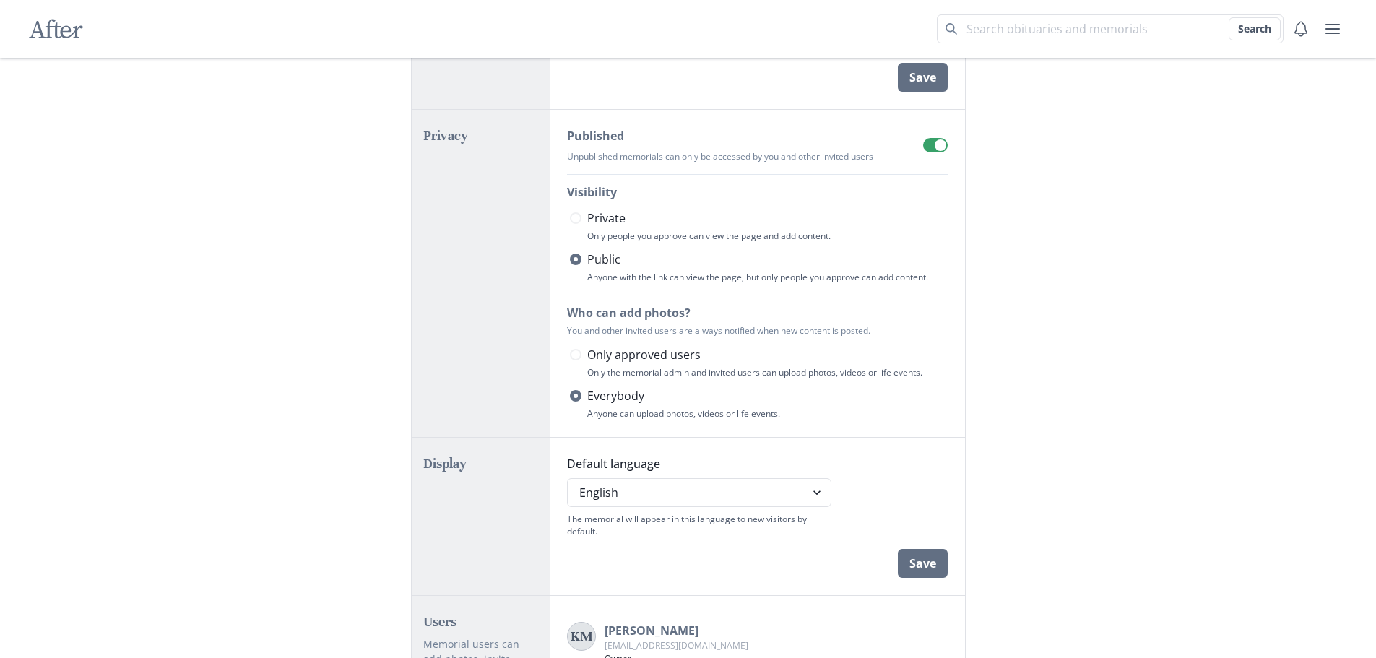
scroll to position [0, 0]
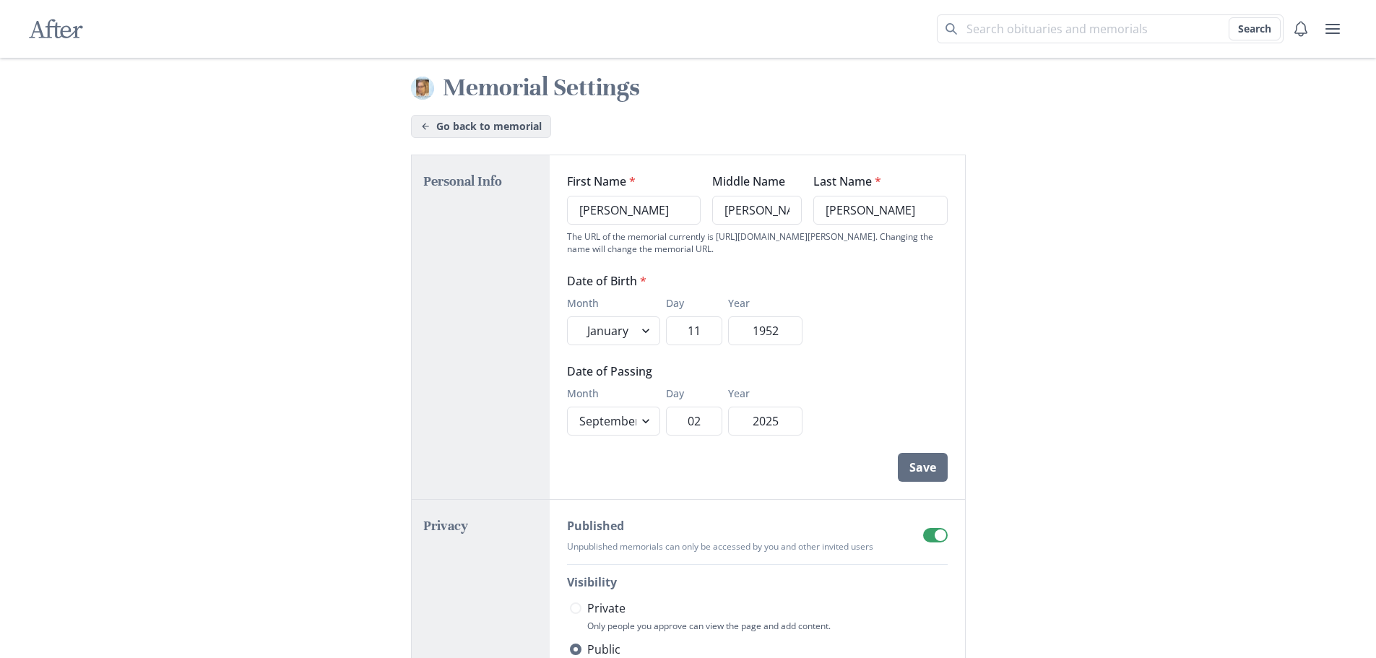
click at [512, 122] on link "Go back to memorial" at bounding box center [481, 126] width 140 height 23
